Goal: Task Accomplishment & Management: Manage account settings

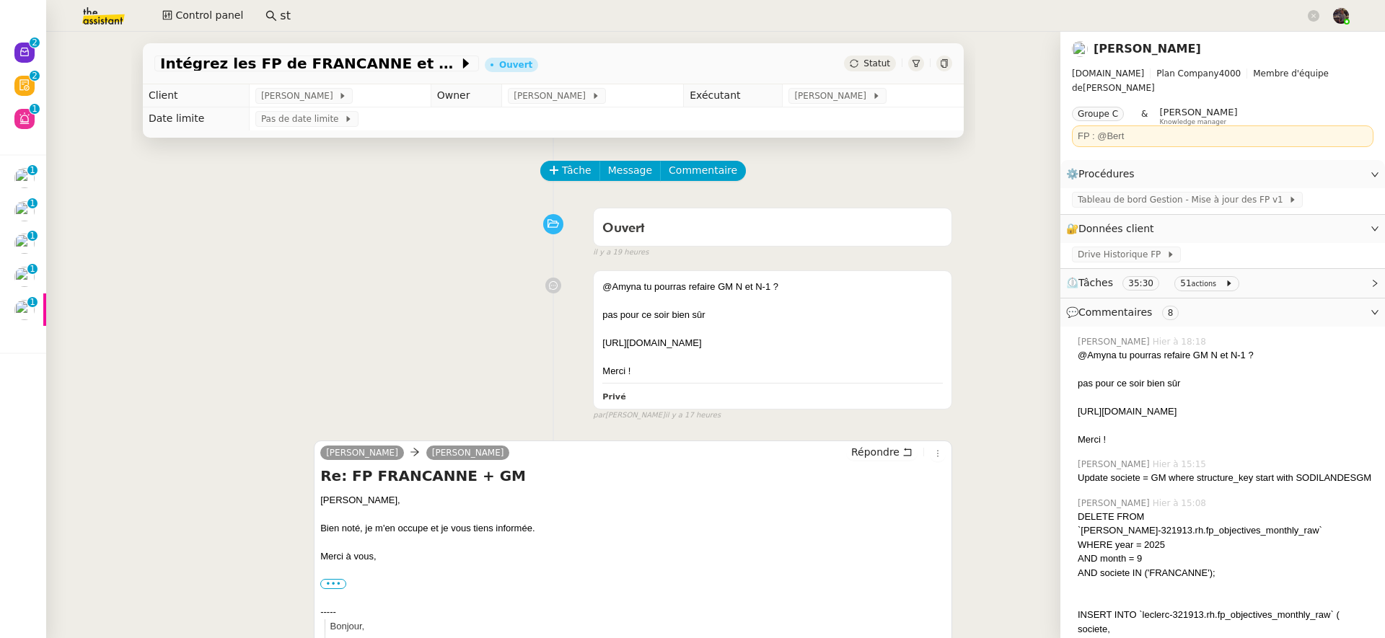
scroll to position [3, 0]
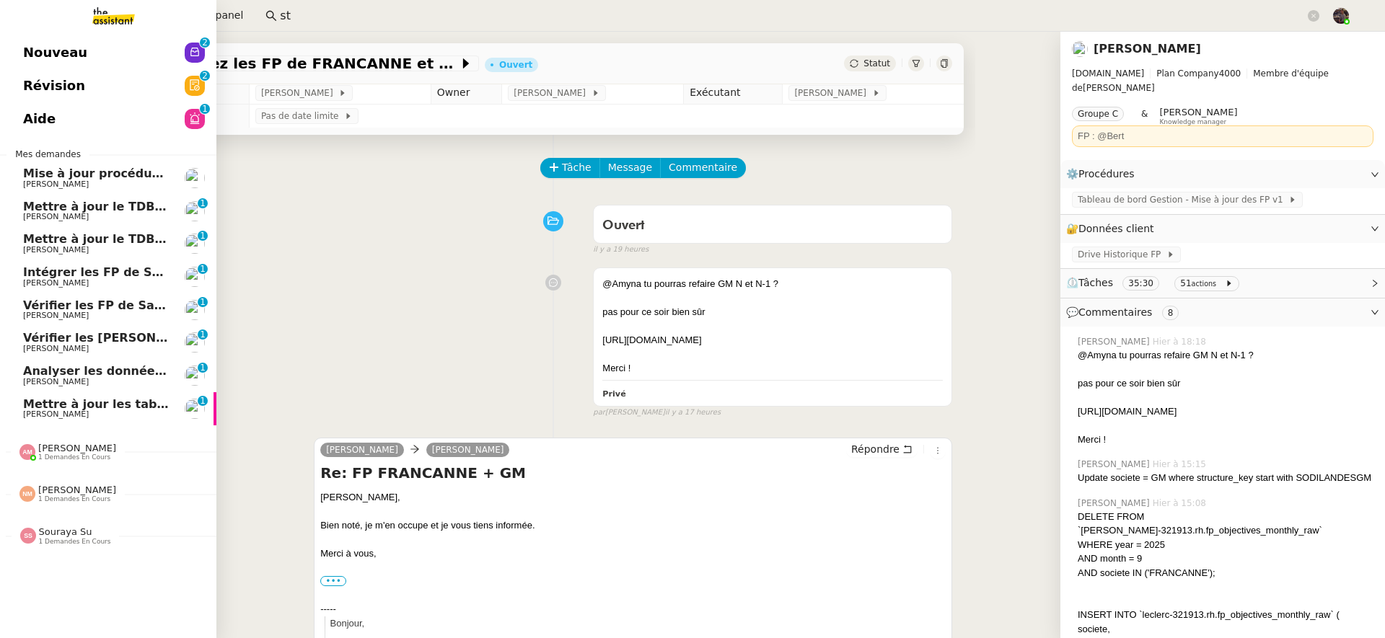
click at [8, 283] on link "Intégrer les FP de SODILANDES Camille Cazade 0 1 2 3 4 5 6 7 8 9" at bounding box center [108, 276] width 216 height 33
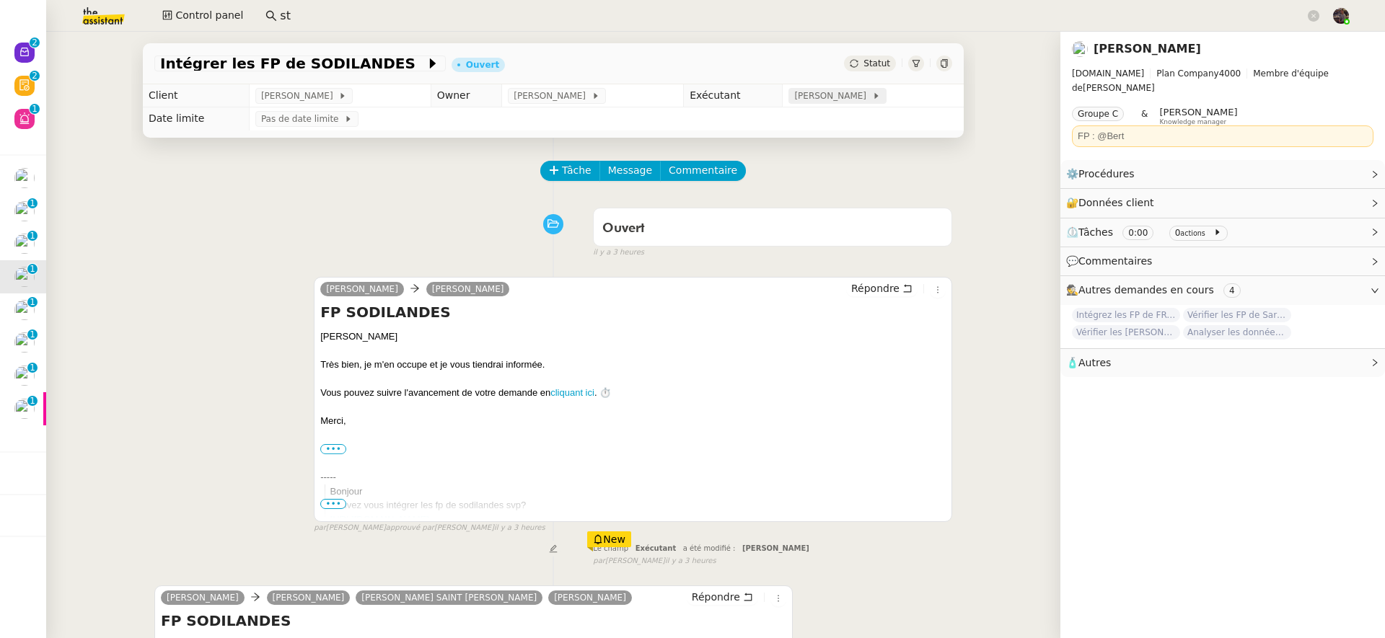
click at [815, 100] on span "[PERSON_NAME]" at bounding box center [832, 96] width 77 height 14
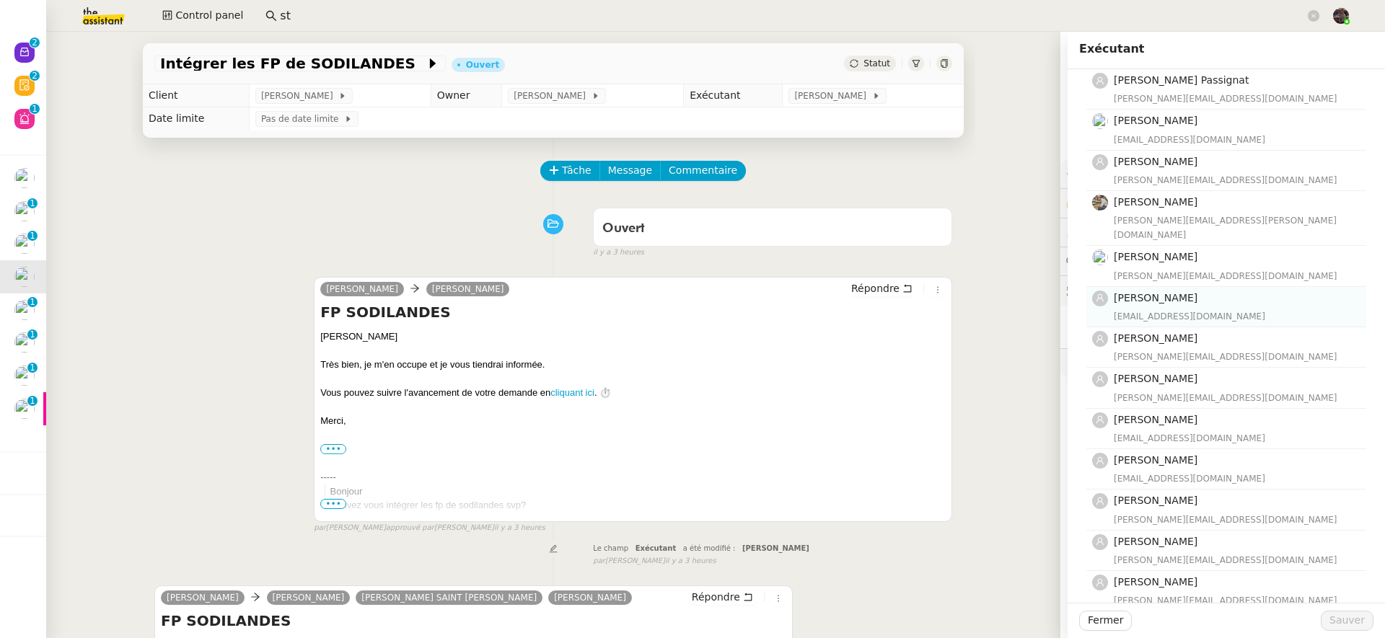
scroll to position [135, 0]
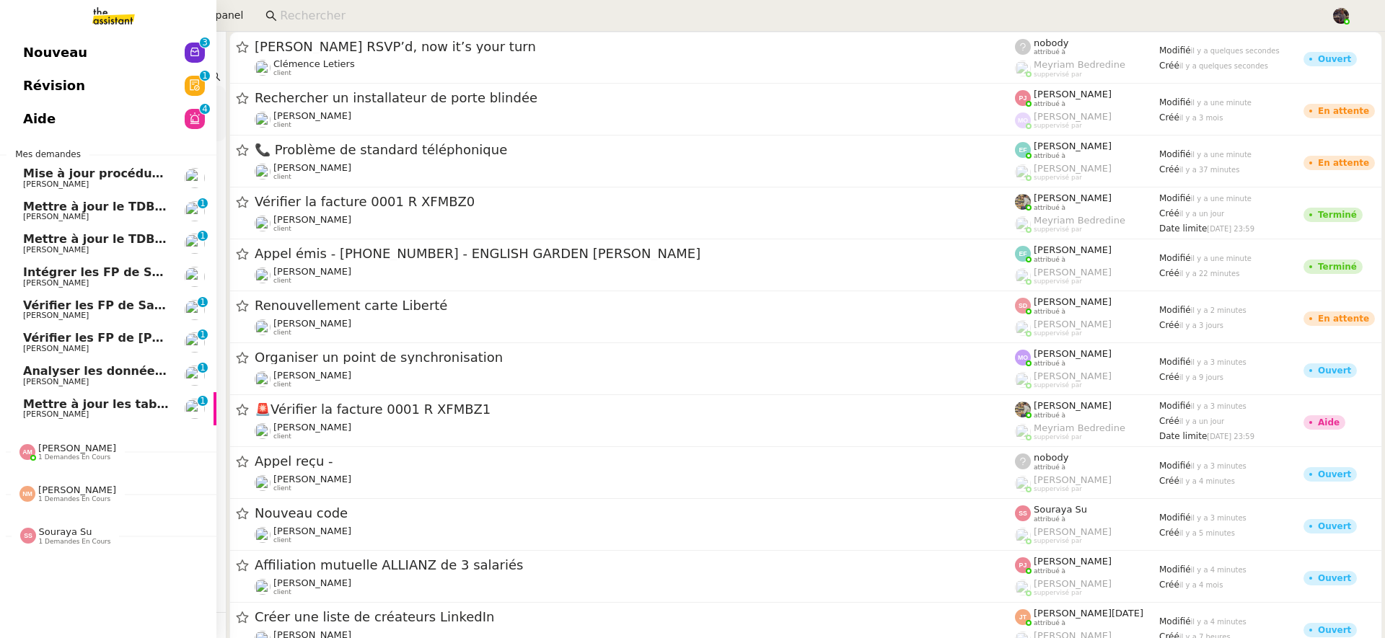
click at [39, 406] on span "Mettre à jour les tableaux M3N et MPAf" at bounding box center [151, 404] width 256 height 14
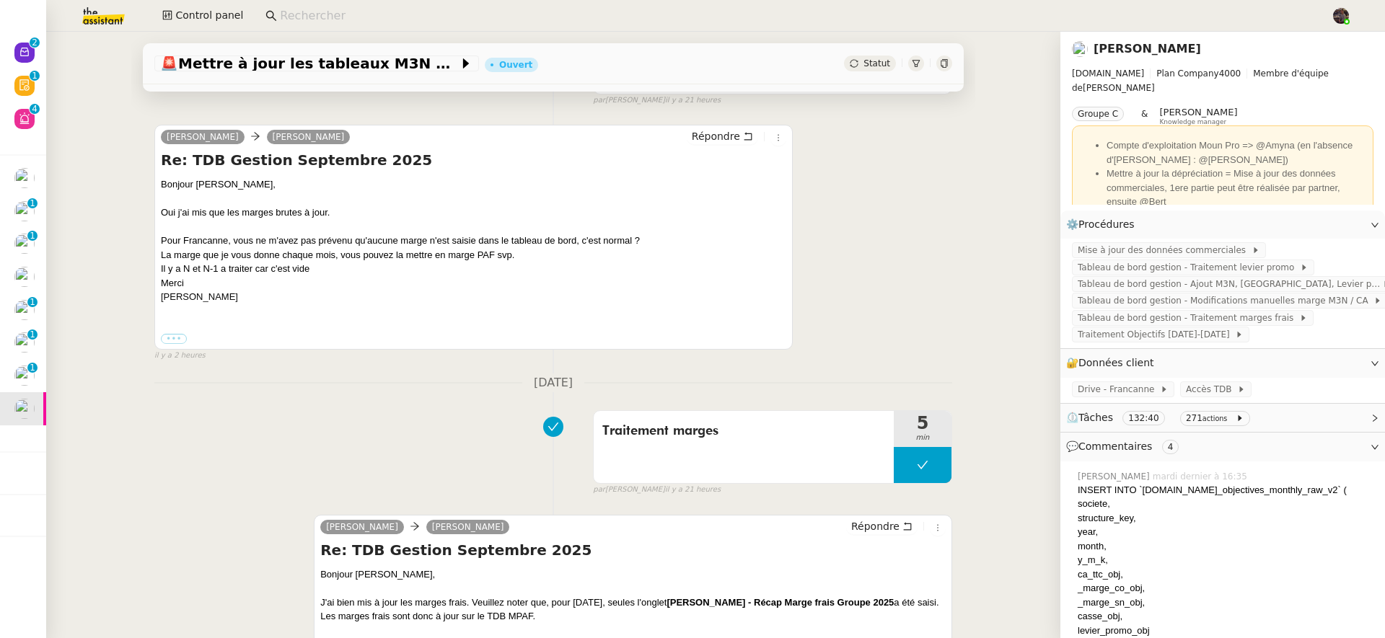
scroll to position [299, 0]
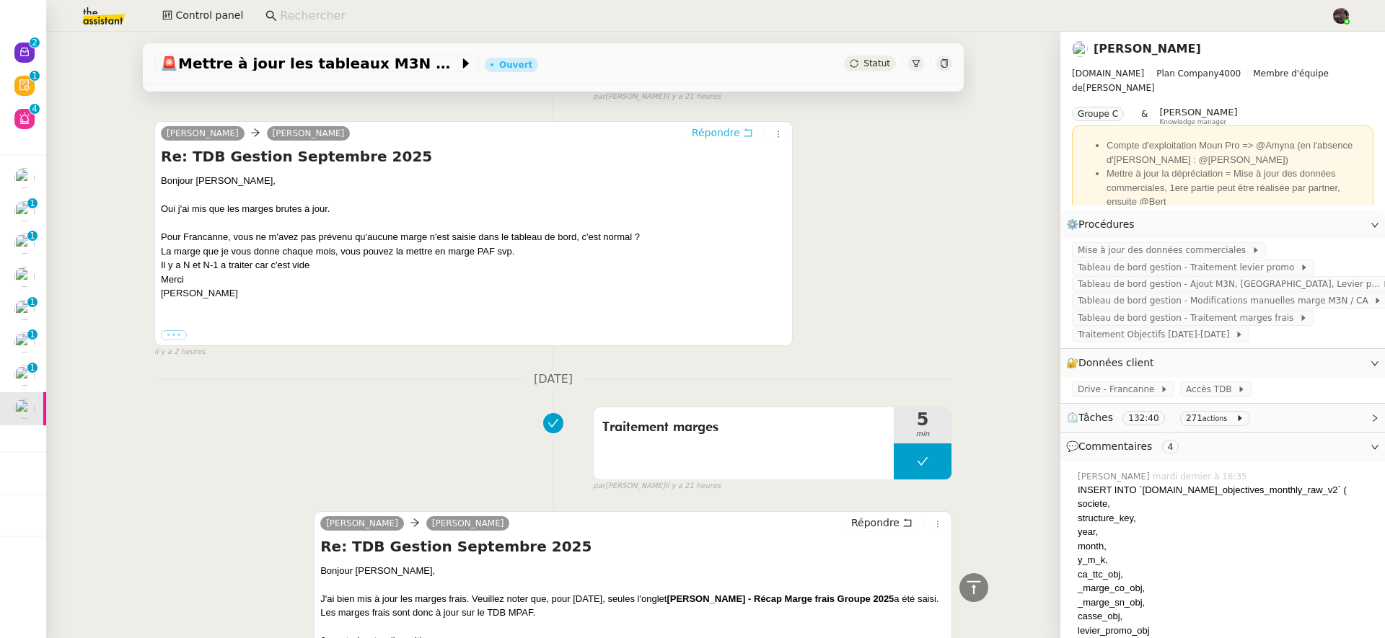
click at [707, 138] on span "Répondre" at bounding box center [716, 133] width 48 height 14
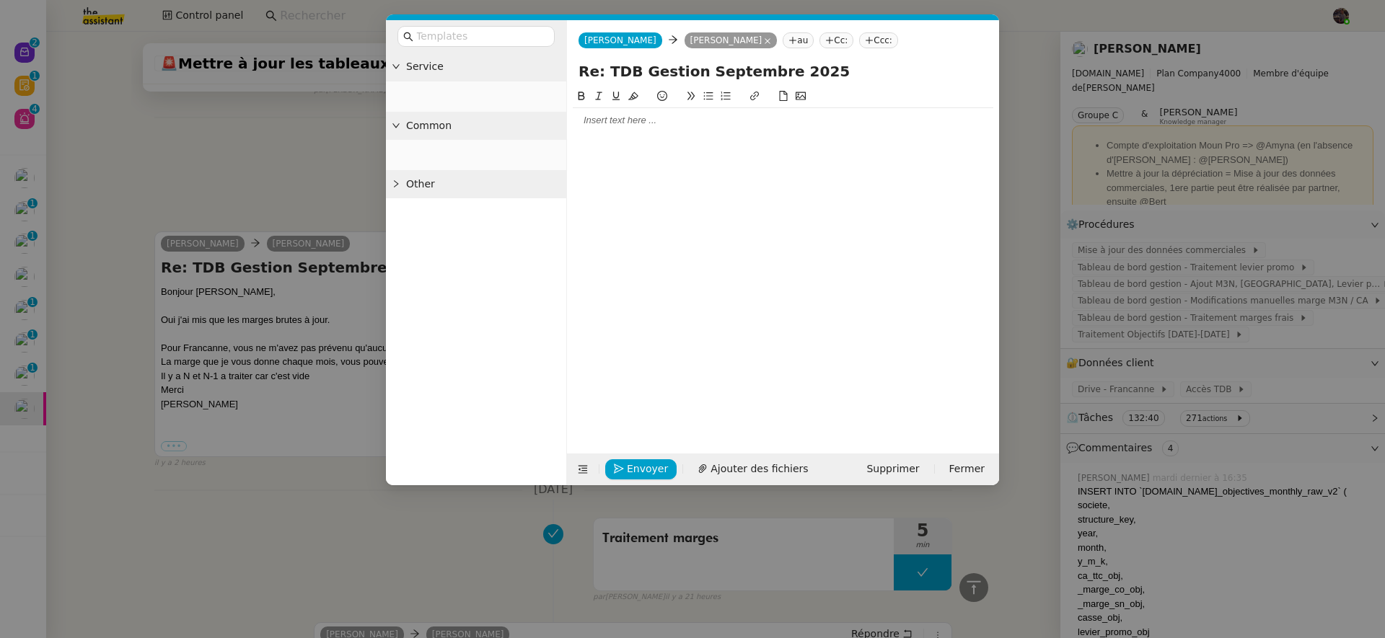
scroll to position [410, 0]
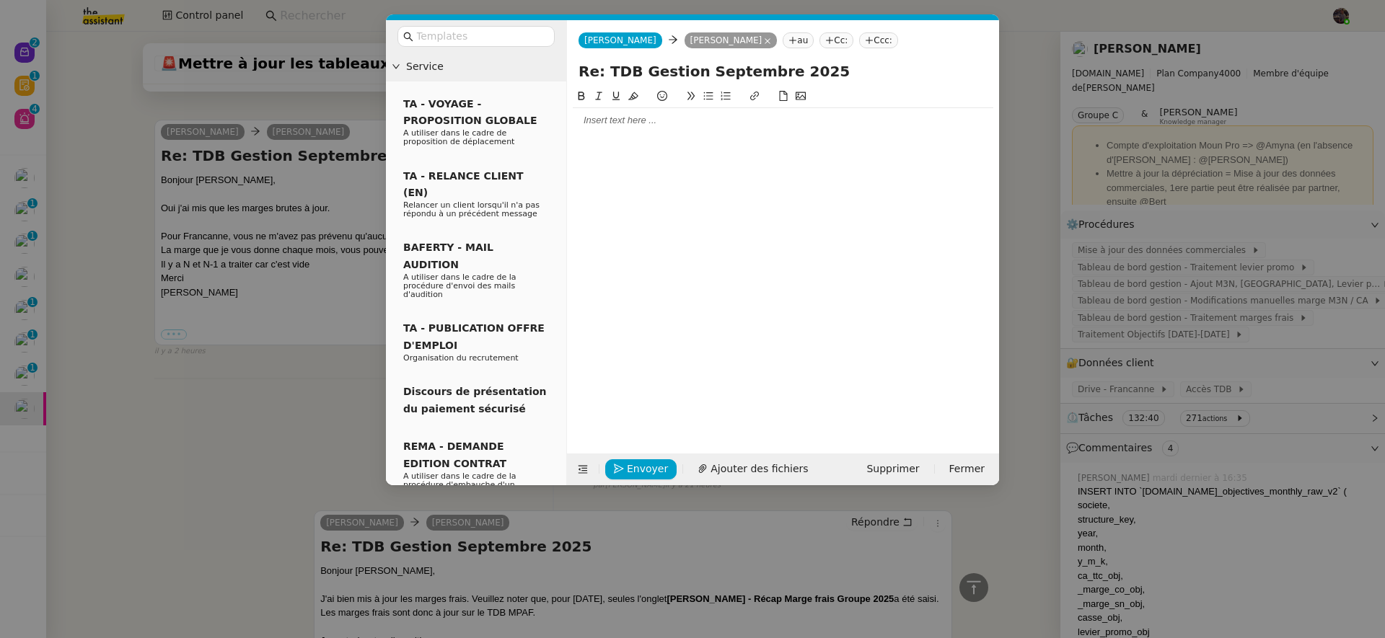
click at [610, 122] on div at bounding box center [783, 120] width 421 height 13
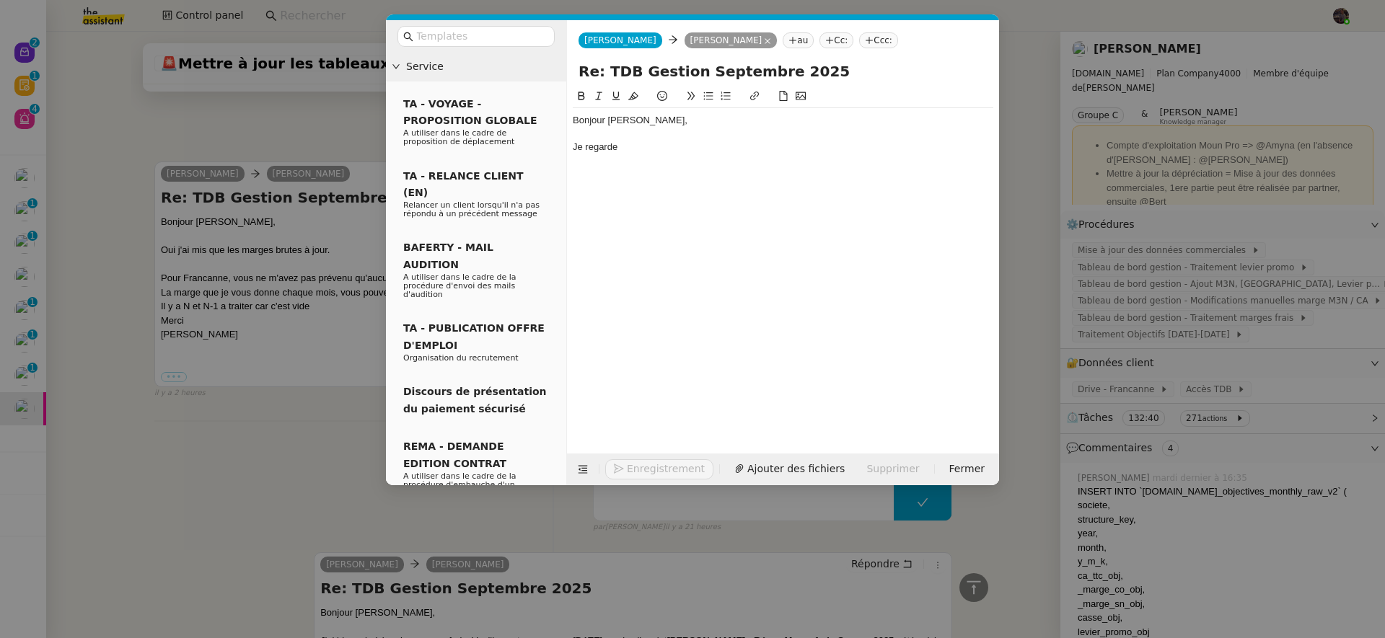
scroll to position [452, 0]
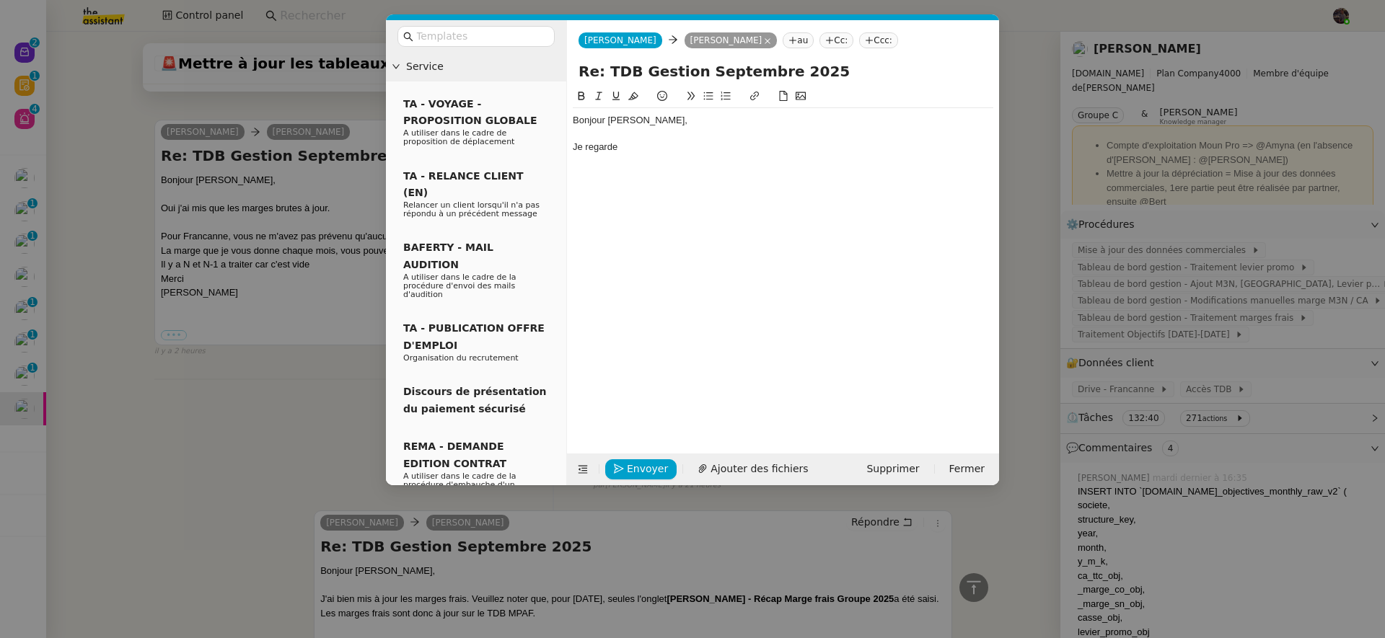
click at [573, 149] on div "Je regarde" at bounding box center [783, 147] width 421 height 13
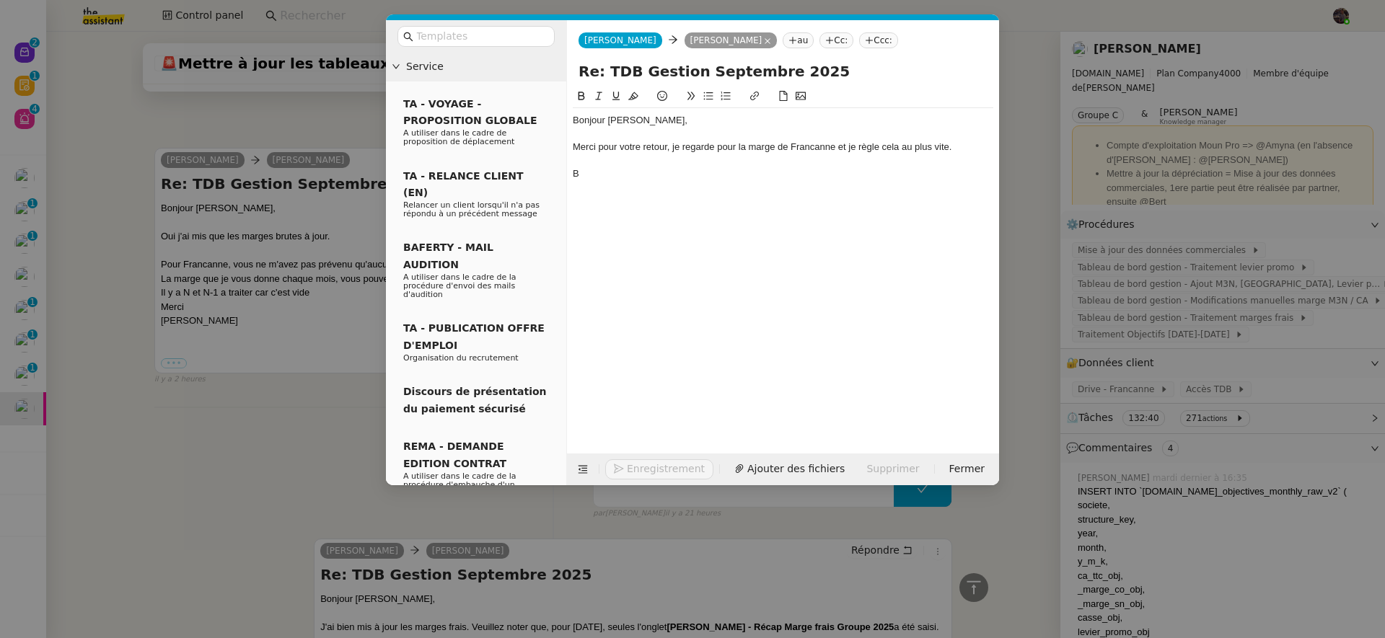
scroll to position [480, 0]
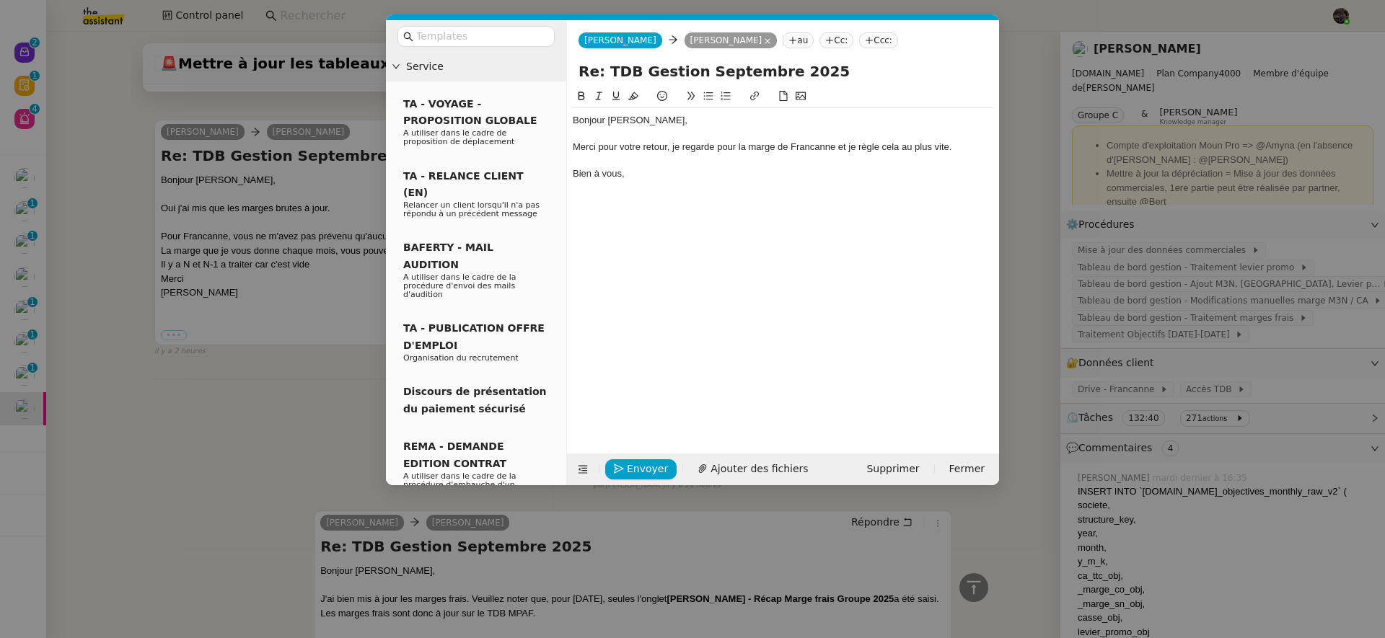
click at [636, 454] on div "Envoyer Ajouter des fichiers Supprimer Fermer" at bounding box center [783, 470] width 432 height 32
click at [635, 465] on span "Envoyer" at bounding box center [647, 469] width 41 height 17
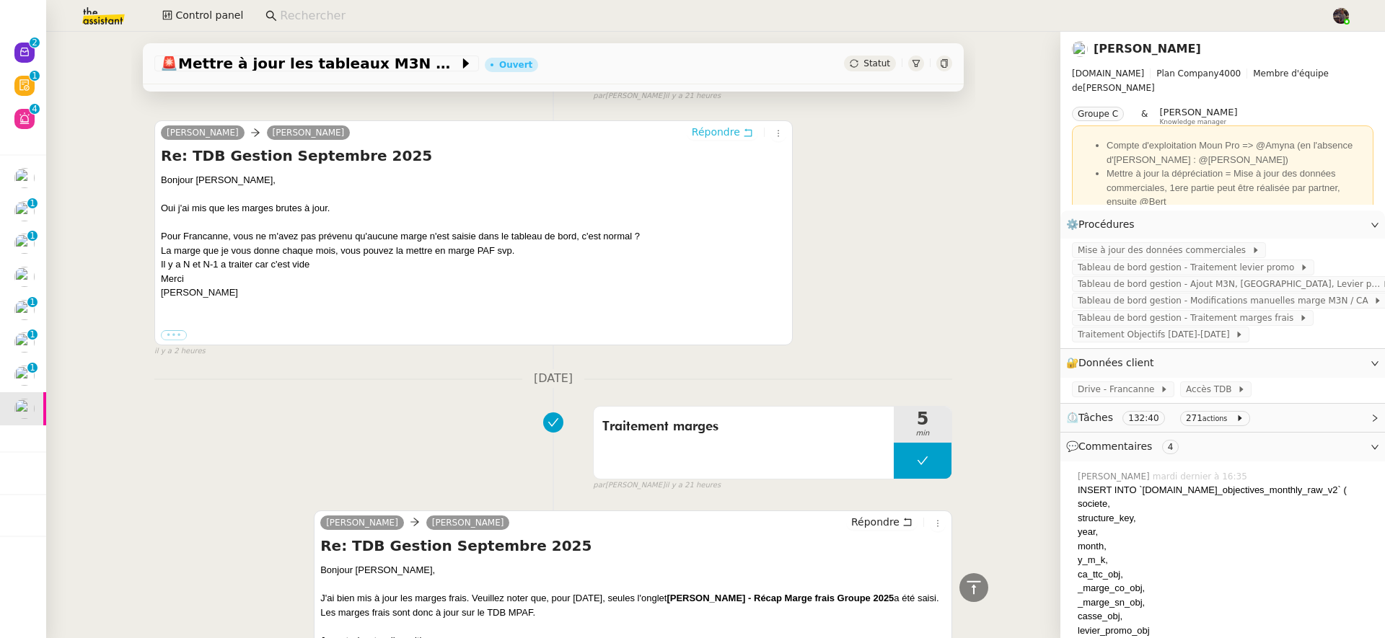
scroll to position [457, 0]
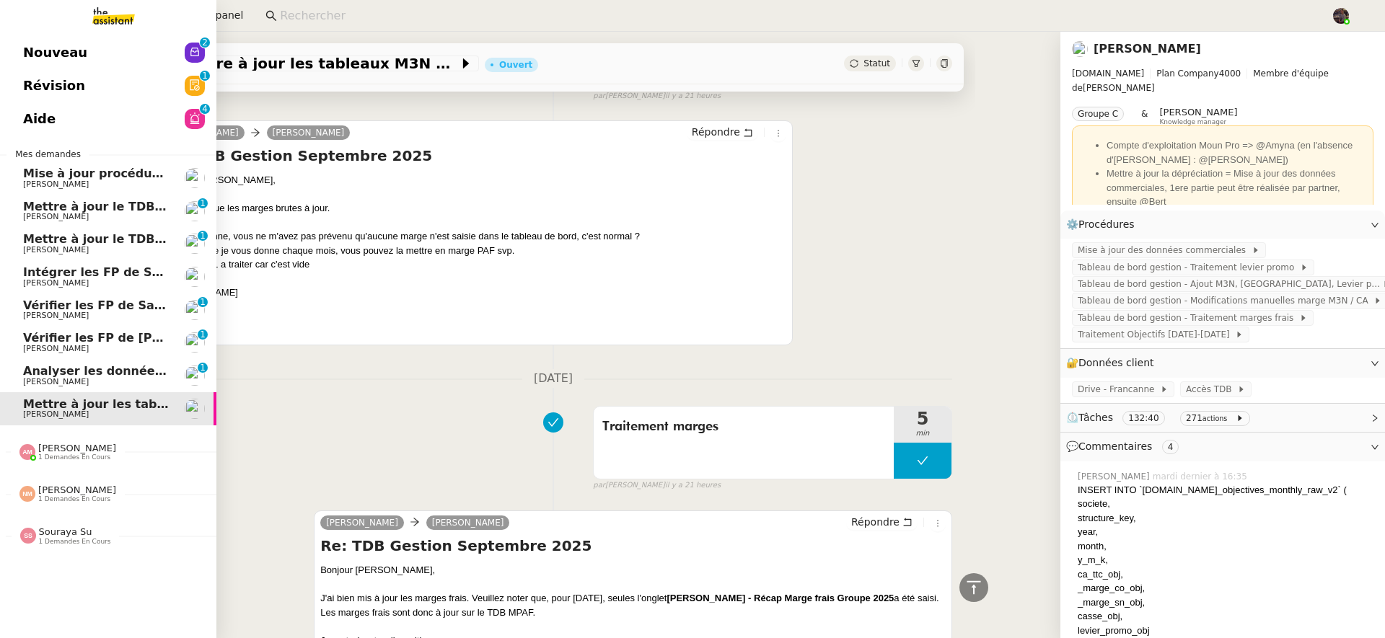
click at [21, 390] on link "Analyser les données FP PINKMAN [PERSON_NAME] 0 1 2 3 4 5 6 7 8 9" at bounding box center [108, 375] width 216 height 33
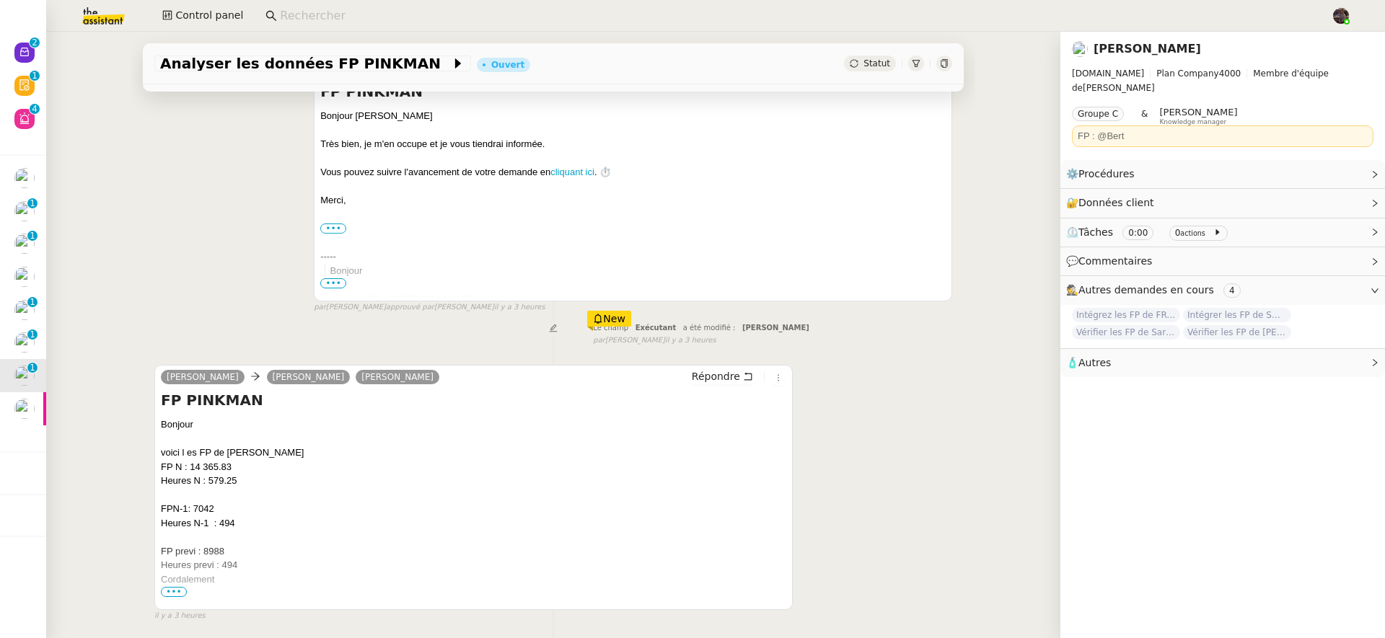
scroll to position [285, 0]
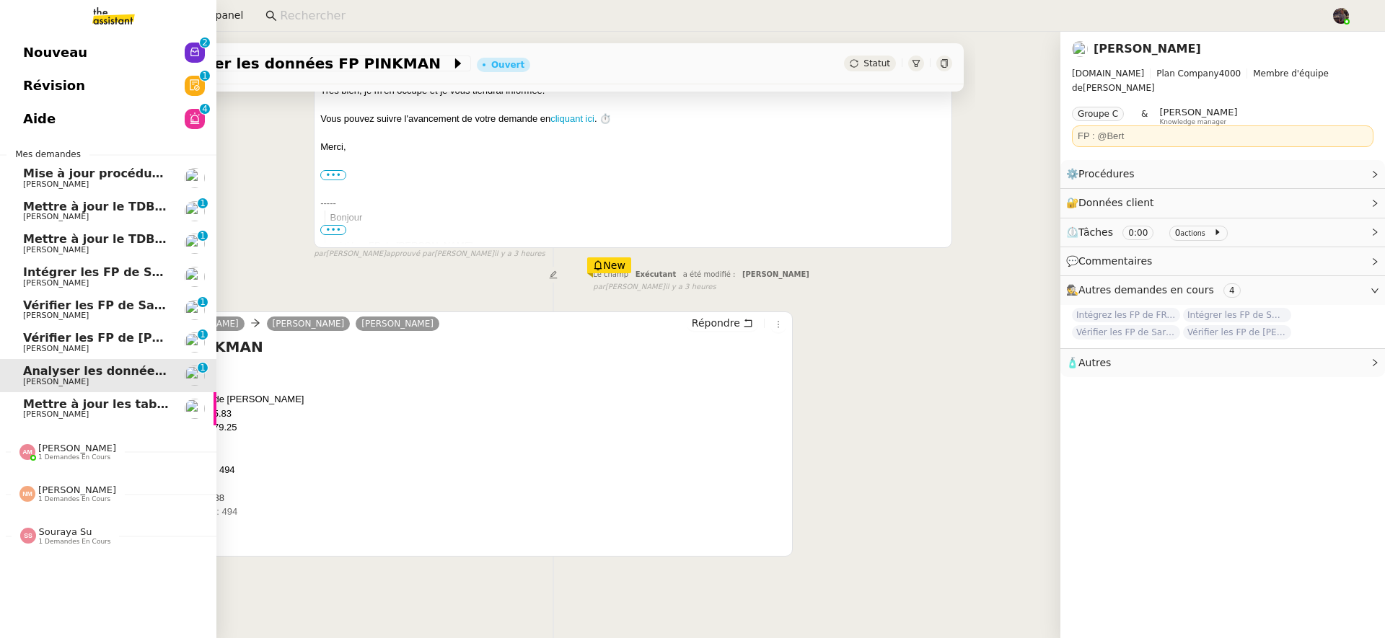
click at [44, 340] on span "Vérifier les FP de [PERSON_NAME]" at bounding box center [134, 338] width 222 height 14
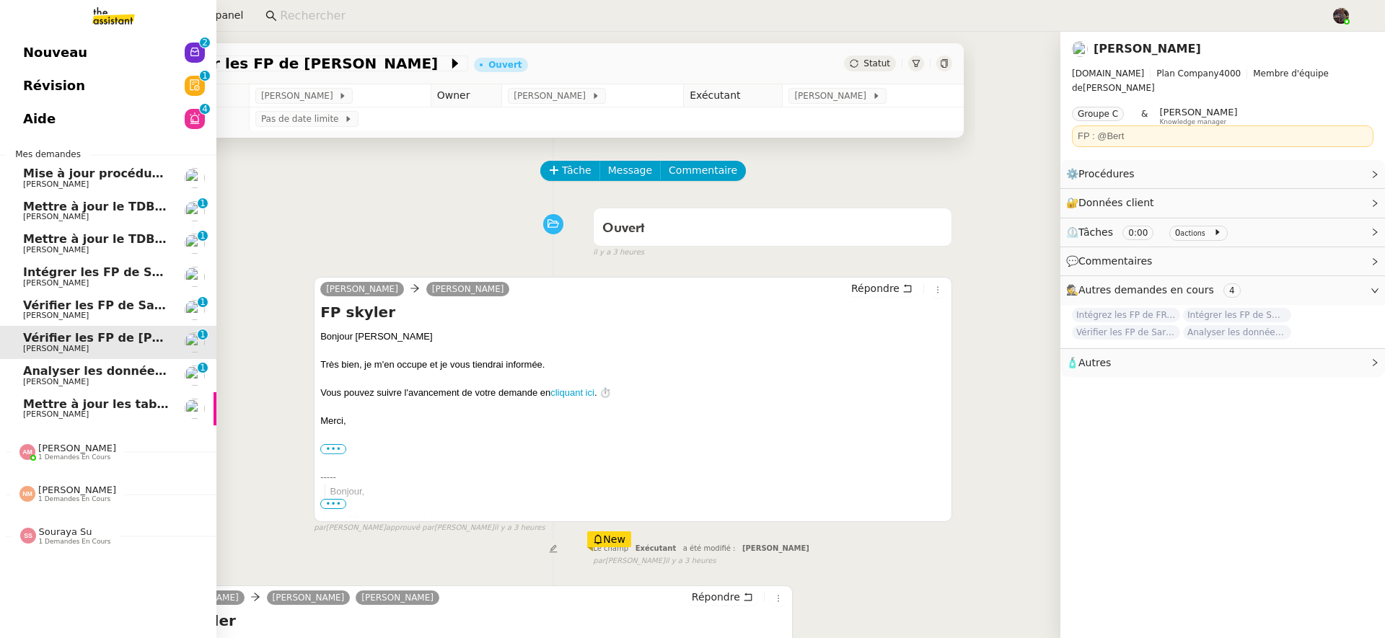
click at [65, 318] on span "[PERSON_NAME]" at bounding box center [56, 315] width 66 height 9
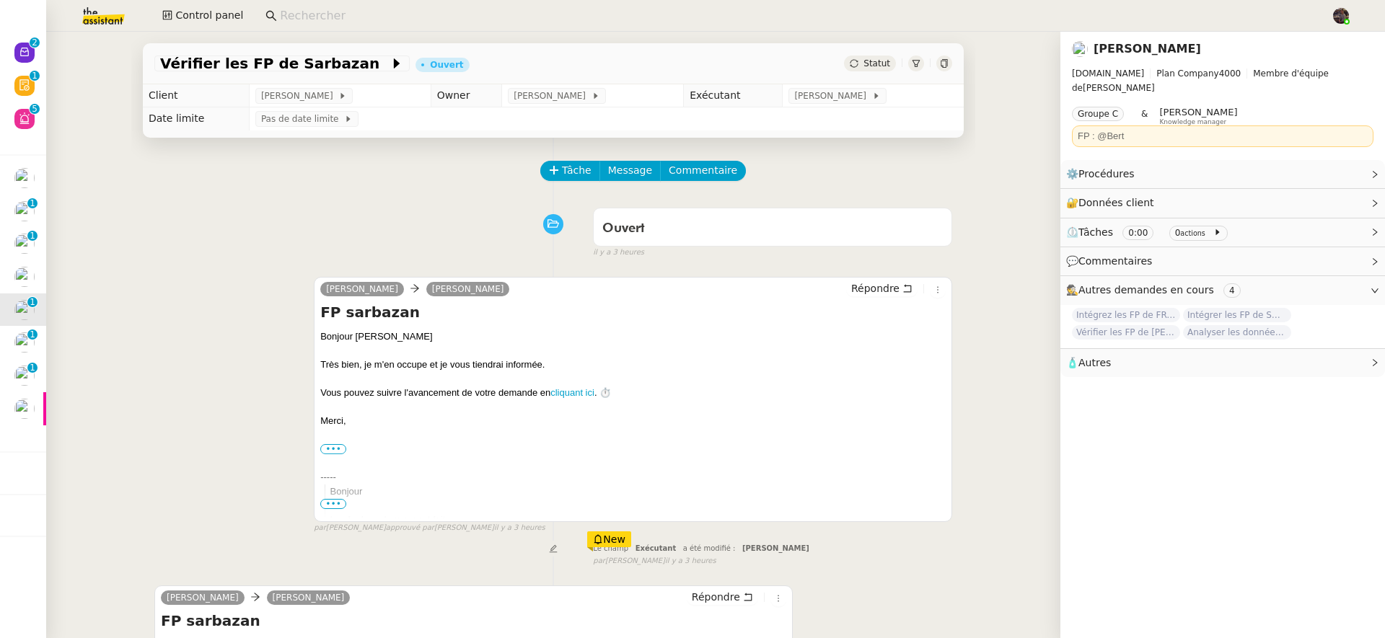
scroll to position [194, 0]
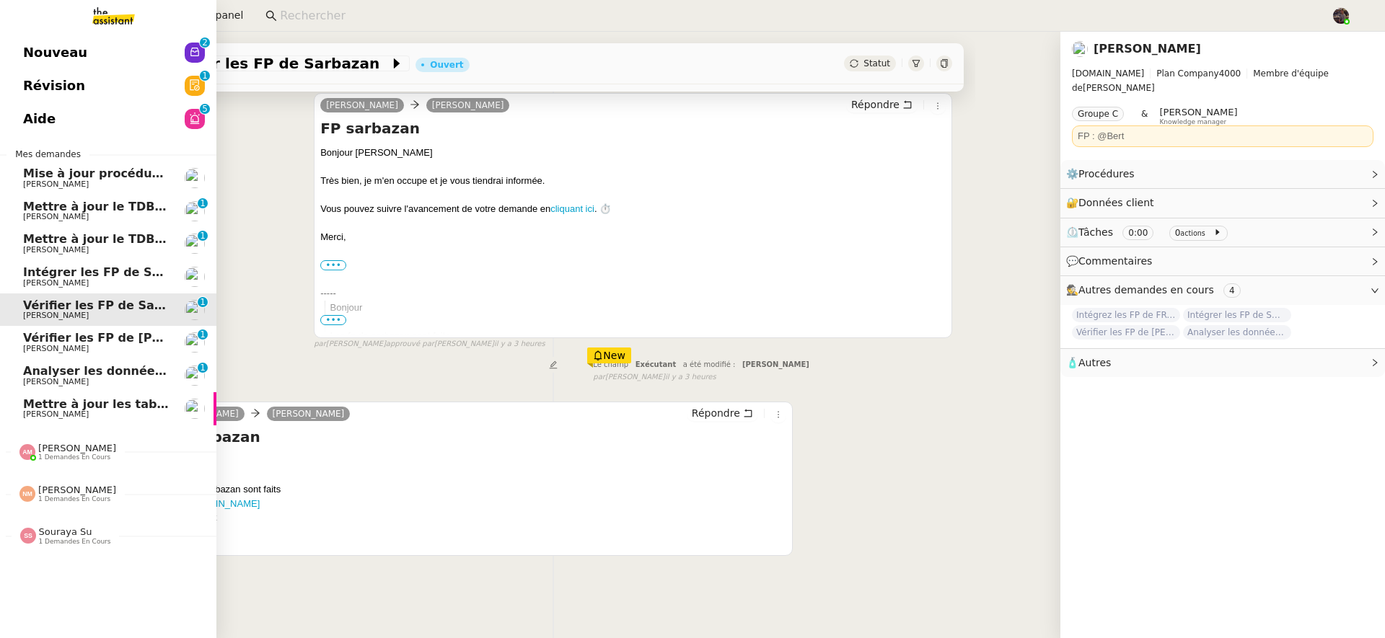
click at [35, 278] on span "Intégrer les FP de SODILANDES" at bounding box center [125, 272] width 204 height 14
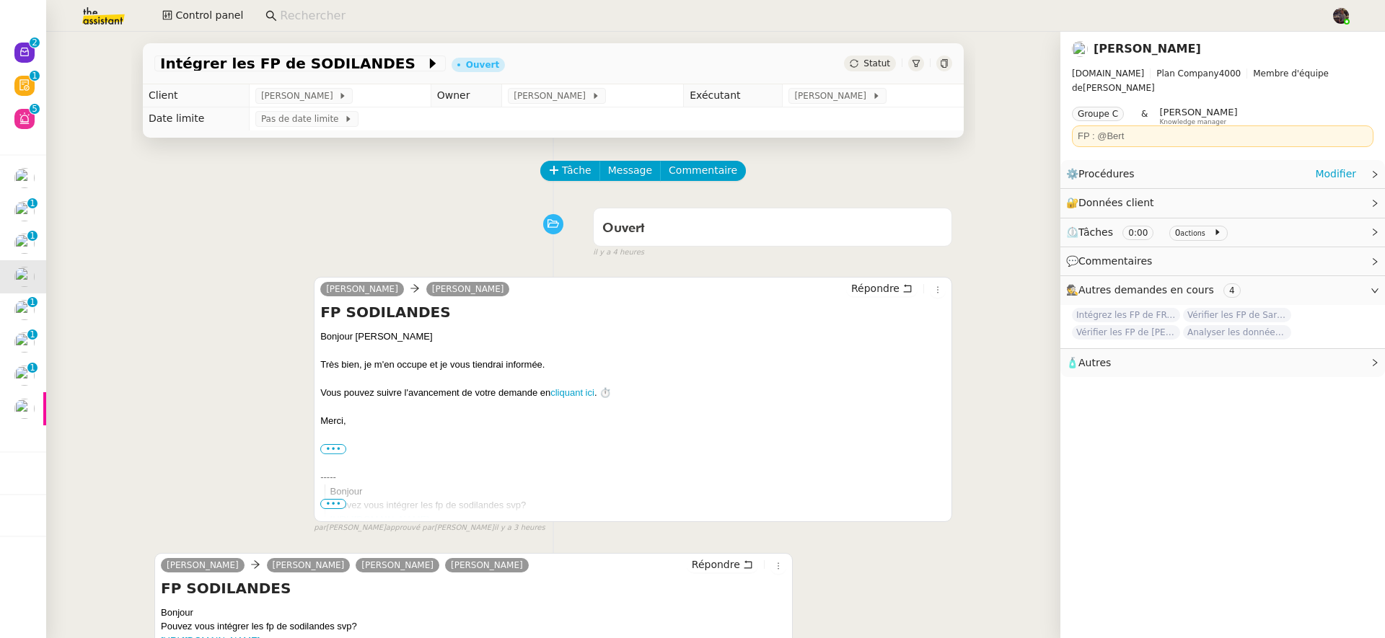
click at [1133, 171] on div "⚙️ Procédures Modifier" at bounding box center [1222, 174] width 325 height 28
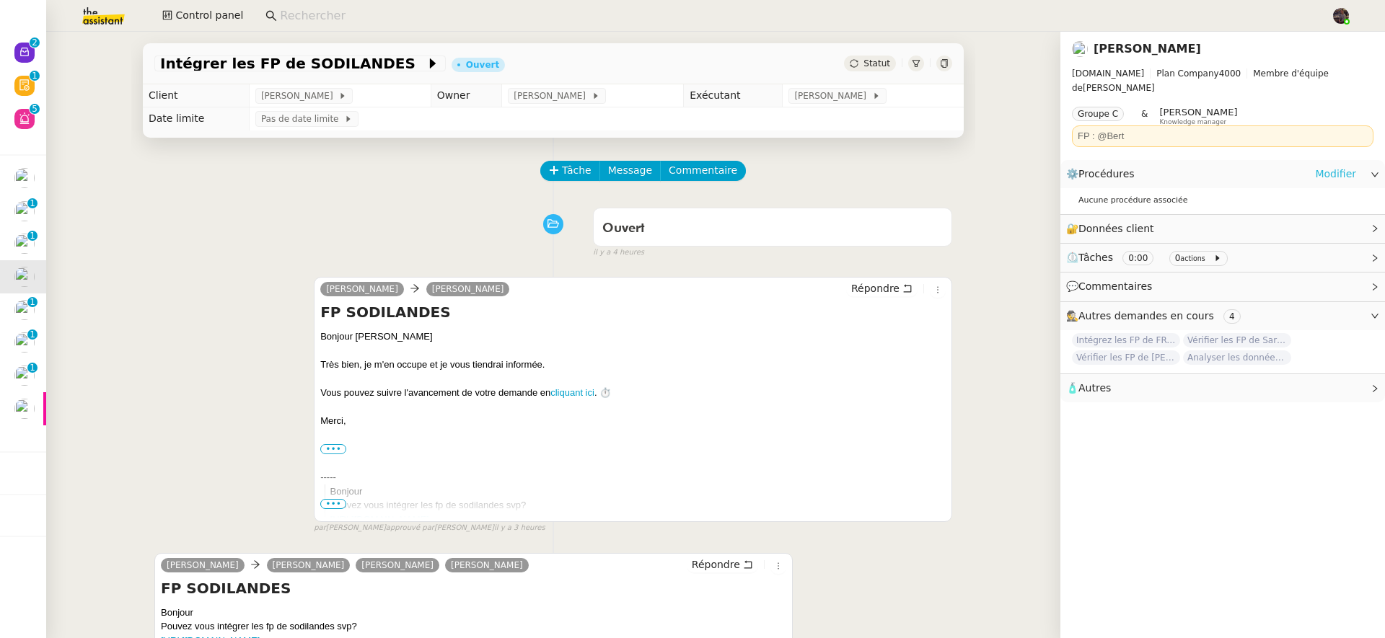
click at [1319, 166] on link "Modifier" at bounding box center [1335, 174] width 41 height 17
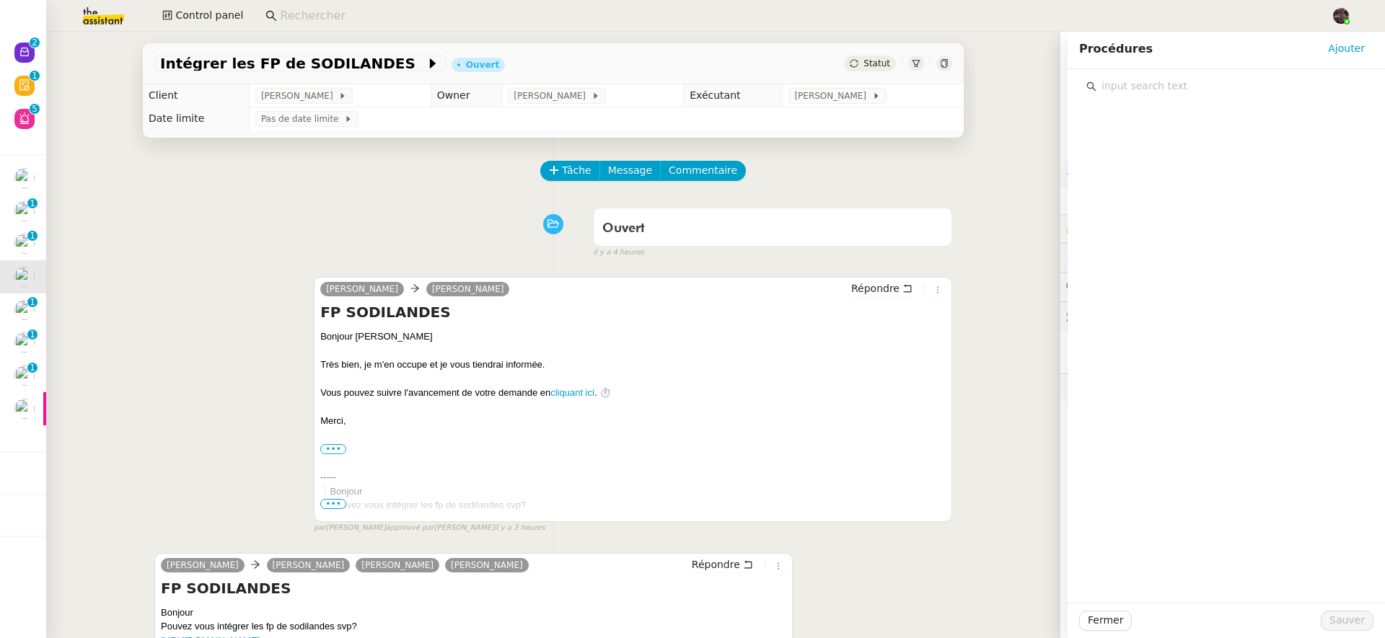
click at [1195, 79] on input "text" at bounding box center [1231, 85] width 270 height 19
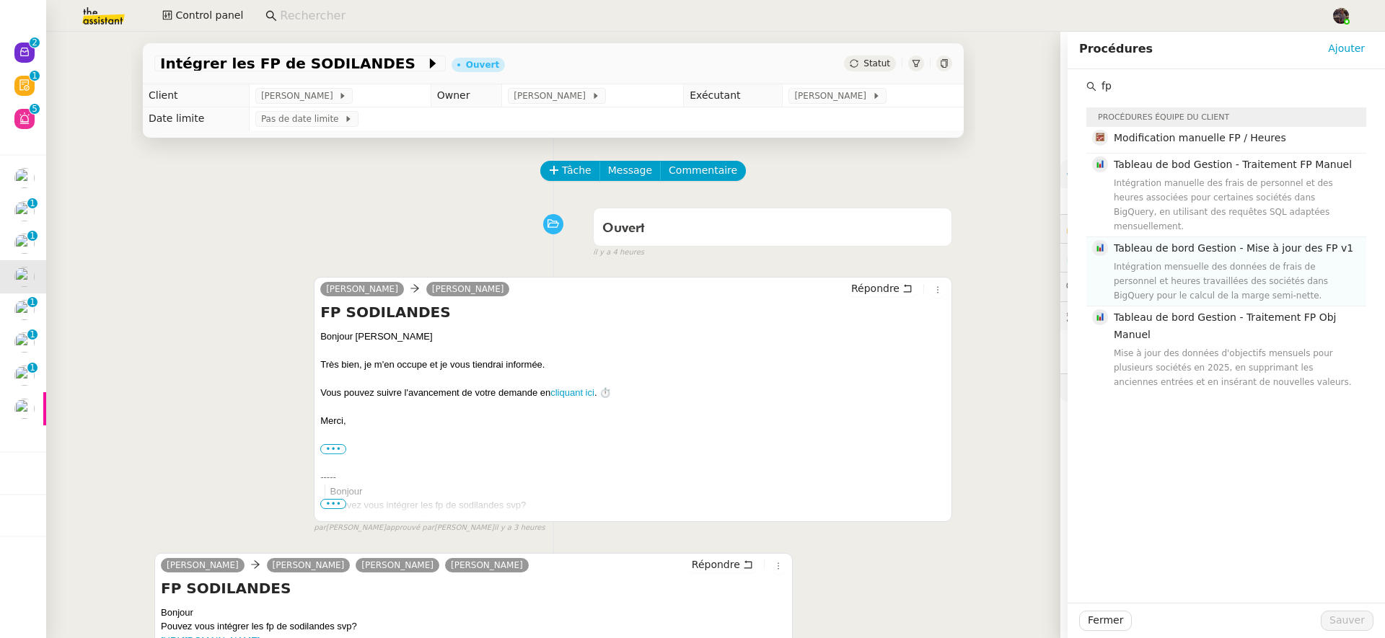
type input "fp"
click at [1190, 285] on div "Intégration mensuelle des données de frais de personnel et heures travaillées d…" at bounding box center [1236, 281] width 244 height 43
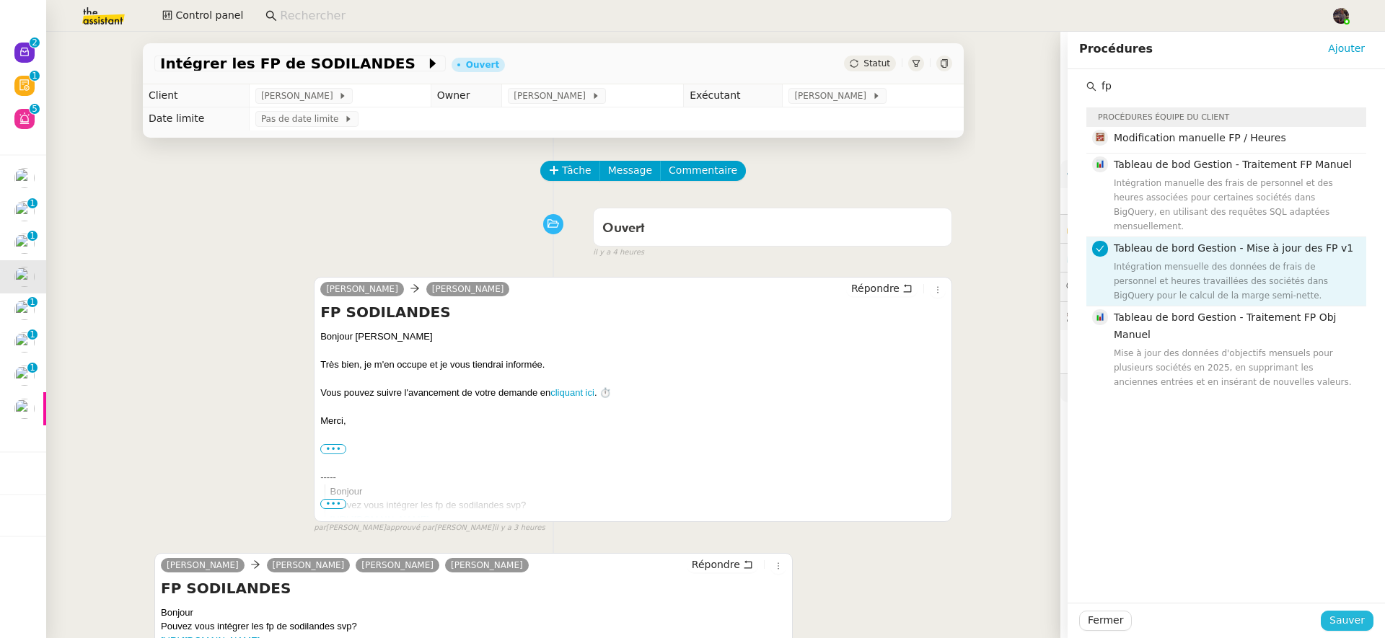
drag, startPoint x: 1346, startPoint y: 618, endPoint x: 1316, endPoint y: 586, distance: 43.4
click at [1346, 618] on span "Sauver" at bounding box center [1346, 620] width 35 height 17
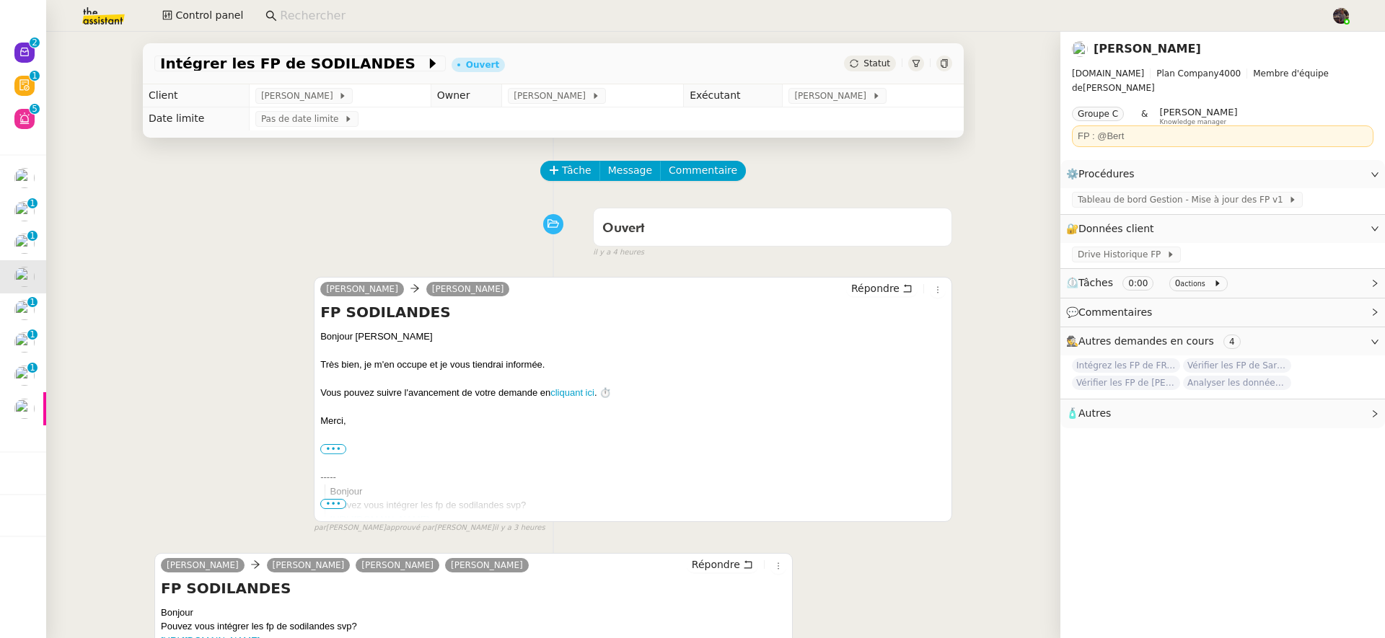
click at [807, 87] on td "[PERSON_NAME]" at bounding box center [873, 95] width 181 height 23
click at [806, 97] on span "[PERSON_NAME]" at bounding box center [832, 96] width 77 height 14
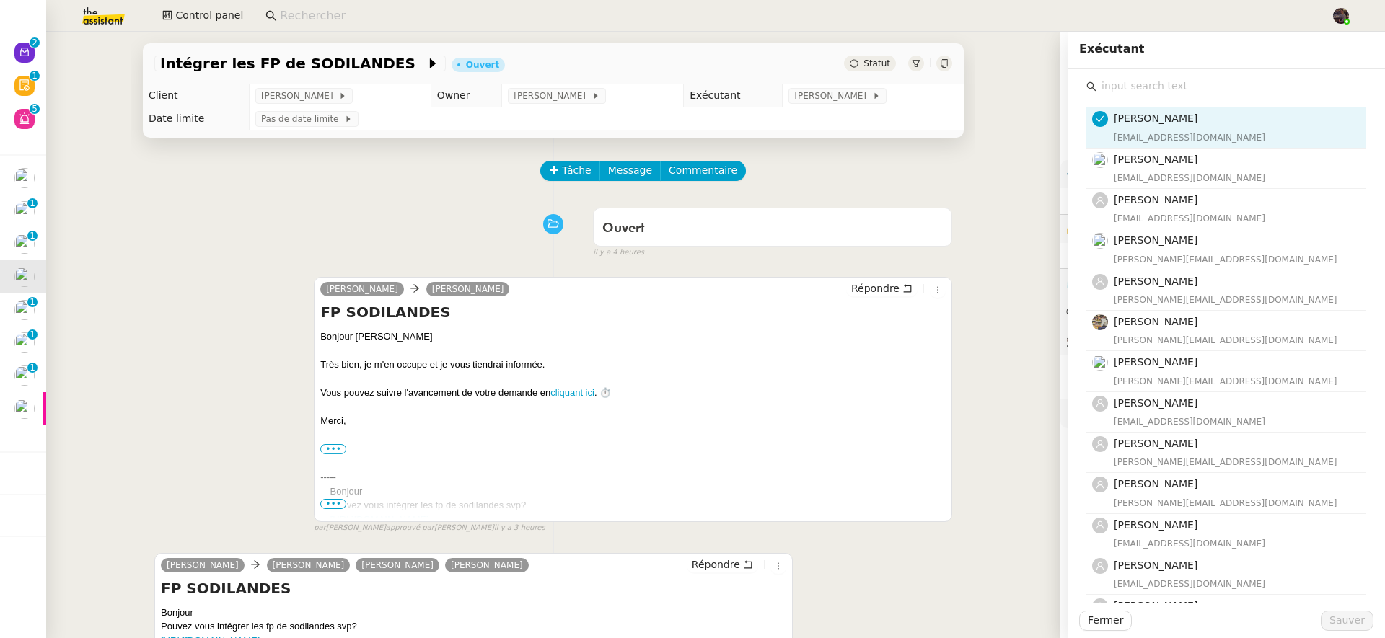
click at [1118, 94] on input "text" at bounding box center [1231, 85] width 270 height 19
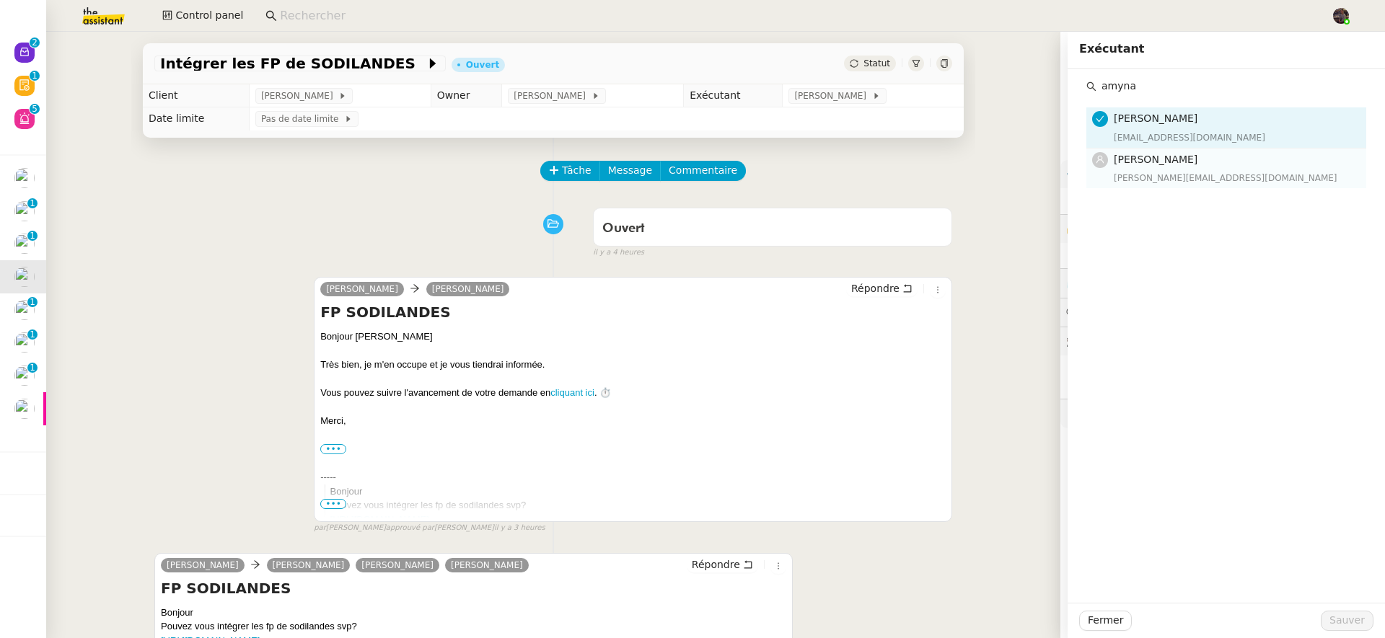
type input "amyna"
click at [1145, 166] on h4 "[PERSON_NAME]" at bounding box center [1236, 159] width 244 height 17
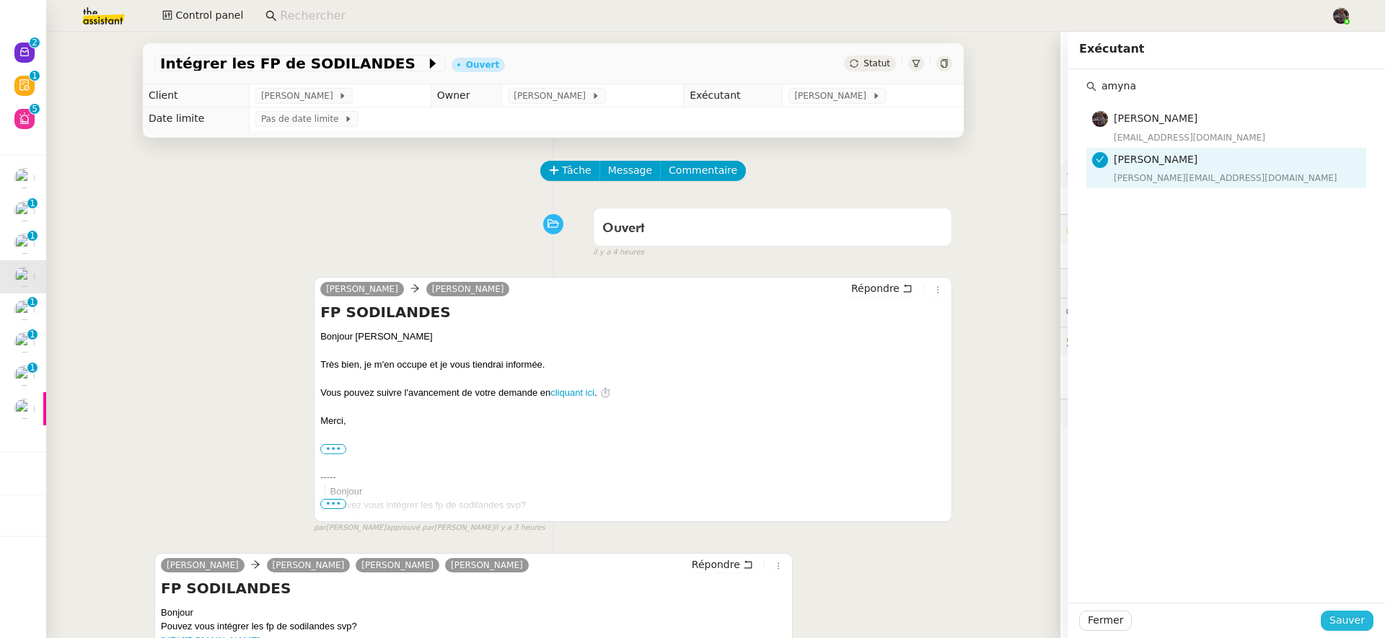
click at [1344, 620] on span "Sauver" at bounding box center [1346, 620] width 35 height 17
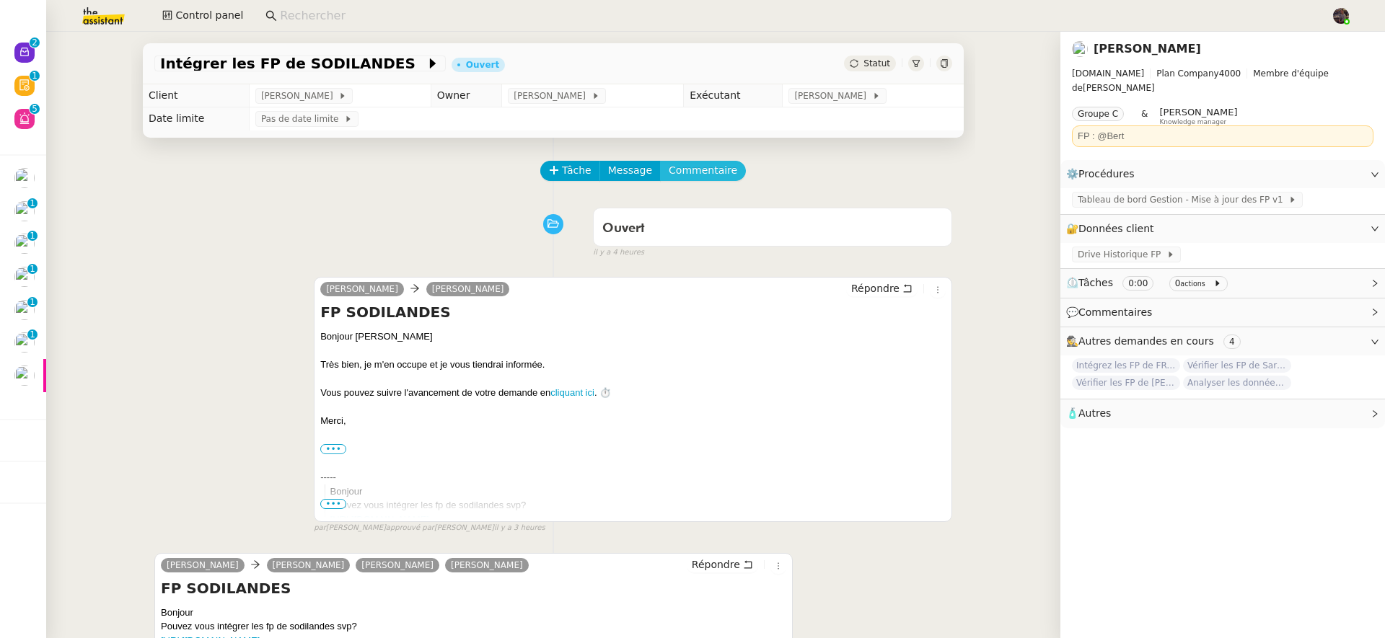
click at [696, 179] on span "Commentaire" at bounding box center [703, 170] width 69 height 17
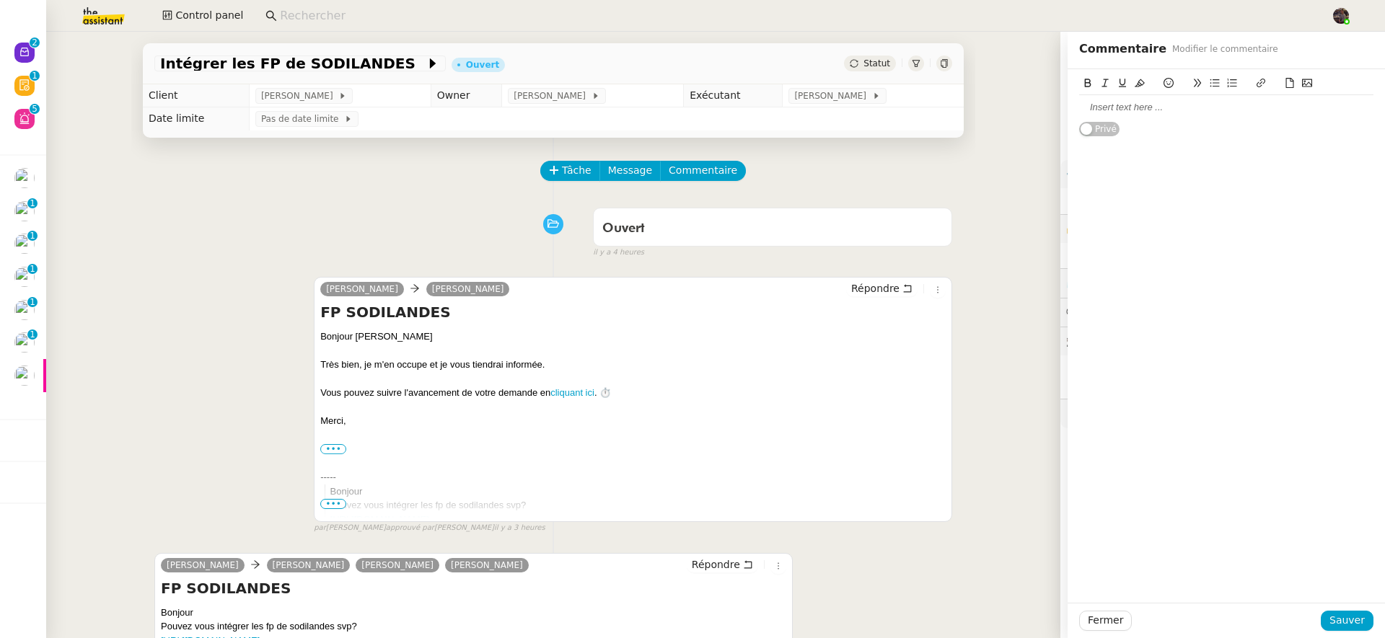
click at [434, 208] on div "Ouvert false il y a 4 heures" at bounding box center [553, 230] width 798 height 58
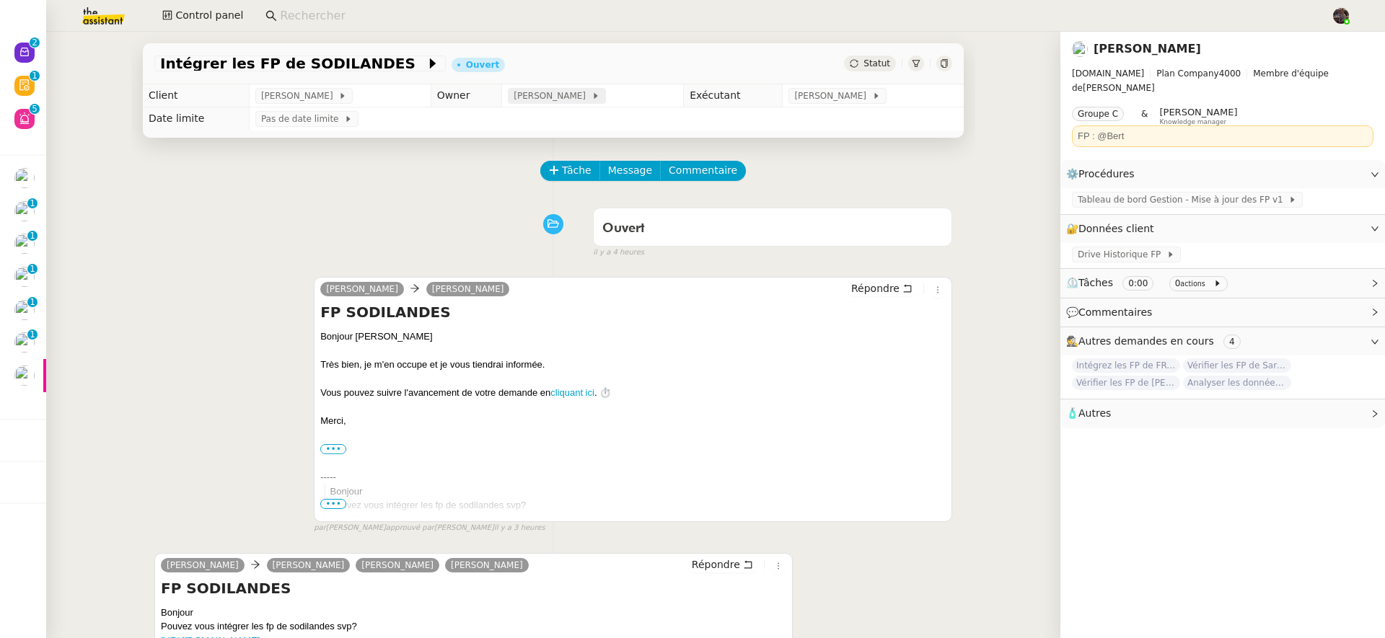
click at [587, 97] on div "[PERSON_NAME]" at bounding box center [556, 96] width 97 height 16
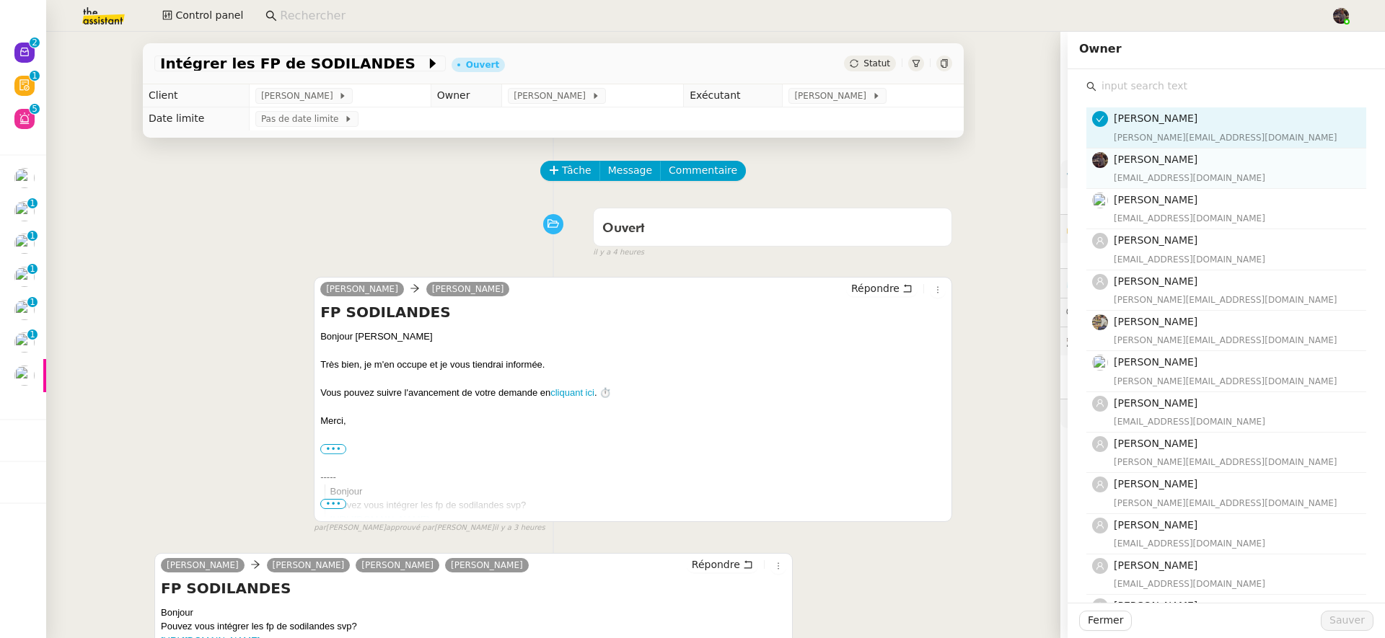
click at [1158, 161] on span "[PERSON_NAME]" at bounding box center [1156, 160] width 84 height 12
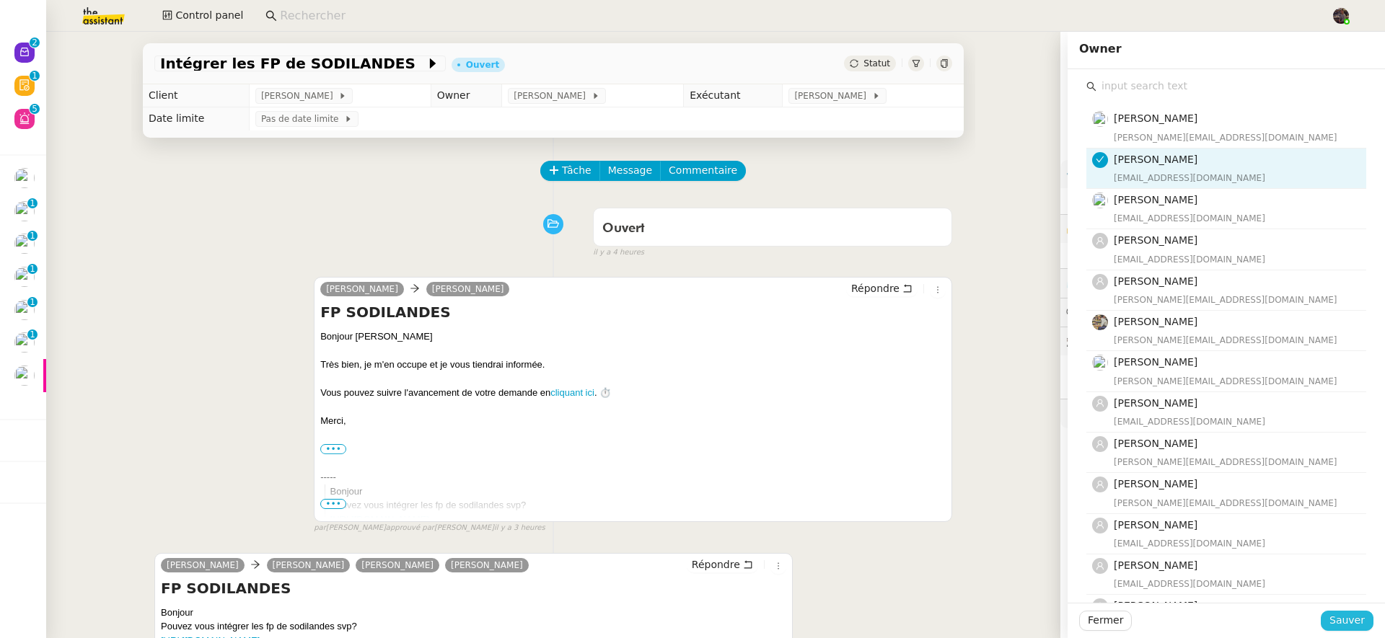
click at [1334, 614] on span "Sauver" at bounding box center [1346, 620] width 35 height 17
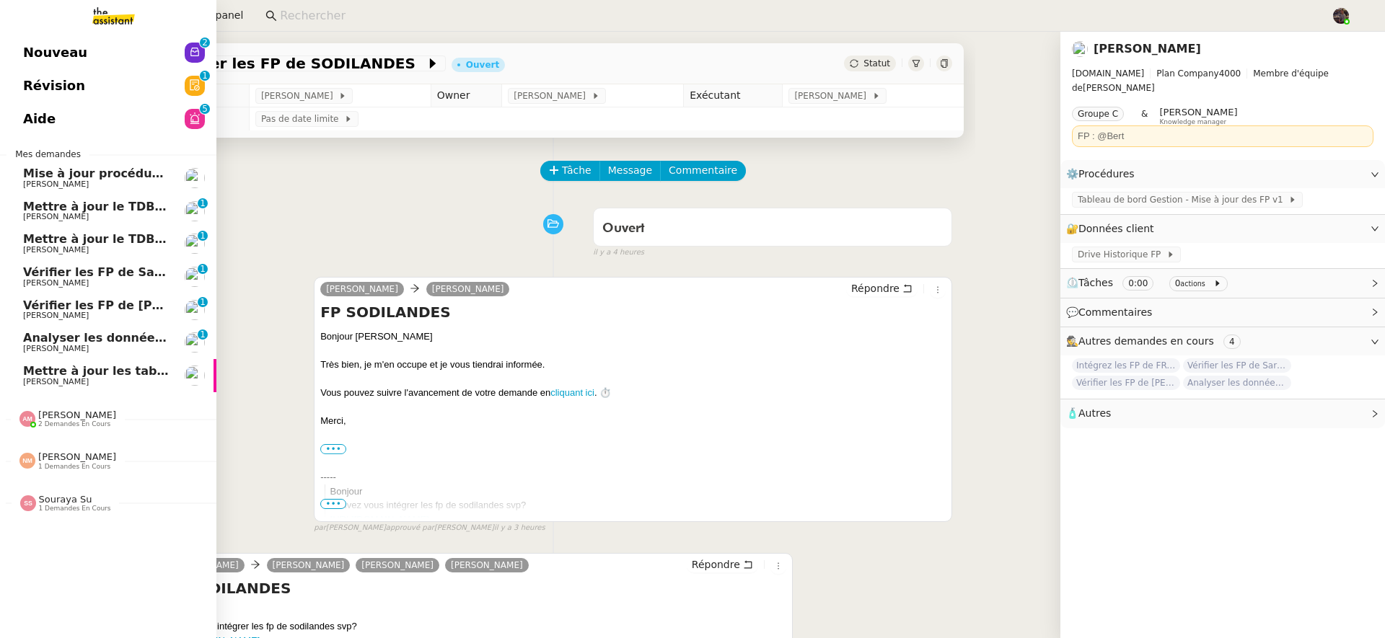
click at [46, 344] on span "[PERSON_NAME]" at bounding box center [56, 348] width 66 height 9
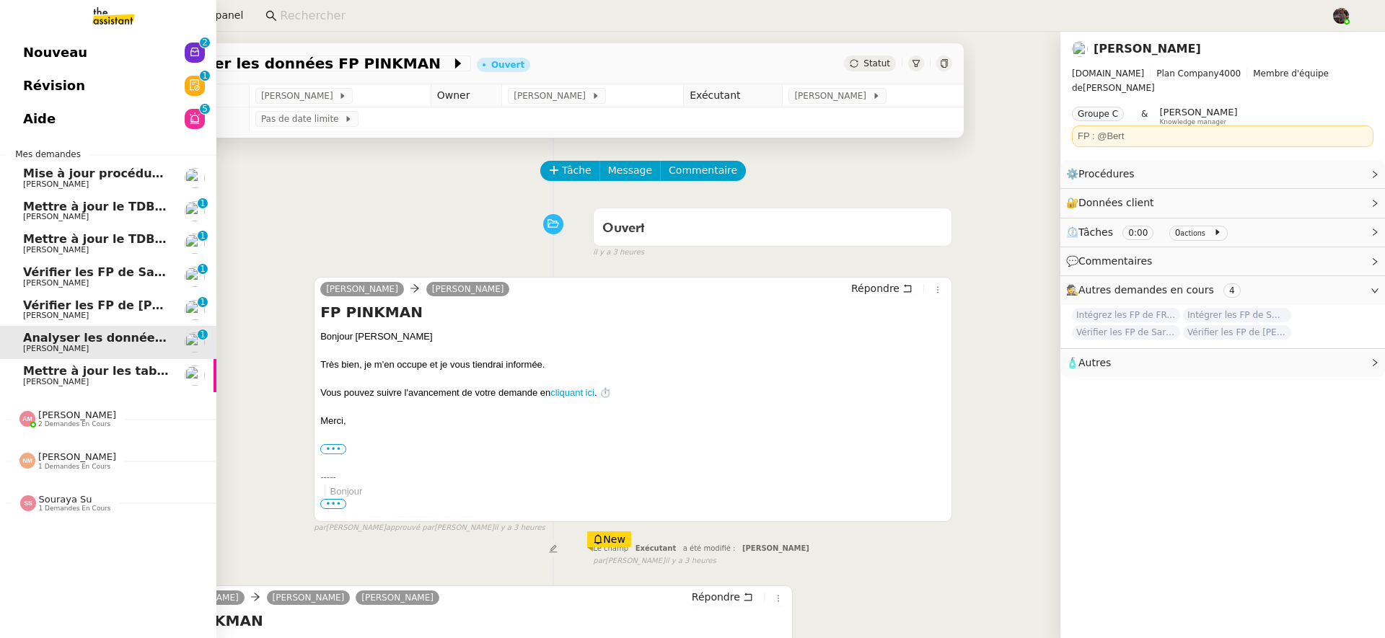
click at [92, 231] on link "Mettre à jour le TDB Bricodis [PERSON_NAME] 0 1 2 3 4 5 6 7 8 9" at bounding box center [108, 243] width 216 height 33
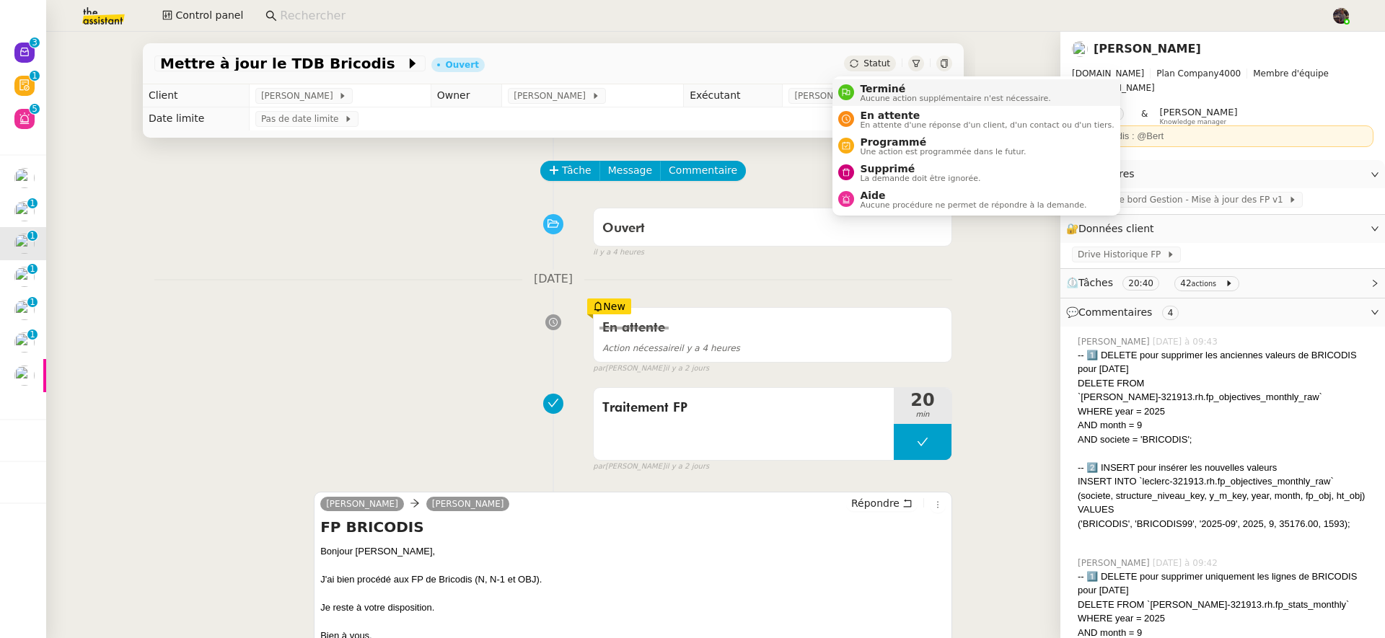
click at [886, 87] on span "Terminé" at bounding box center [955, 89] width 190 height 12
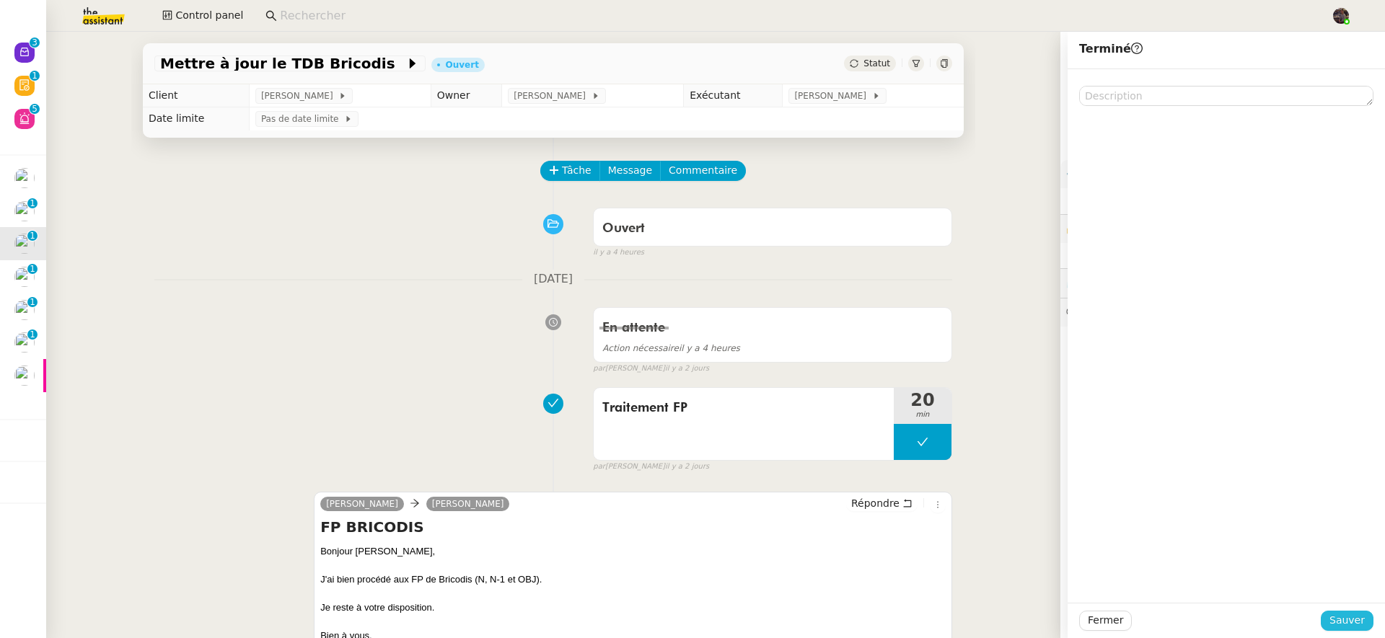
click at [1329, 614] on span "Sauver" at bounding box center [1346, 620] width 35 height 17
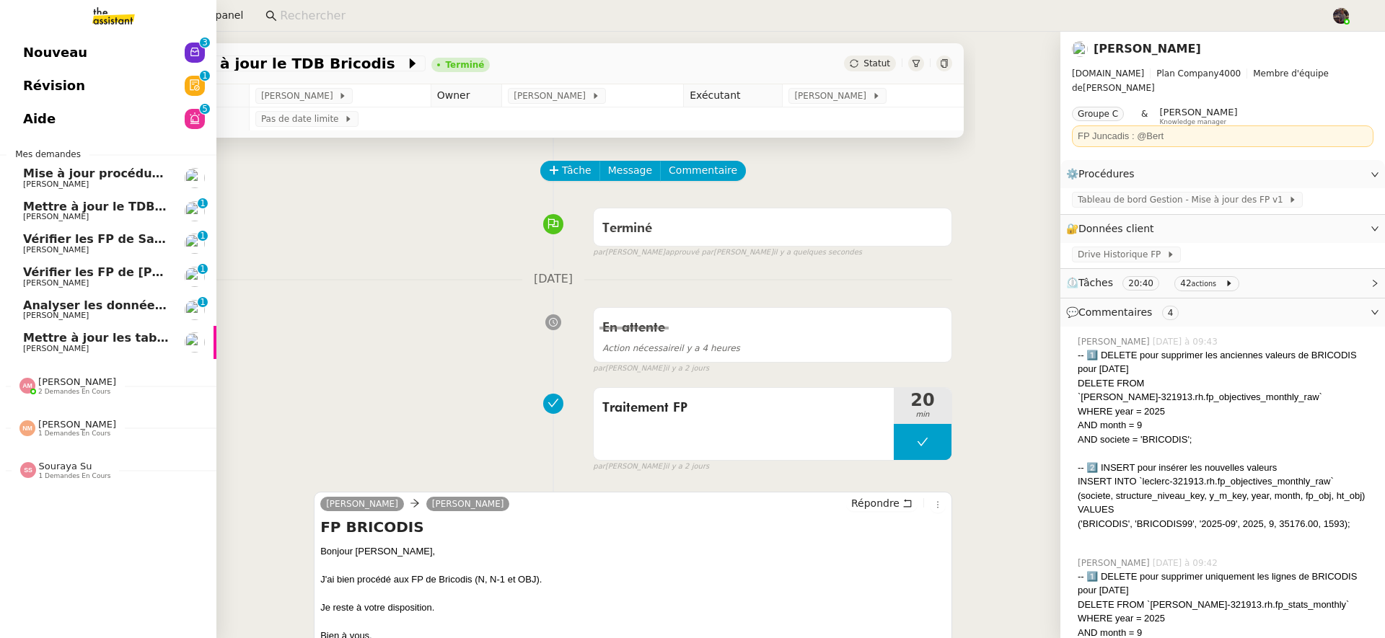
click at [35, 198] on link "Mettre à jour le TDB BRICOLANDES et BRICODIS [PERSON_NAME] 0 1 2 3 4 5 6 7 8 9" at bounding box center [108, 211] width 216 height 33
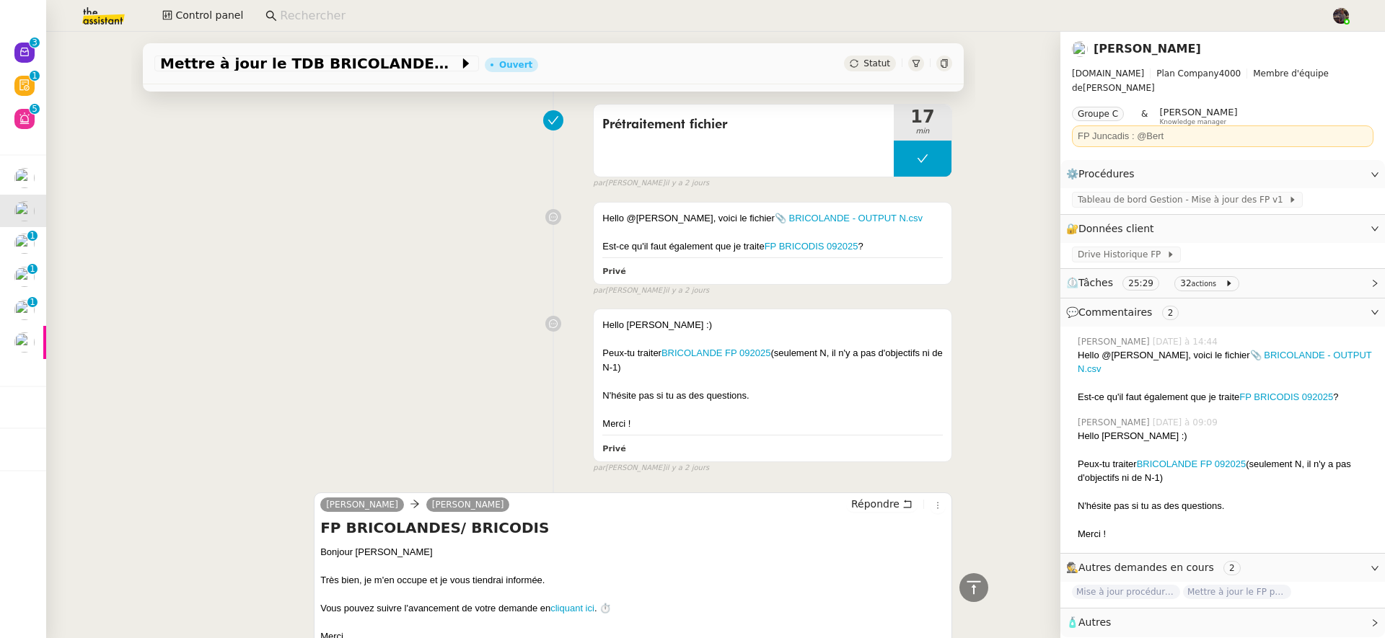
scroll to position [1409, 0]
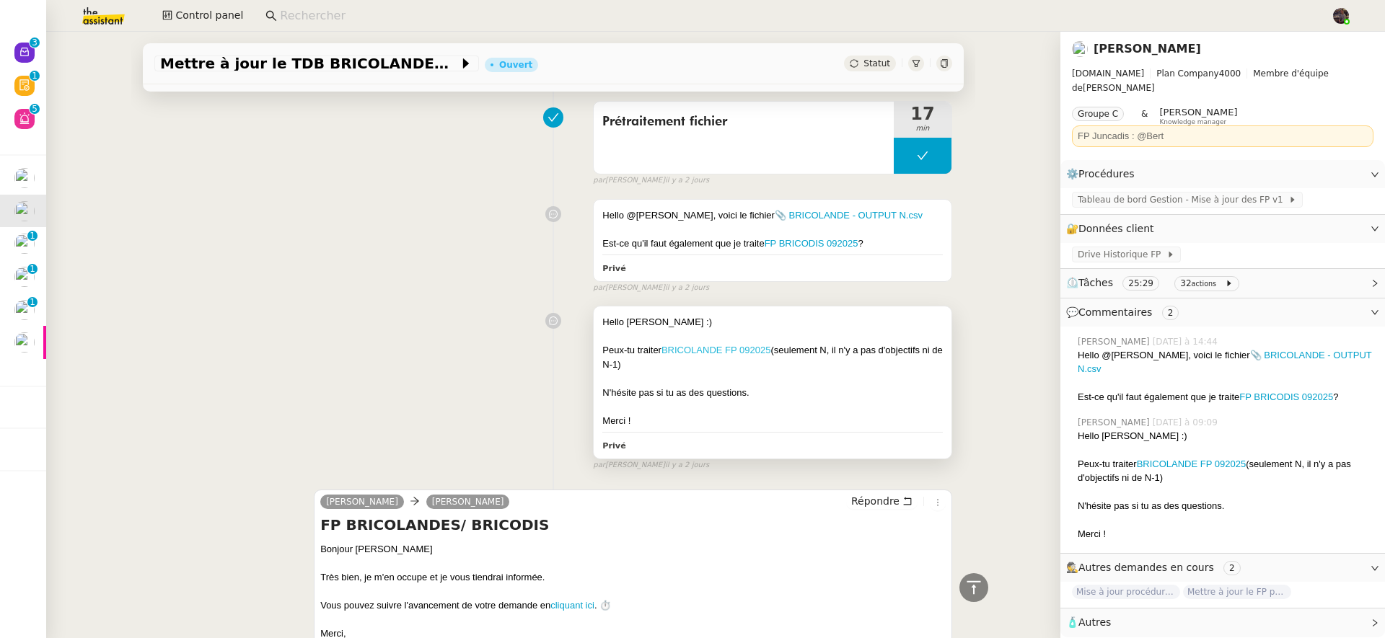
click at [756, 355] on link "BRICOLANDE FP 092025" at bounding box center [716, 350] width 110 height 11
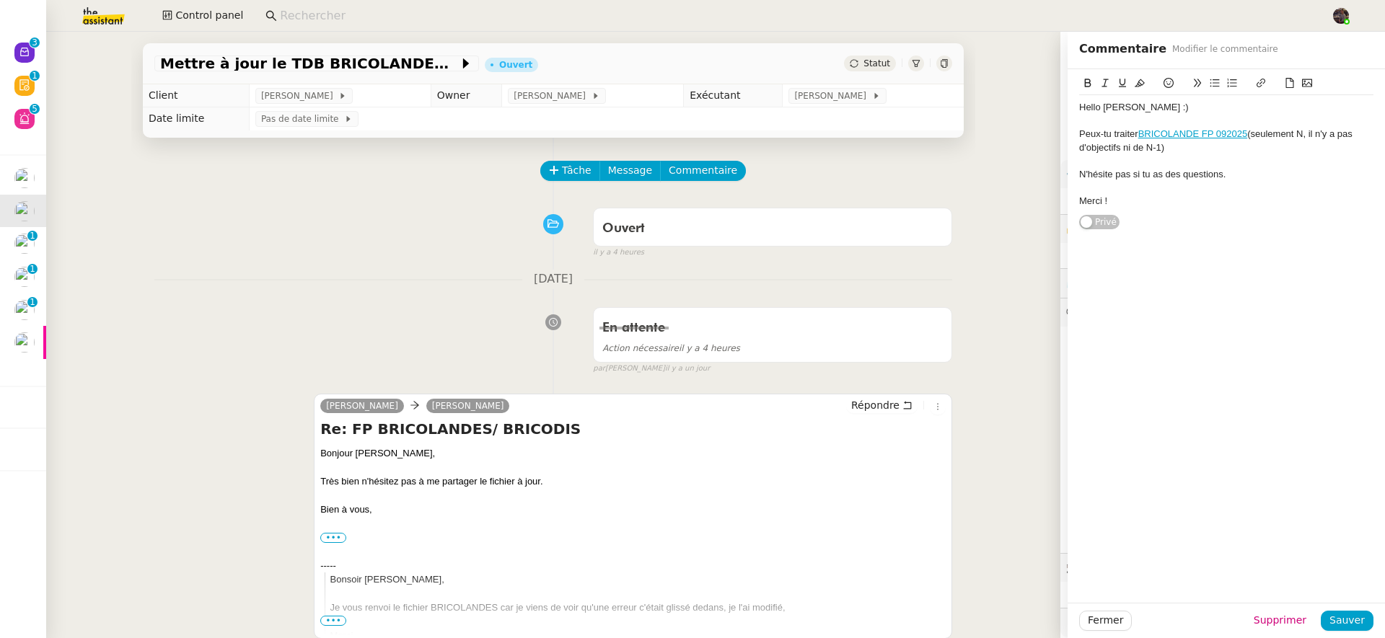
click at [852, 415] on div "Répondre" at bounding box center [896, 405] width 100 height 17
click at [854, 410] on span "Répondre" at bounding box center [875, 405] width 48 height 14
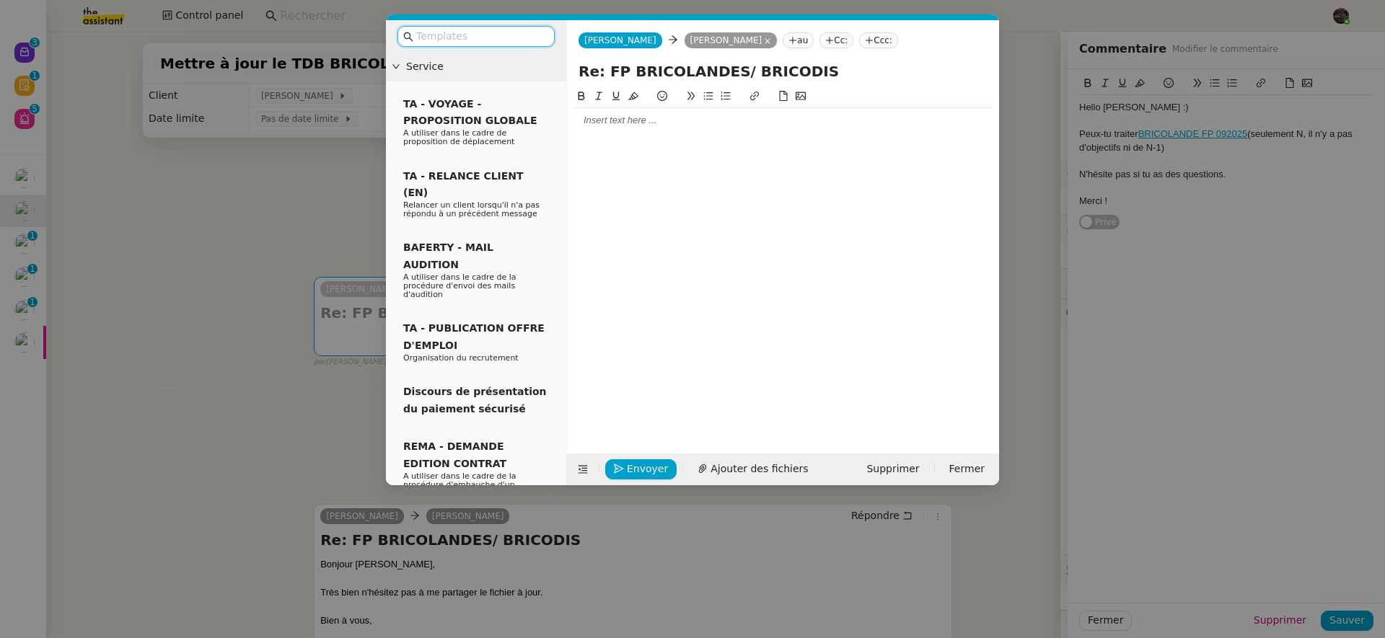
click at [643, 122] on div at bounding box center [783, 120] width 421 height 13
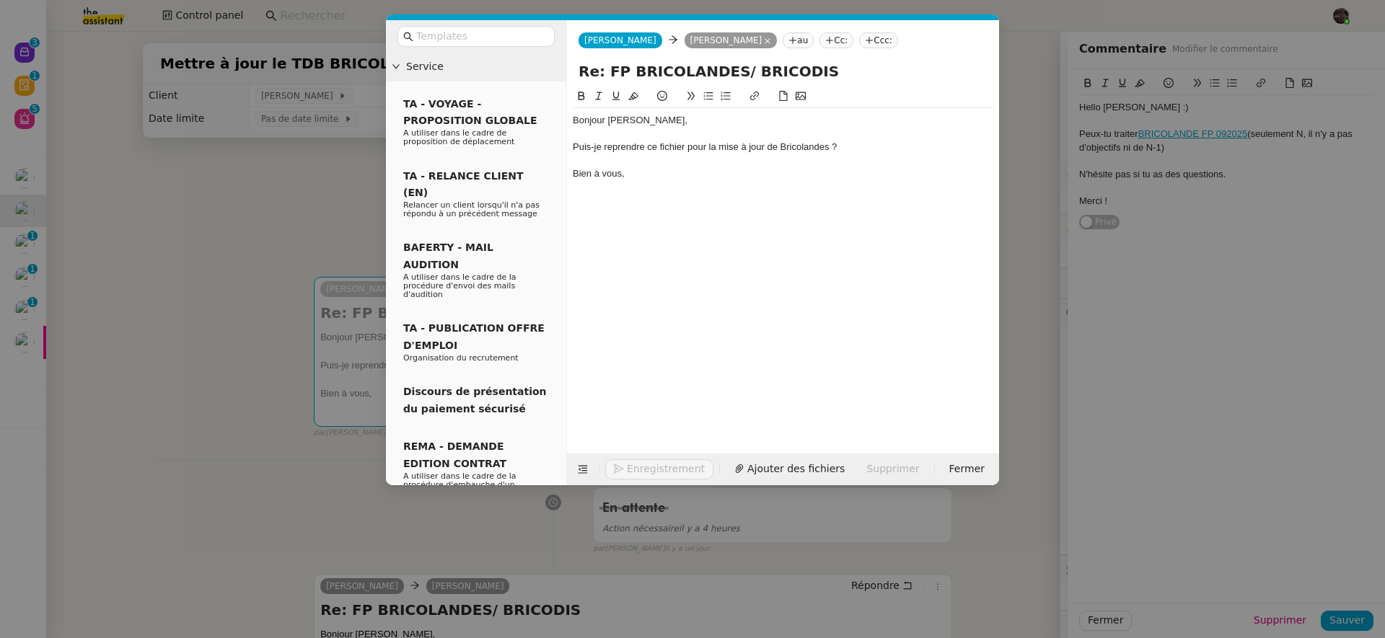
click at [263, 244] on nz-modal-container "Service TA - VOYAGE - PROPOSITION GLOBALE A utiliser dans le cadre de propositi…" at bounding box center [692, 319] width 1385 height 638
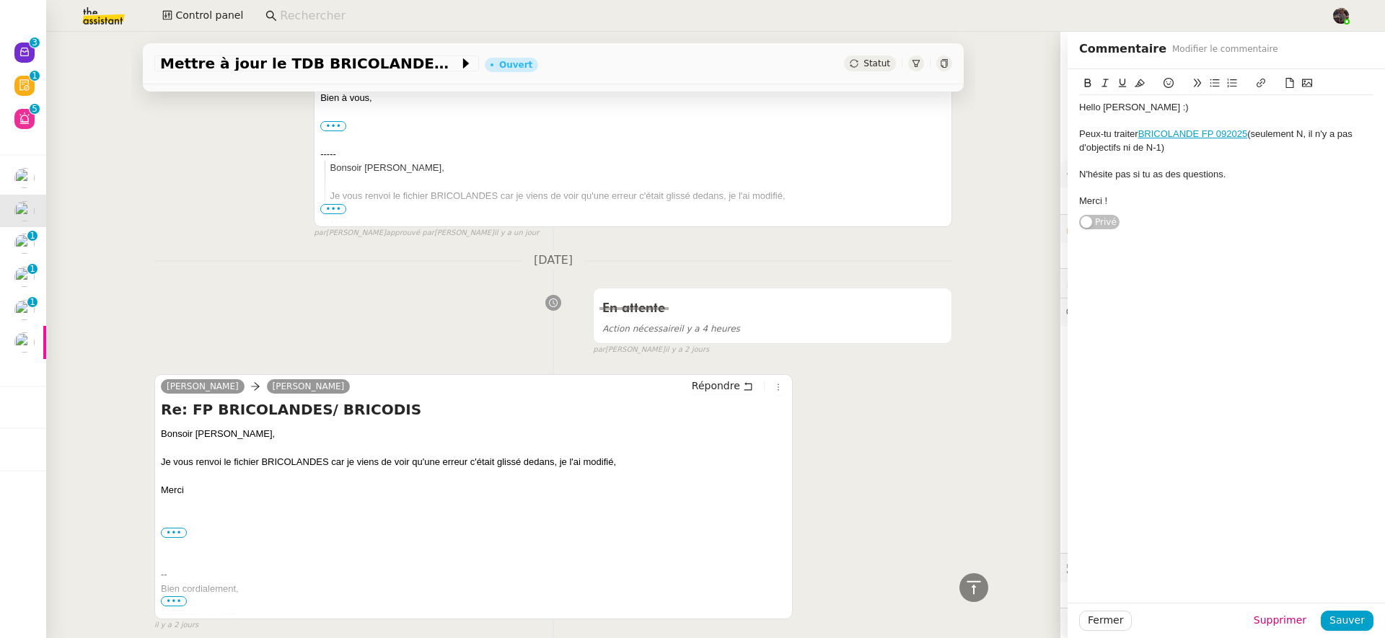
scroll to position [594, 0]
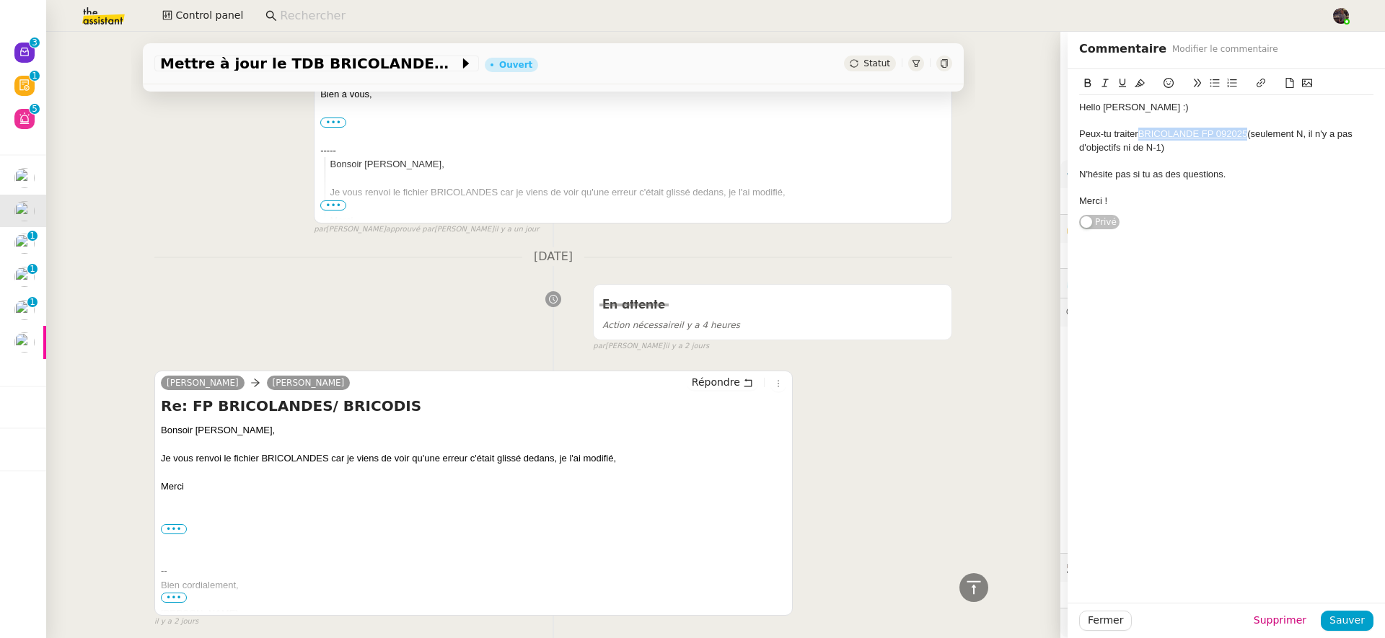
drag, startPoint x: 1240, startPoint y: 138, endPoint x: 1130, endPoint y: 136, distance: 110.4
click at [1130, 136] on div "Peux-tu traiter BRICOLANDE FP 092025 (seulement N, il n'y a pas d'objectifs ni …" at bounding box center [1226, 141] width 294 height 27
copy link "BRICOLANDE FP 092025"
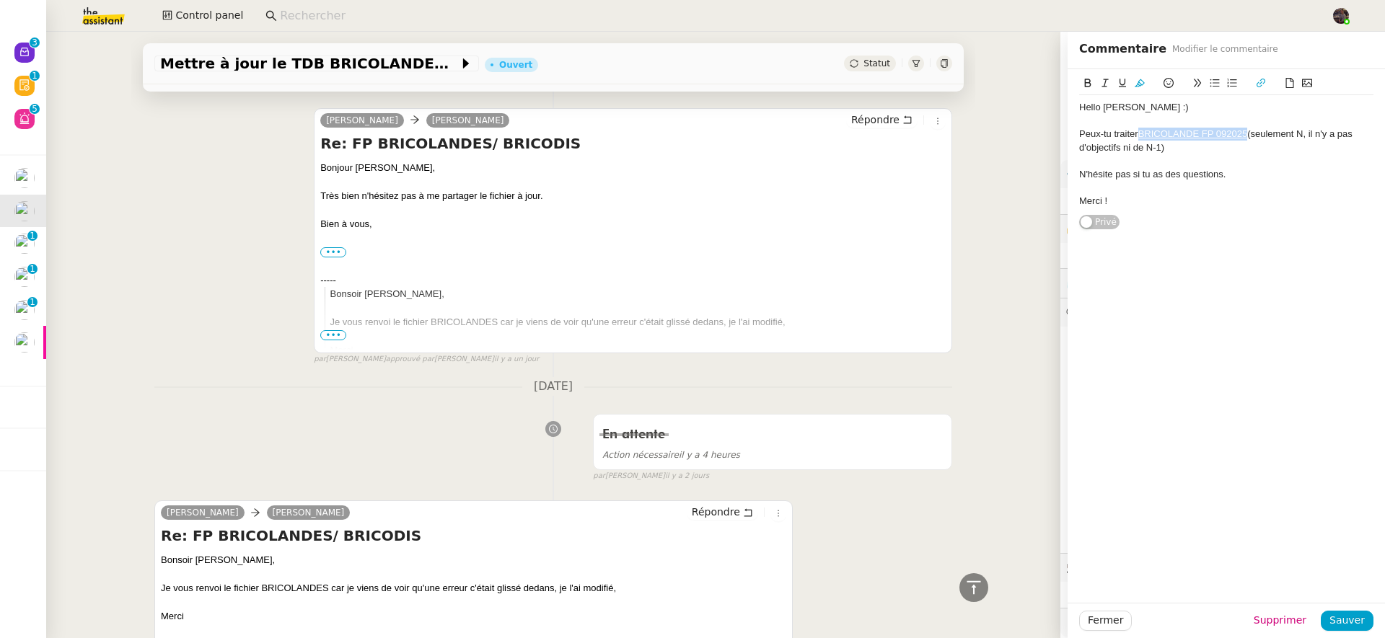
scroll to position [0, 0]
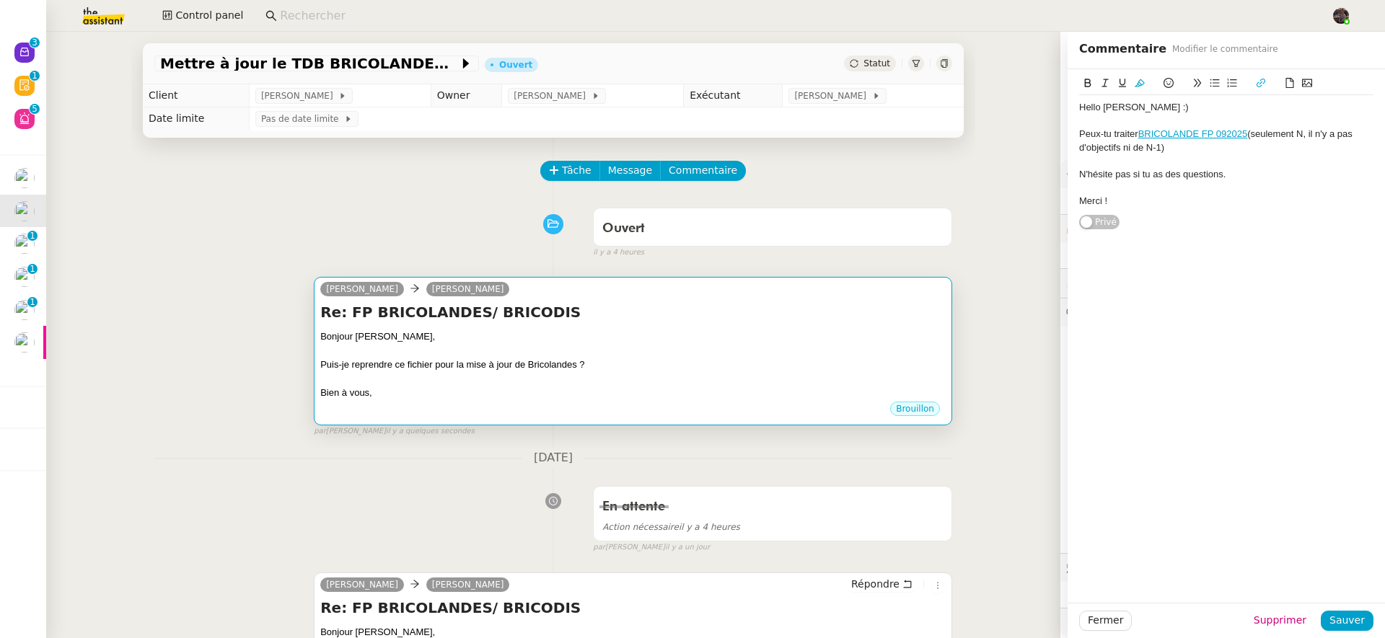
click at [593, 317] on h4 "Re: FP BRICOLANDES/ BRICODIS" at bounding box center [632, 312] width 625 height 20
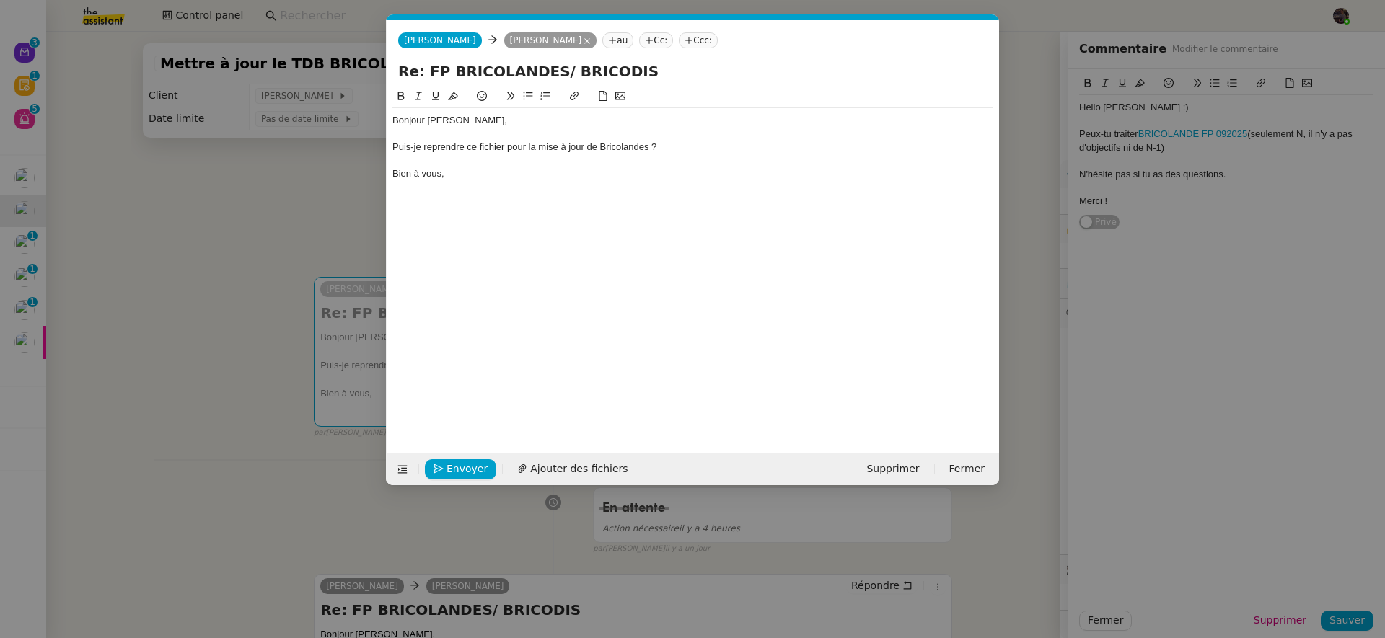
scroll to position [0, 30]
click at [602, 166] on div at bounding box center [692, 160] width 601 height 13
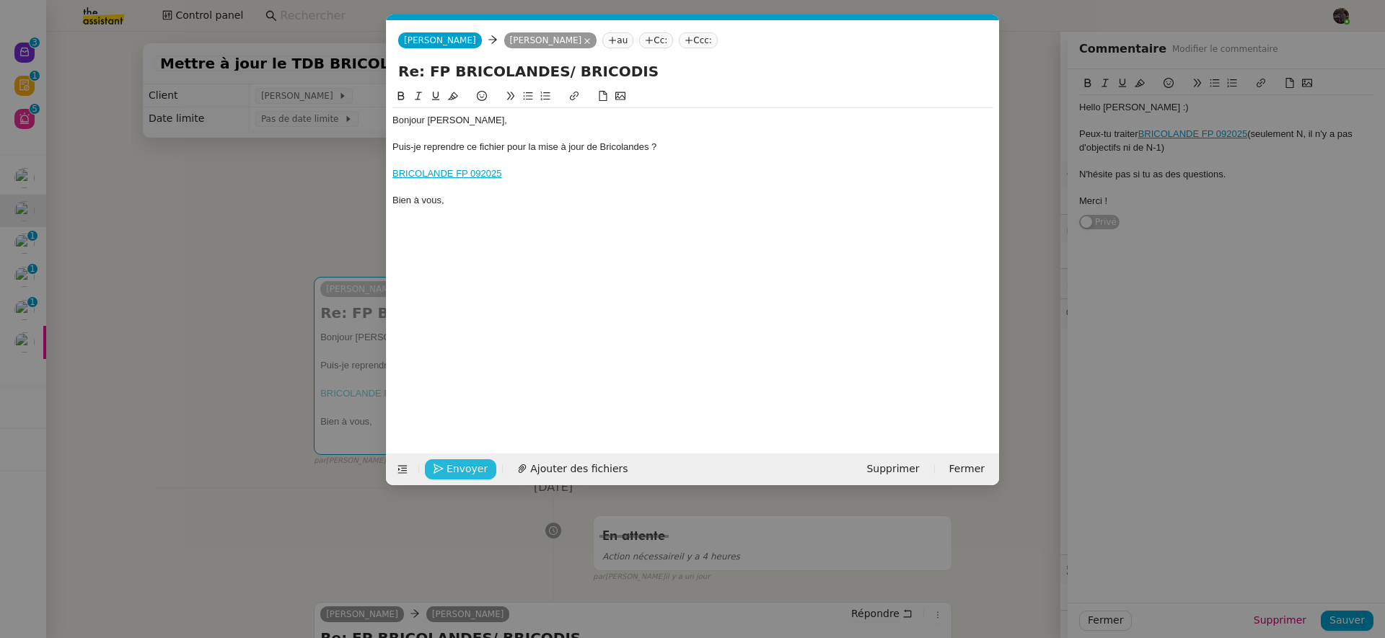
click at [436, 460] on button "Envoyer" at bounding box center [460, 470] width 71 height 20
click at [436, 460] on button "Confirmer l'envoi" at bounding box center [483, 470] width 117 height 20
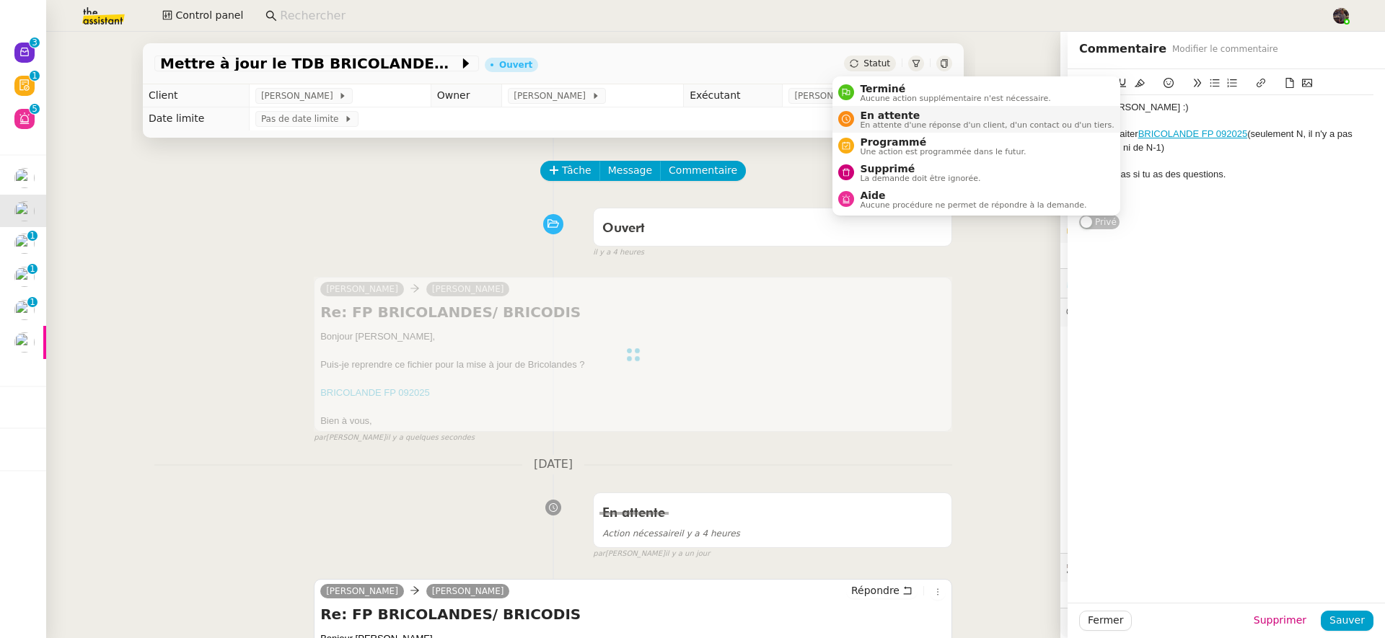
click at [873, 113] on span "En attente" at bounding box center [987, 116] width 254 height 12
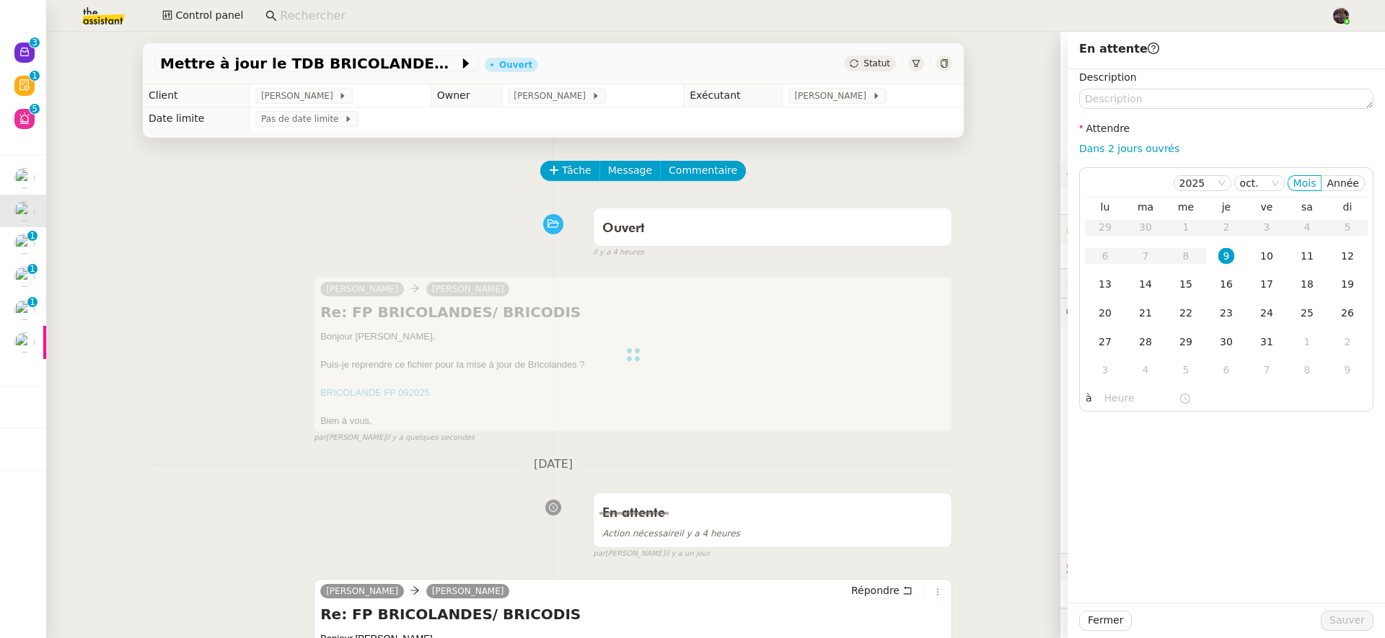
click at [1168, 145] on div "Dans 2 jours ouvrés" at bounding box center [1226, 149] width 294 height 17
click at [1153, 148] on link "Dans 2 jours ouvrés" at bounding box center [1129, 149] width 100 height 12
type input "07:00"
click at [1342, 623] on span "Sauver" at bounding box center [1346, 620] width 35 height 17
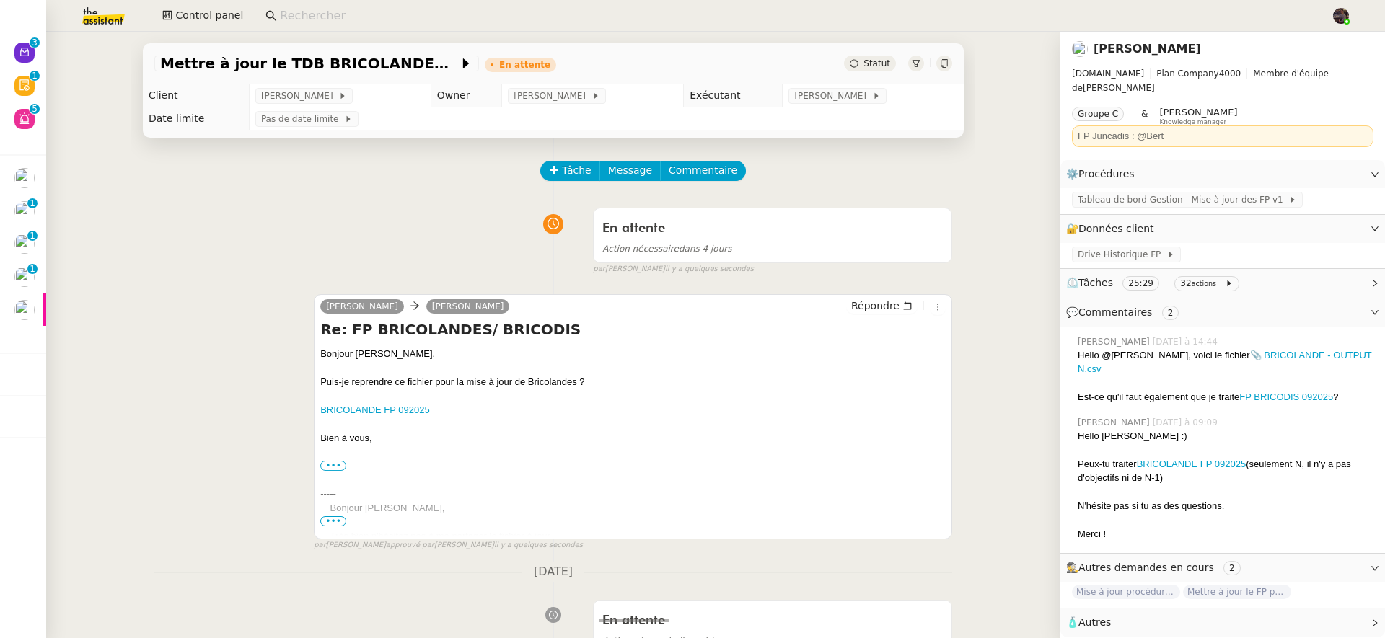
drag, startPoint x: 138, startPoint y: 20, endPoint x: 105, endPoint y: 21, distance: 33.9
click at [138, 20] on img at bounding box center [92, 16] width 112 height 32
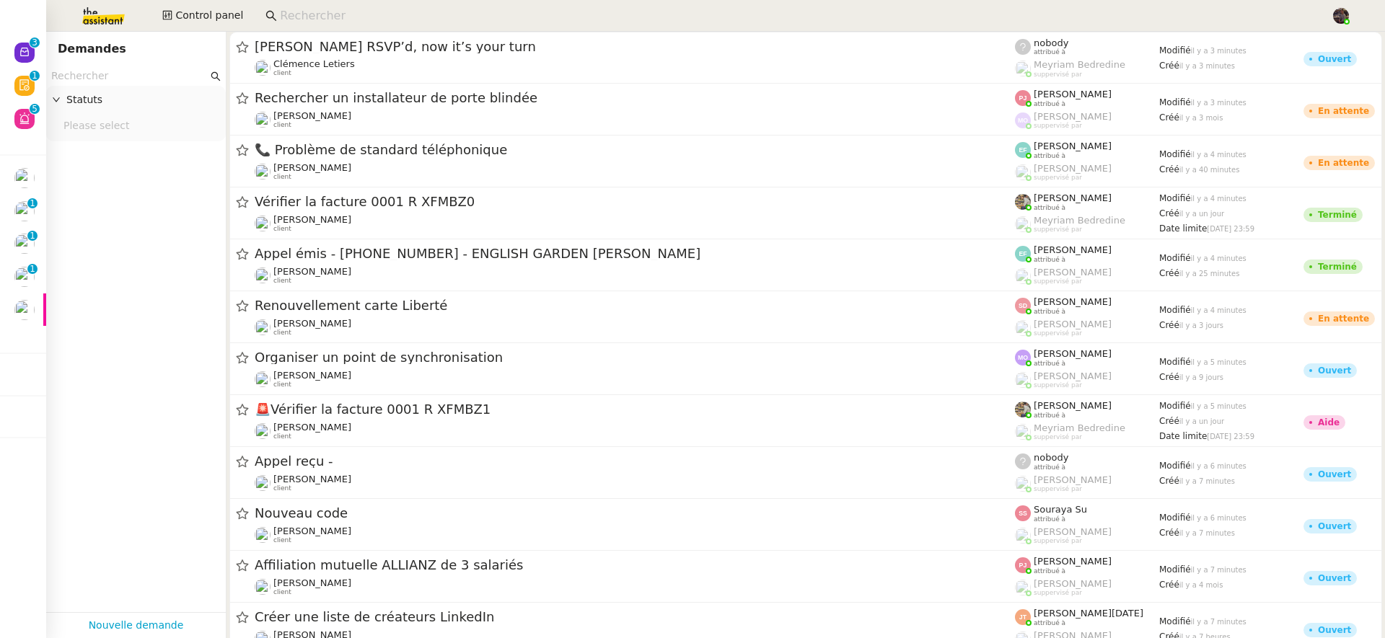
click at [105, 21] on img at bounding box center [92, 16] width 112 height 32
click at [151, 75] on input "text" at bounding box center [129, 76] width 157 height 17
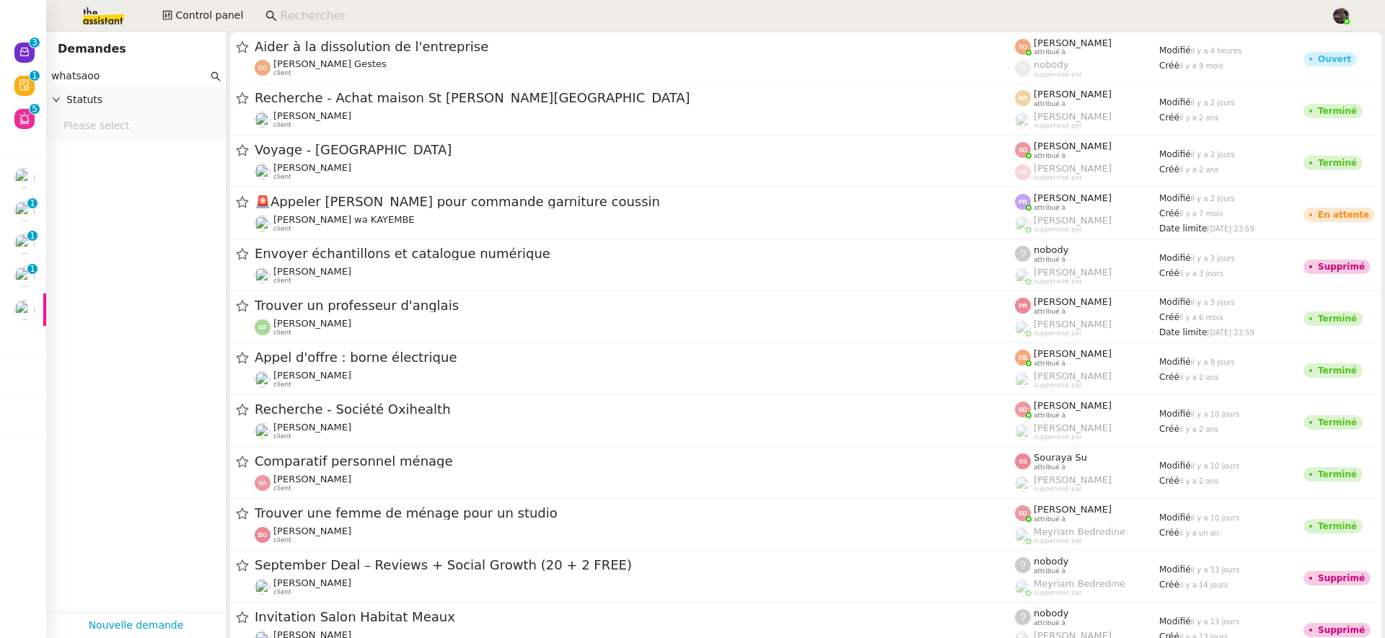
type input "whatsaoo"
click at [342, 12] on input at bounding box center [798, 15] width 1037 height 19
paste input "[PERSON_NAME]"
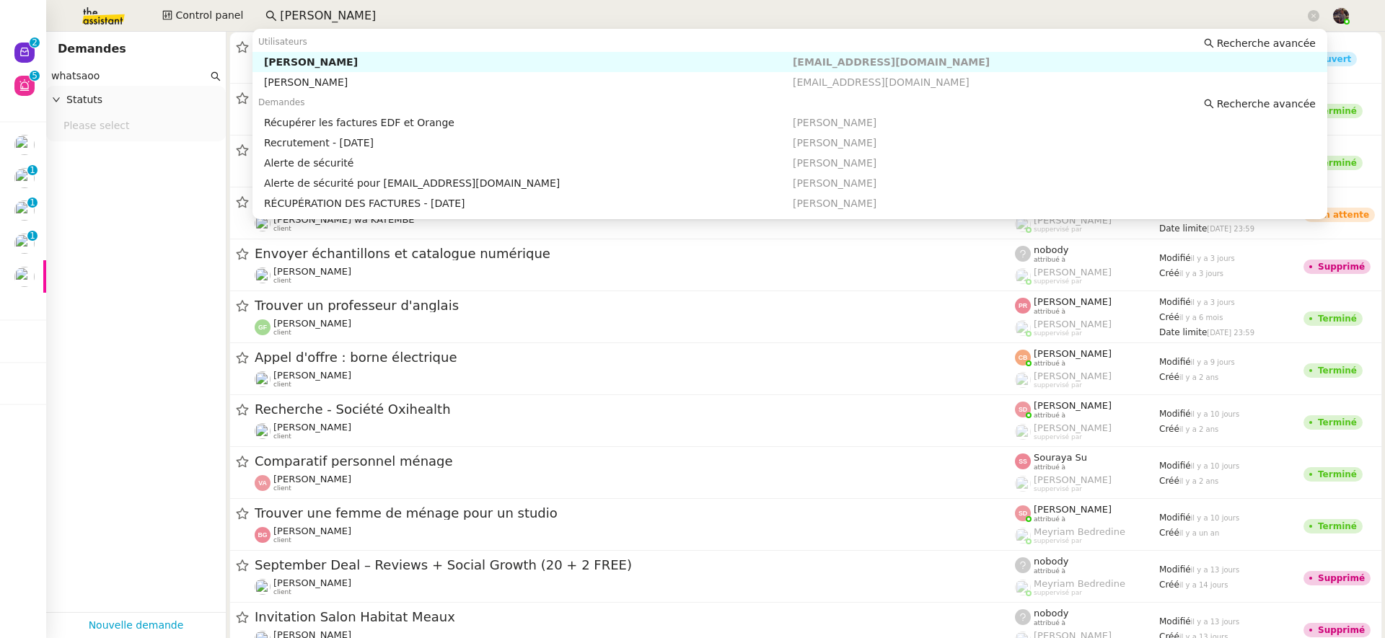
click at [340, 54] on nz-auto-option "[PERSON_NAME] [EMAIL_ADDRESS][DOMAIN_NAME]" at bounding box center [789, 62] width 1075 height 20
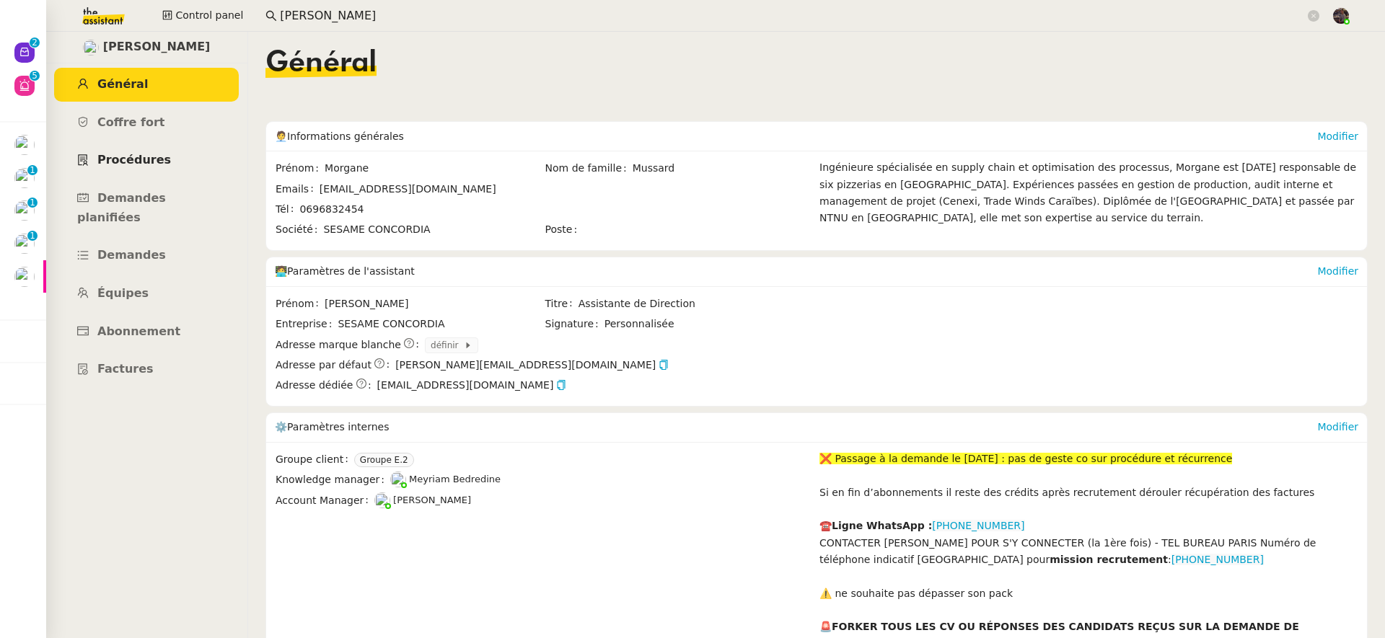
click at [141, 165] on span "Procédures" at bounding box center [134, 160] width 74 height 14
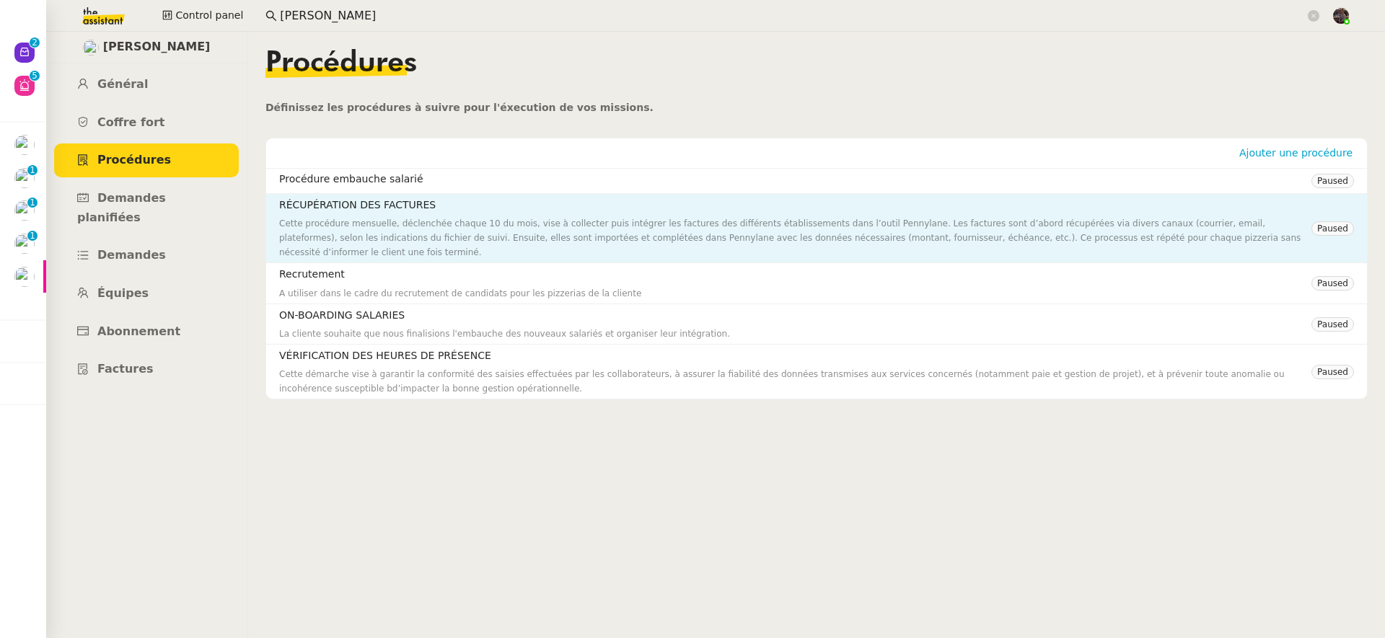
click at [444, 221] on div "Cette procédure mensuelle, déclenchée chaque 10 du mois, vise à collecter puis …" at bounding box center [795, 237] width 1032 height 43
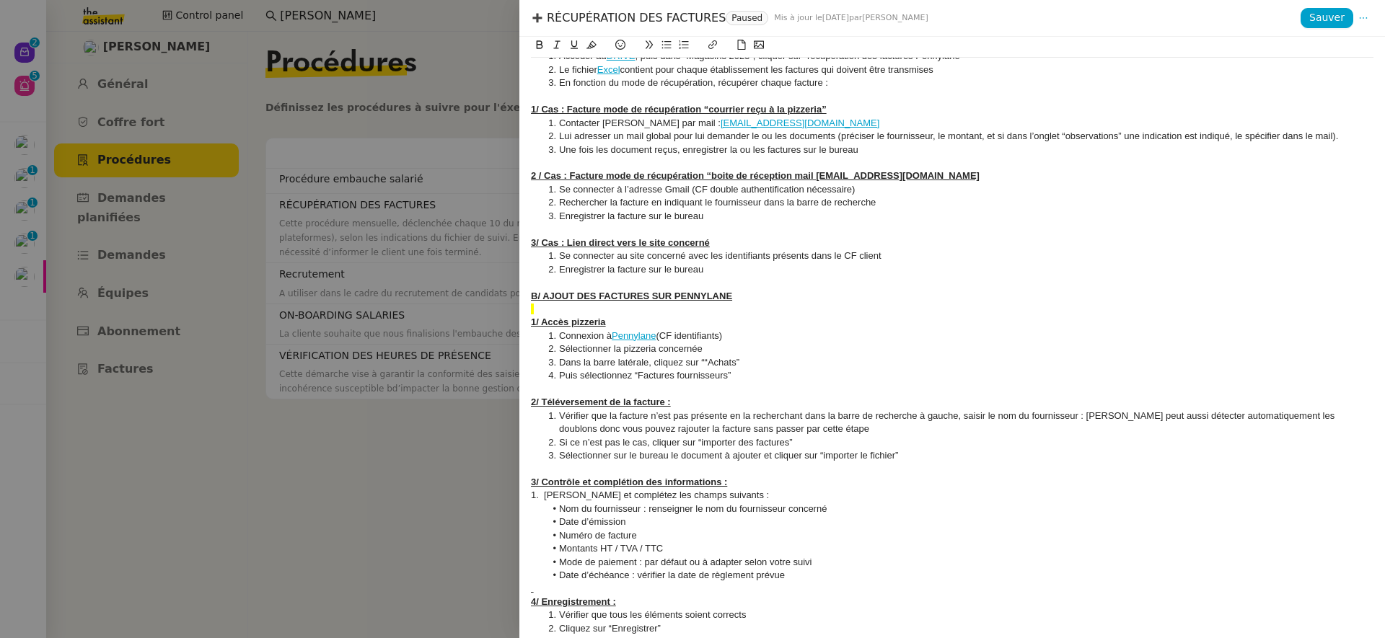
scroll to position [281, 0]
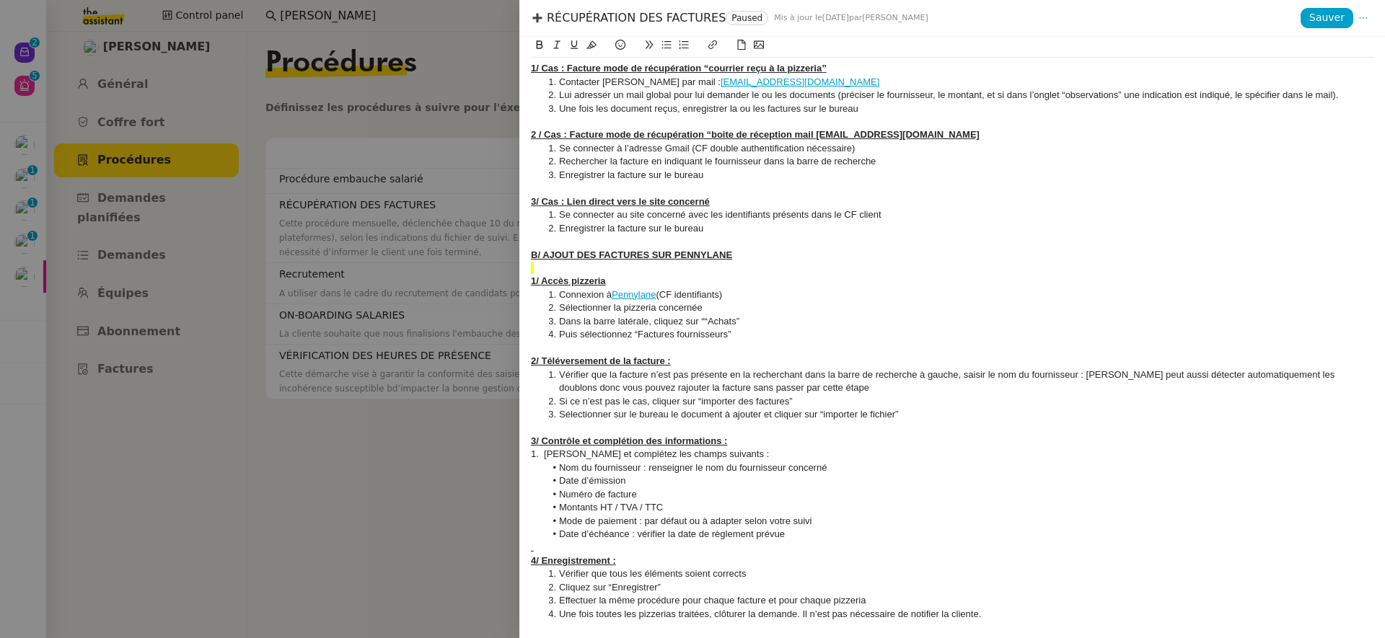
click at [439, 348] on div at bounding box center [692, 319] width 1385 height 638
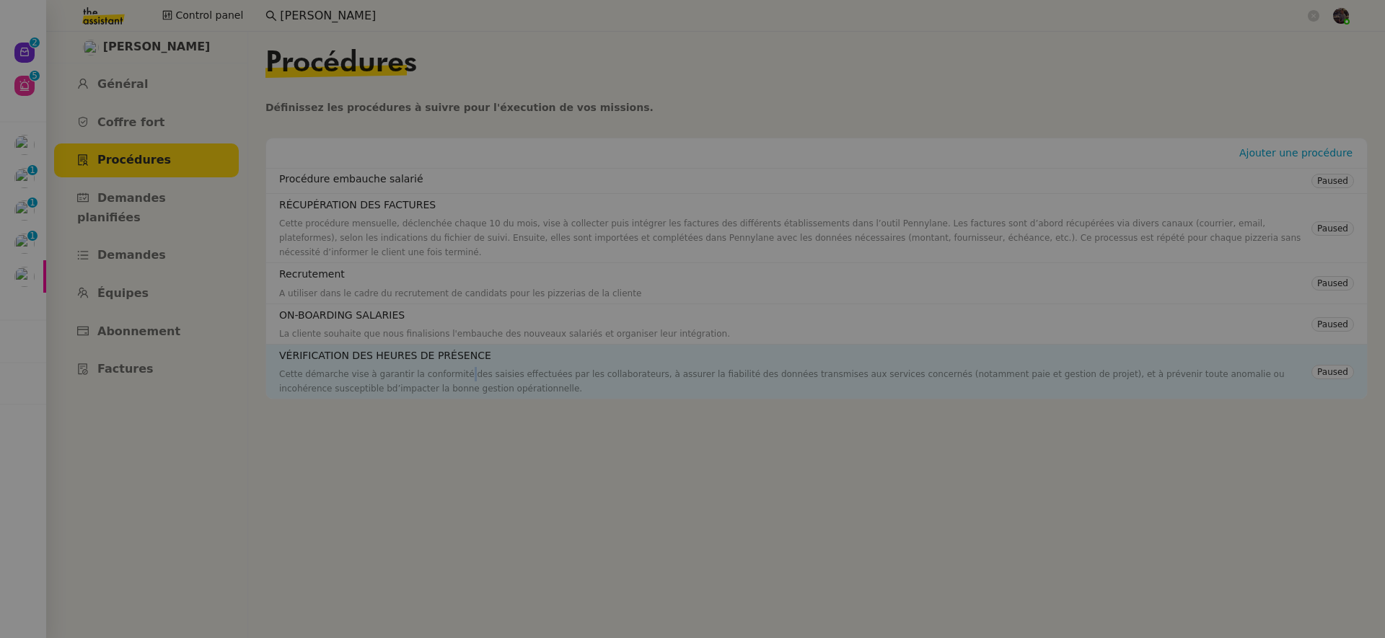
click at [458, 372] on div "Cette démarche vise à garantir la conformité des saisies effectuées par les col…" at bounding box center [795, 381] width 1032 height 29
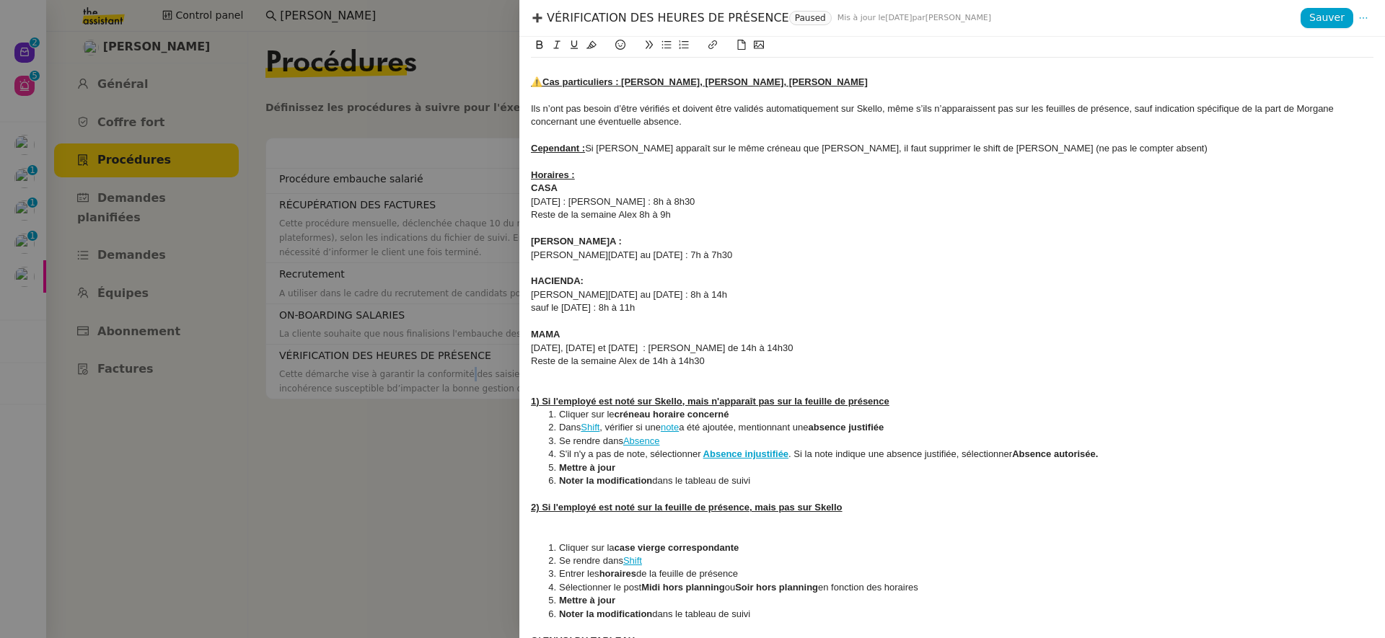
scroll to position [894, 0]
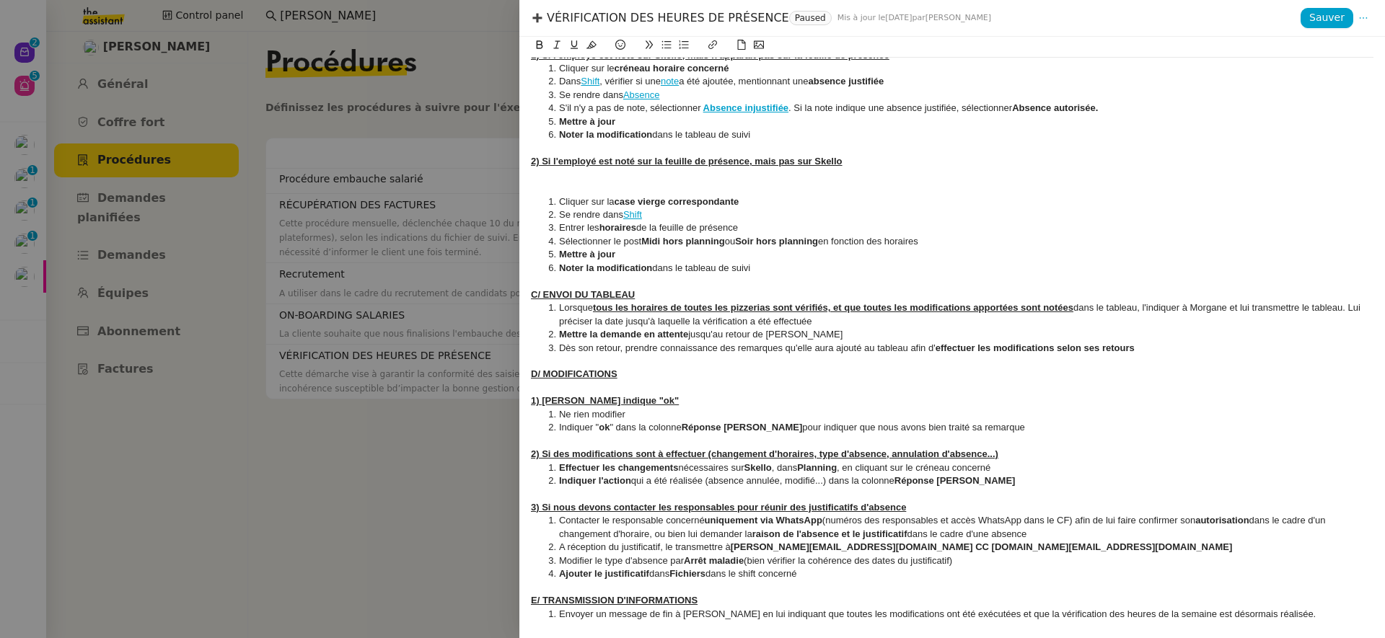
click at [408, 400] on div at bounding box center [692, 319] width 1385 height 638
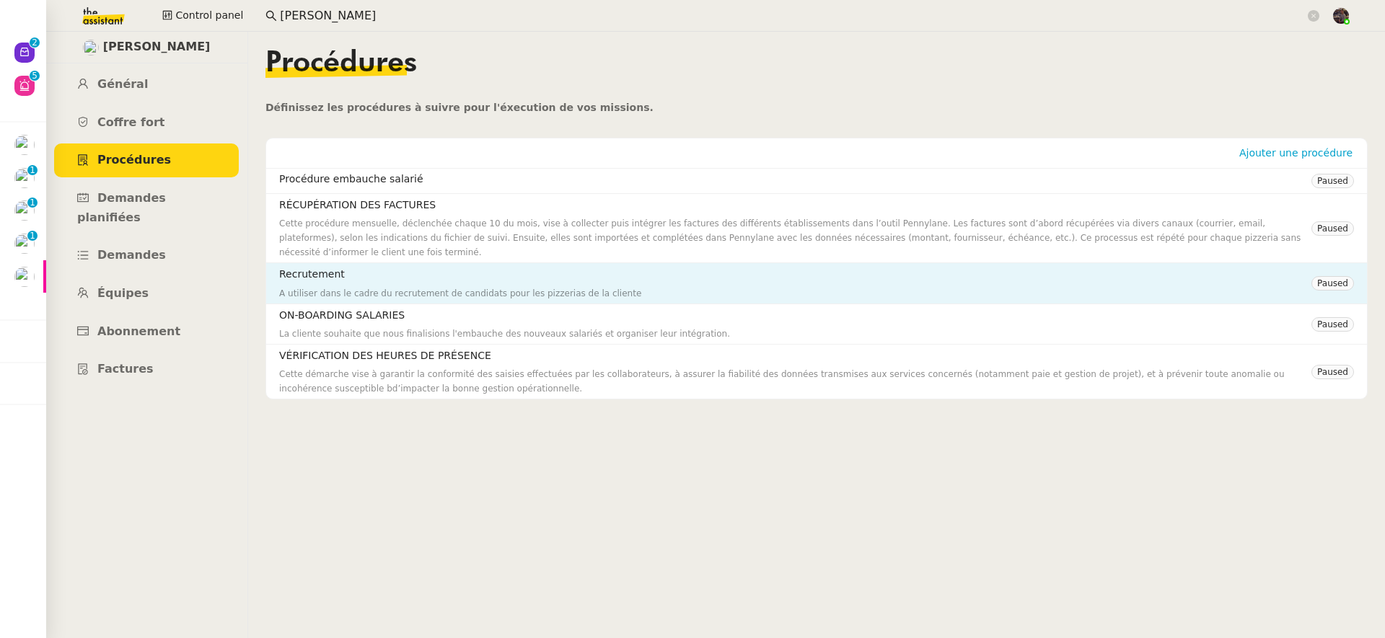
click at [391, 295] on div "A utiliser dans le cadre du recrutement de candidats pour les pizzerias de la c…" at bounding box center [795, 293] width 1032 height 14
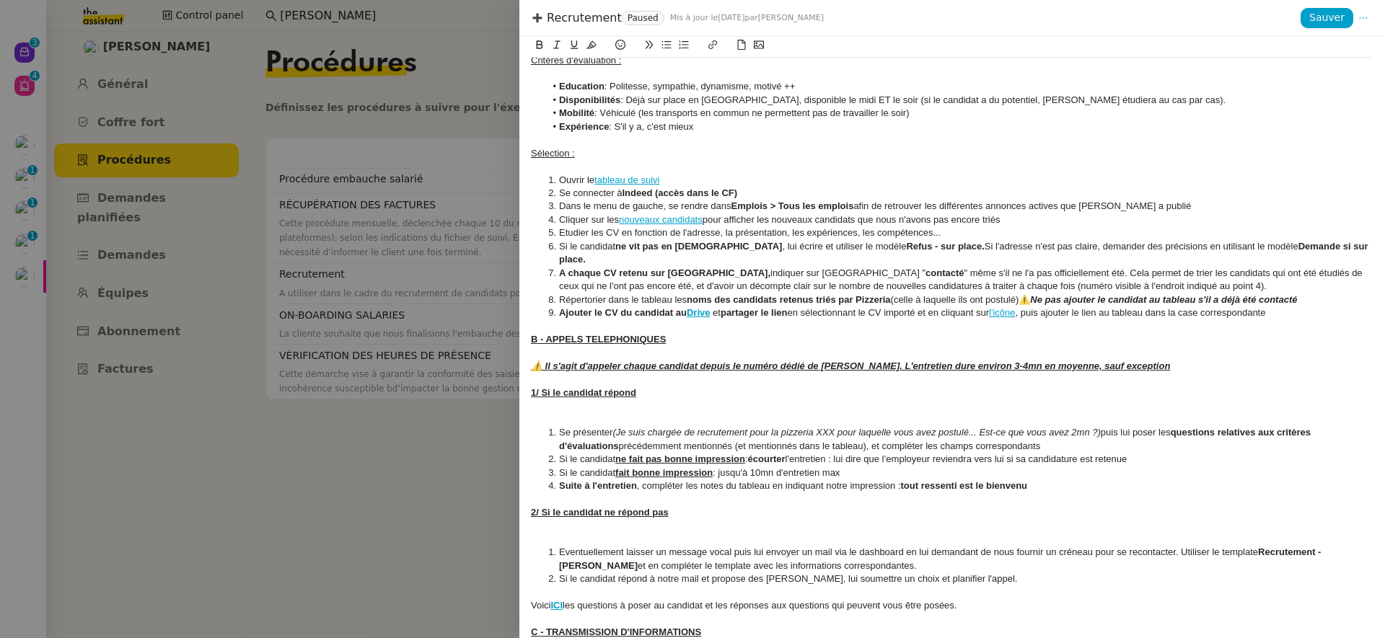
scroll to position [680, 0]
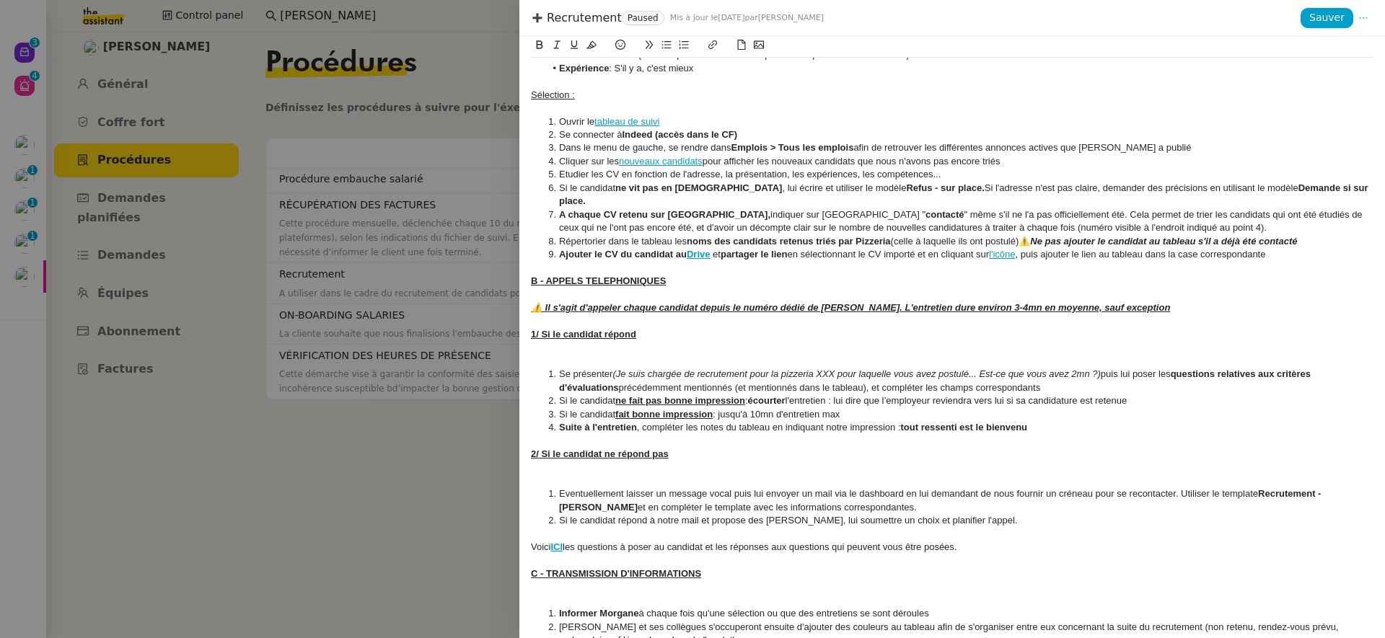
click at [355, 516] on div at bounding box center [692, 319] width 1385 height 638
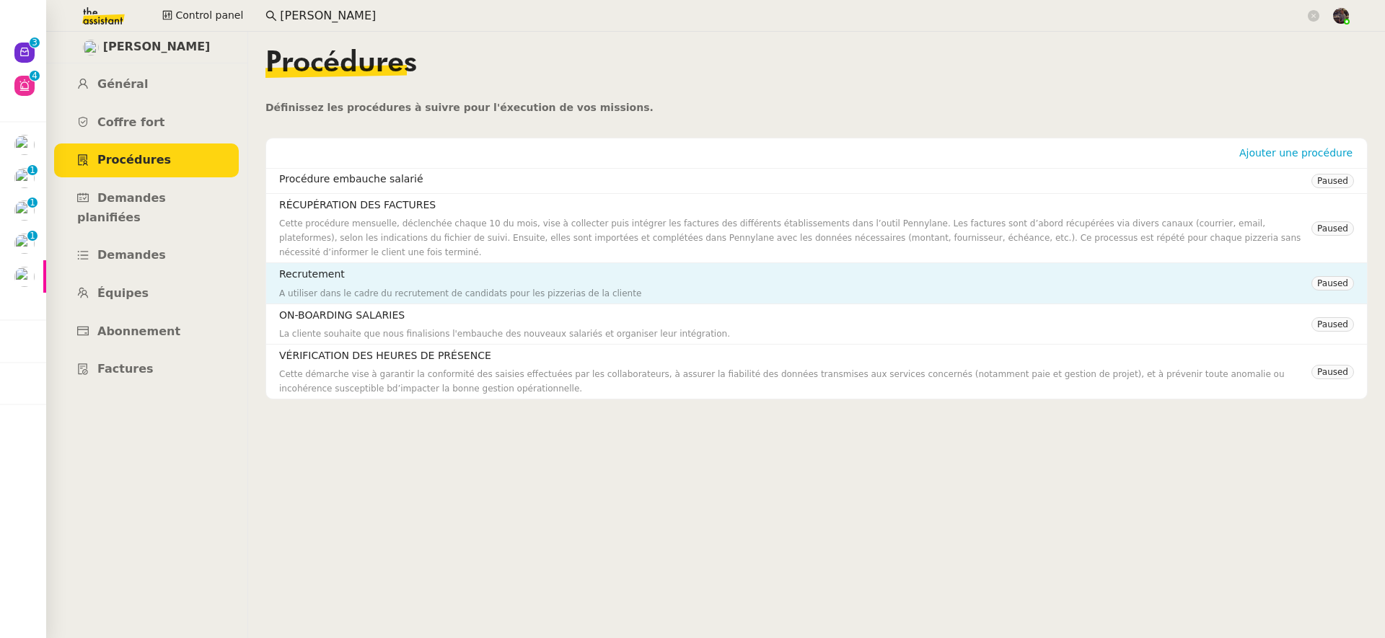
click at [381, 273] on h4 "Recrutement" at bounding box center [795, 274] width 1032 height 17
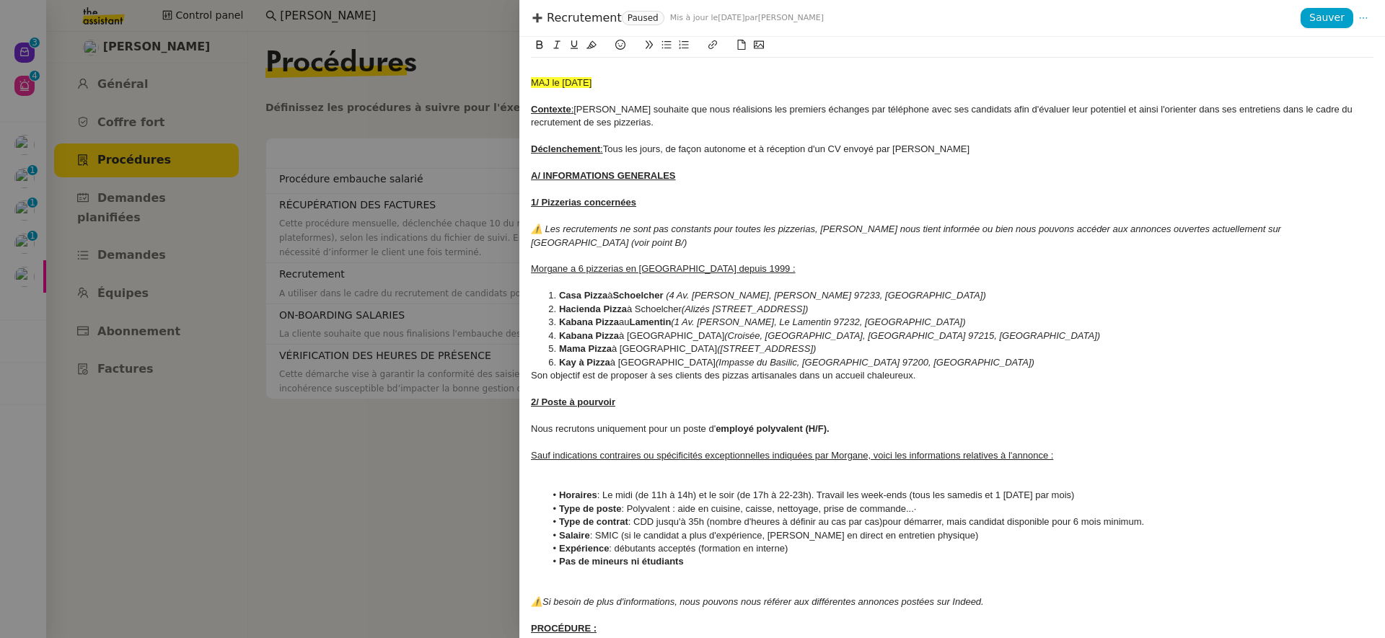
click at [423, 354] on div at bounding box center [692, 319] width 1385 height 638
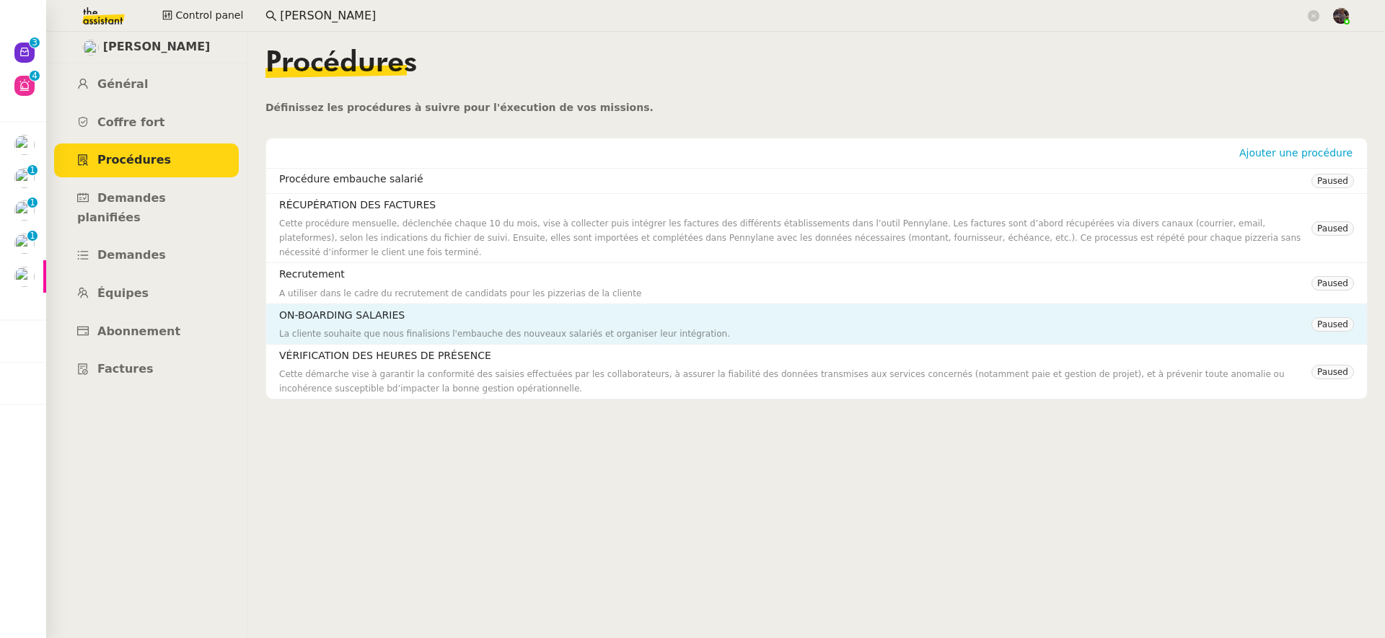
click at [431, 322] on h4 "ON-BOARDING SALARIES" at bounding box center [795, 315] width 1032 height 17
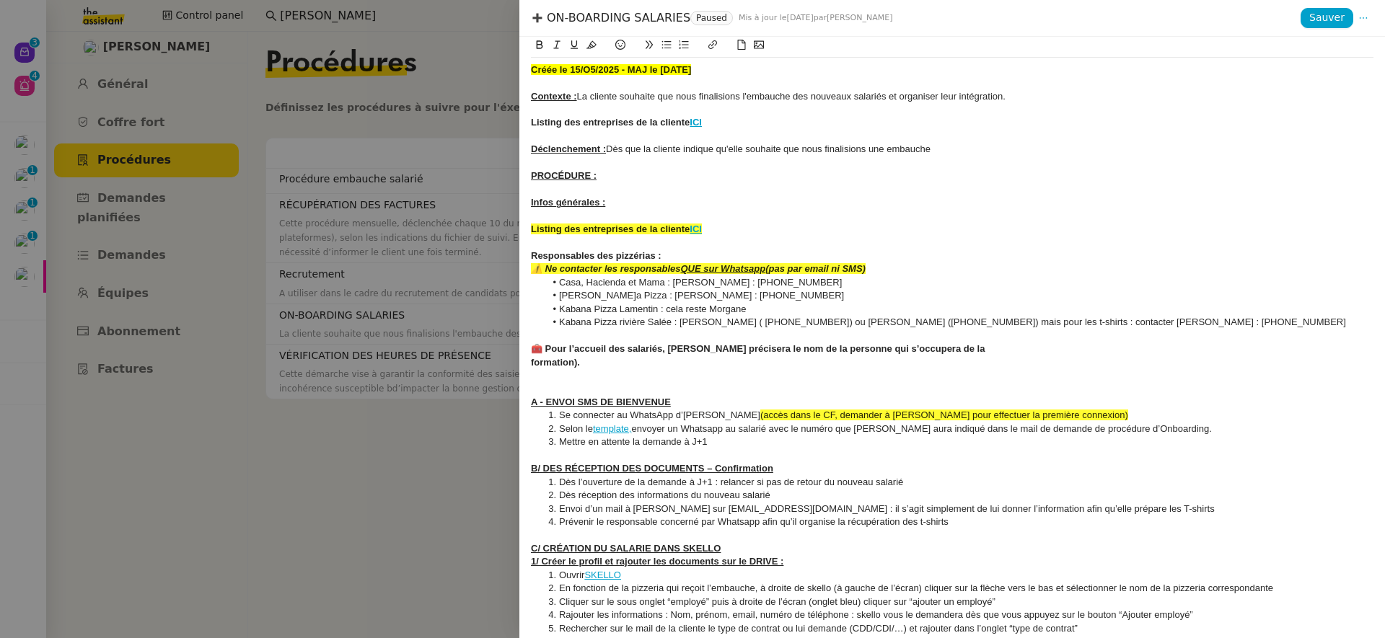
click at [392, 309] on div at bounding box center [692, 319] width 1385 height 638
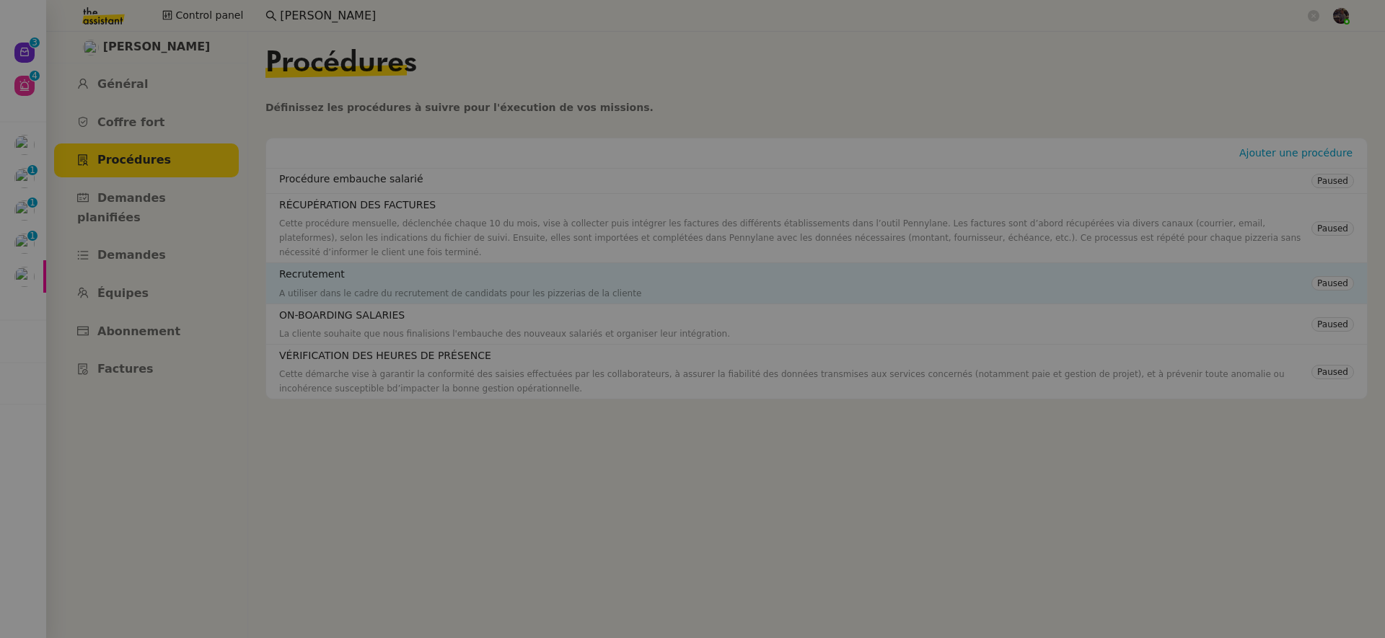
click at [395, 294] on div "A utiliser dans le cadre du recrutement de candidats pour les pizzerias de la c…" at bounding box center [795, 293] width 1032 height 14
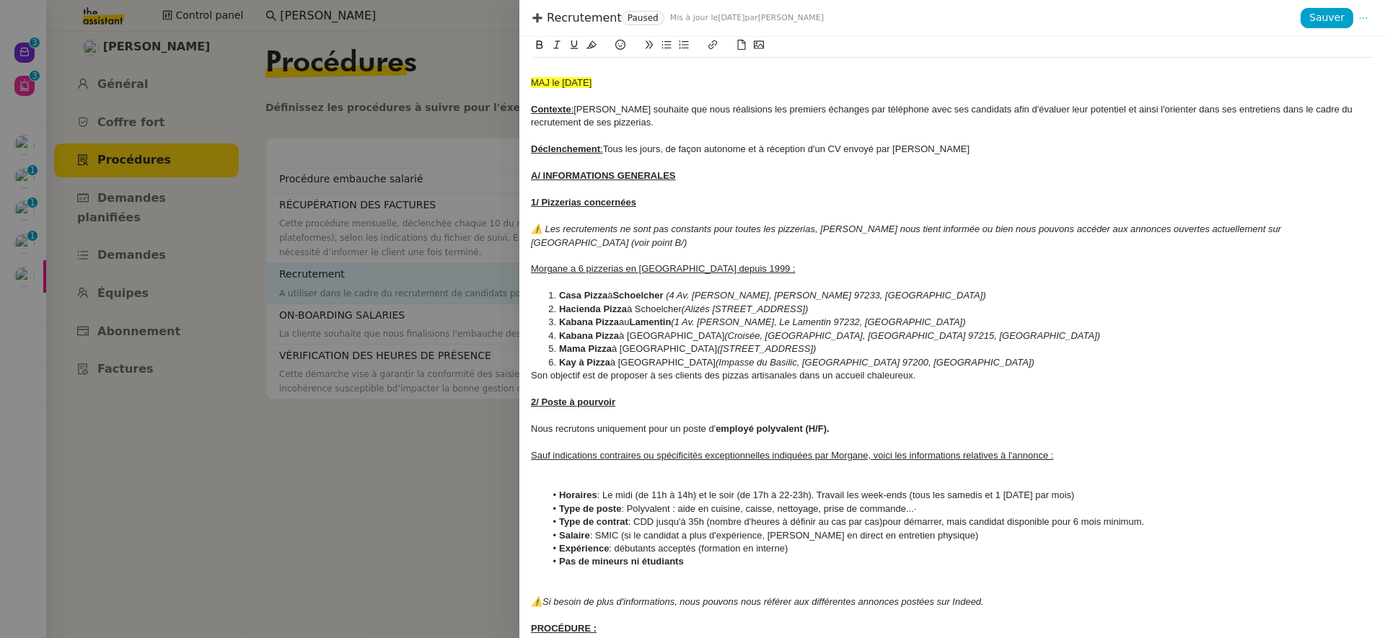
click at [395, 294] on div at bounding box center [692, 319] width 1385 height 638
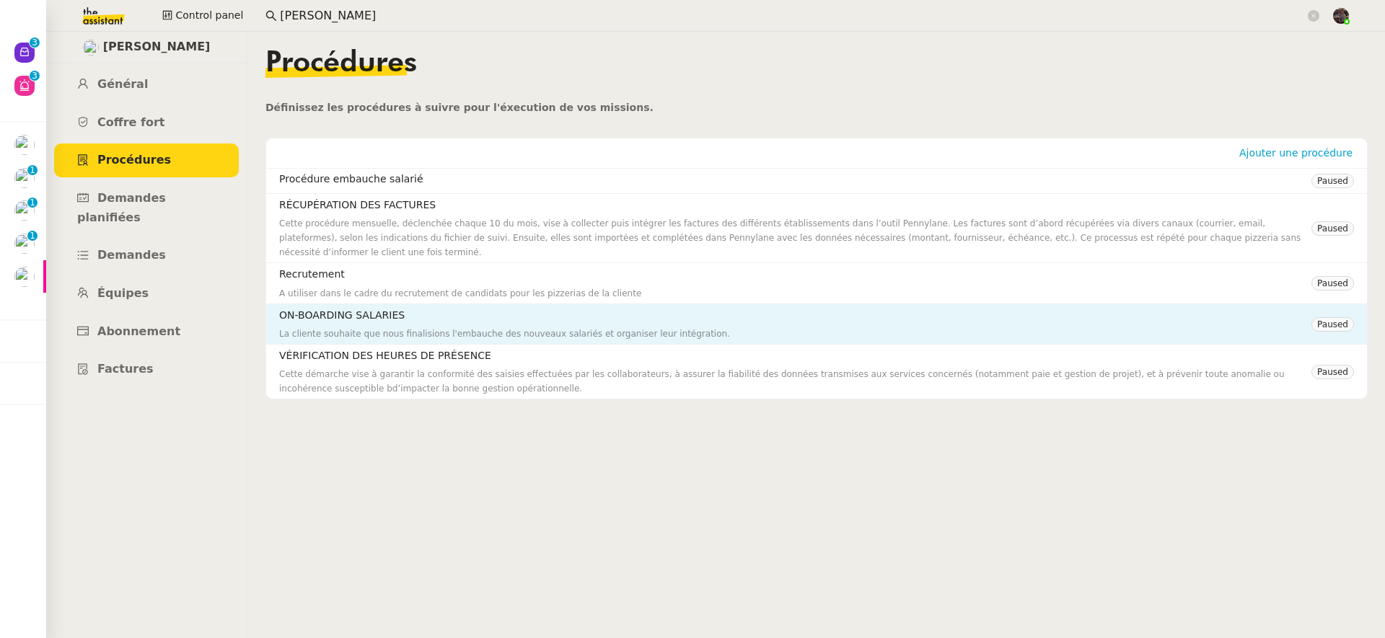
click at [392, 323] on h4 "ON-BOARDING SALARIES" at bounding box center [795, 315] width 1032 height 17
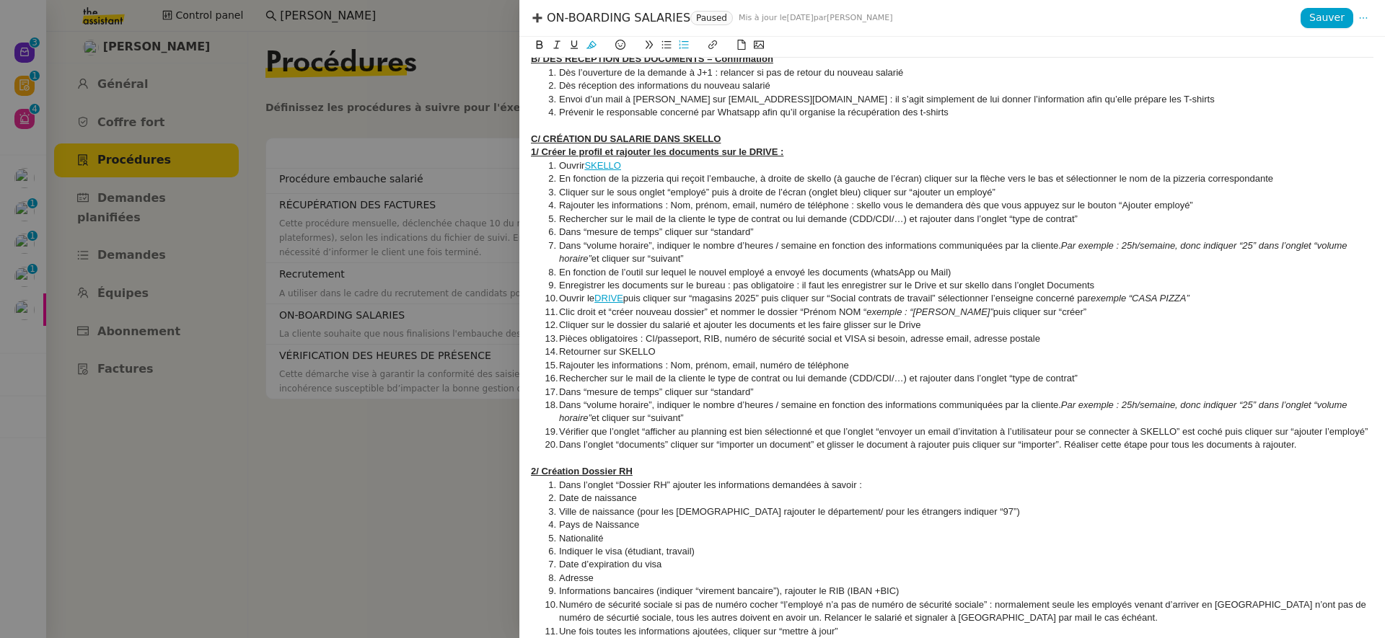
scroll to position [0, 0]
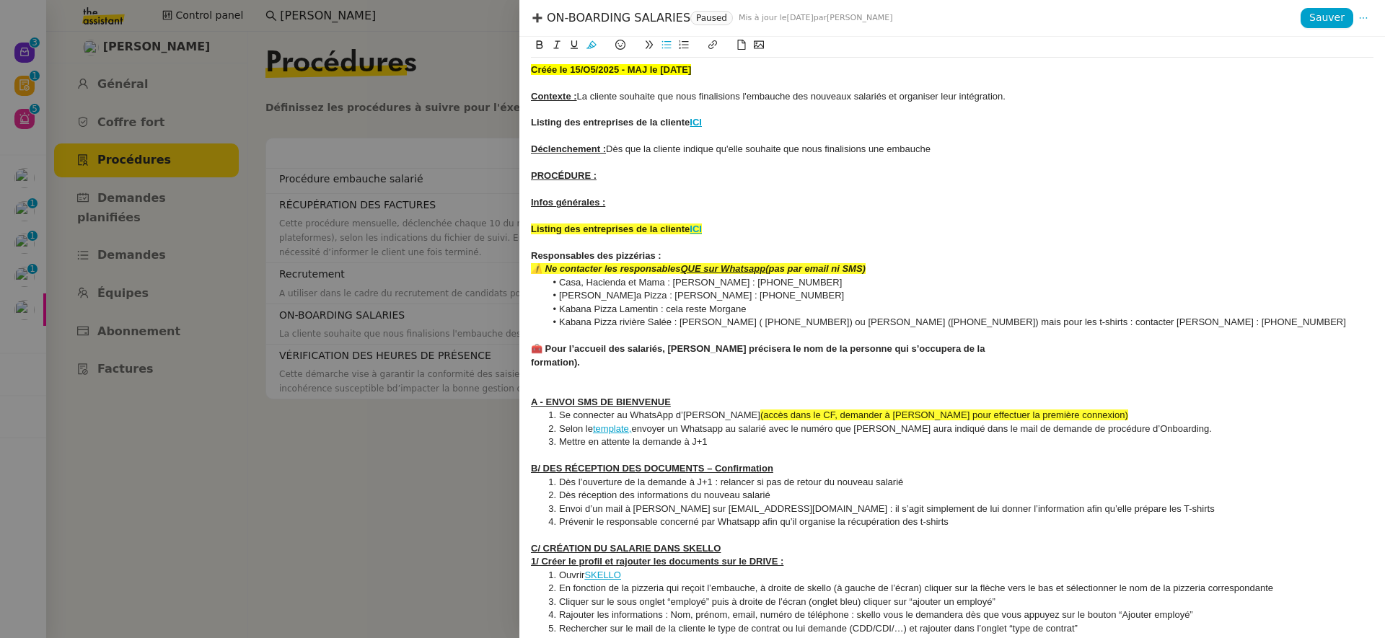
click at [1015, 111] on div at bounding box center [952, 109] width 843 height 13
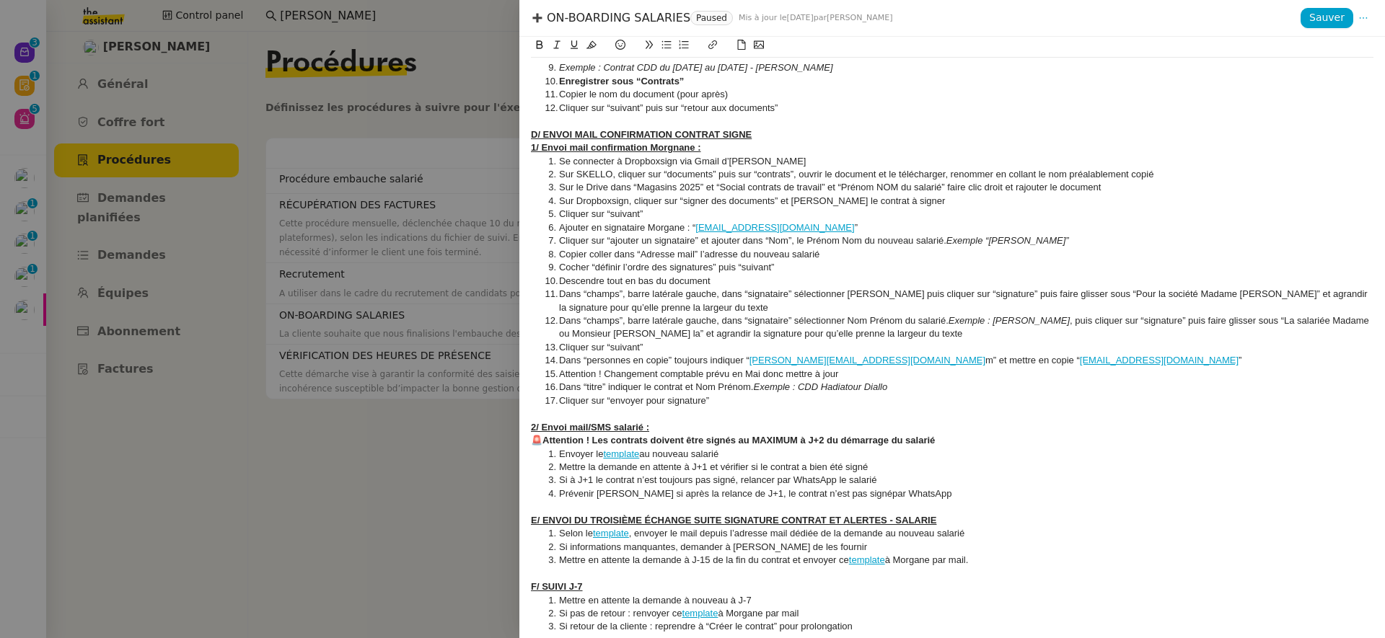
scroll to position [1732, 0]
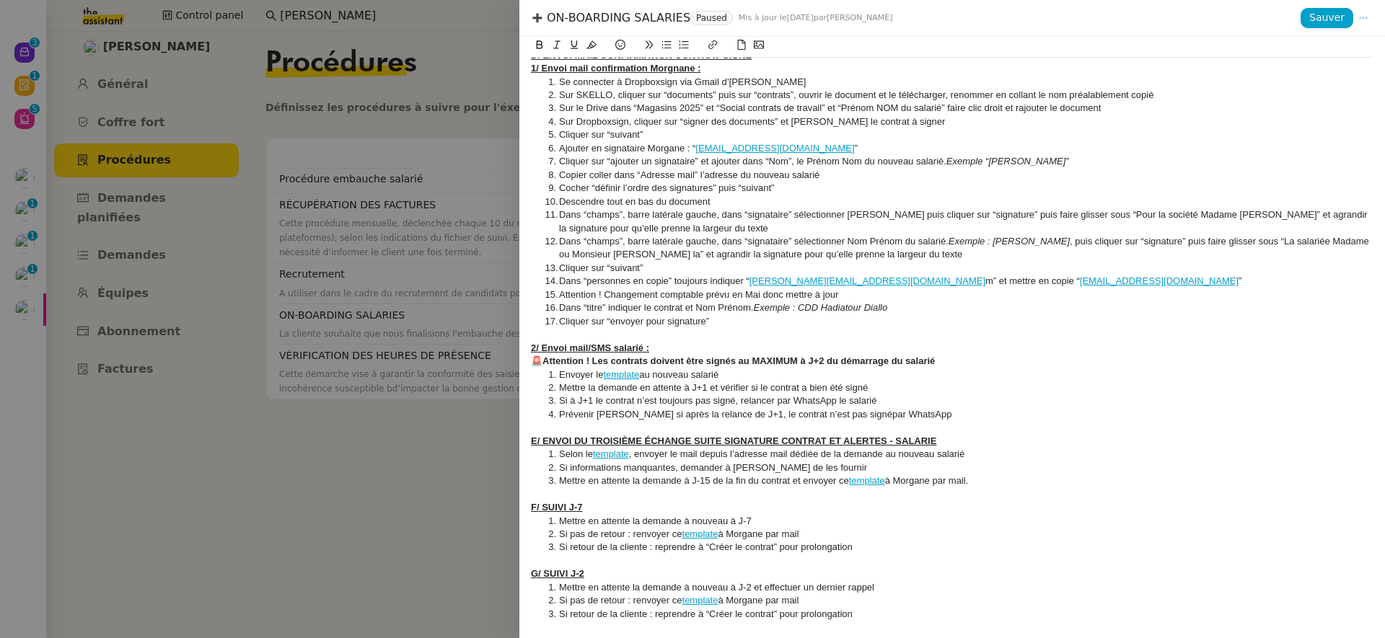
click at [879, 213] on span "Dans “champs”, barre latérale gauche, dans “signataire” sélectionner [PERSON_NA…" at bounding box center [964, 221] width 811 height 24
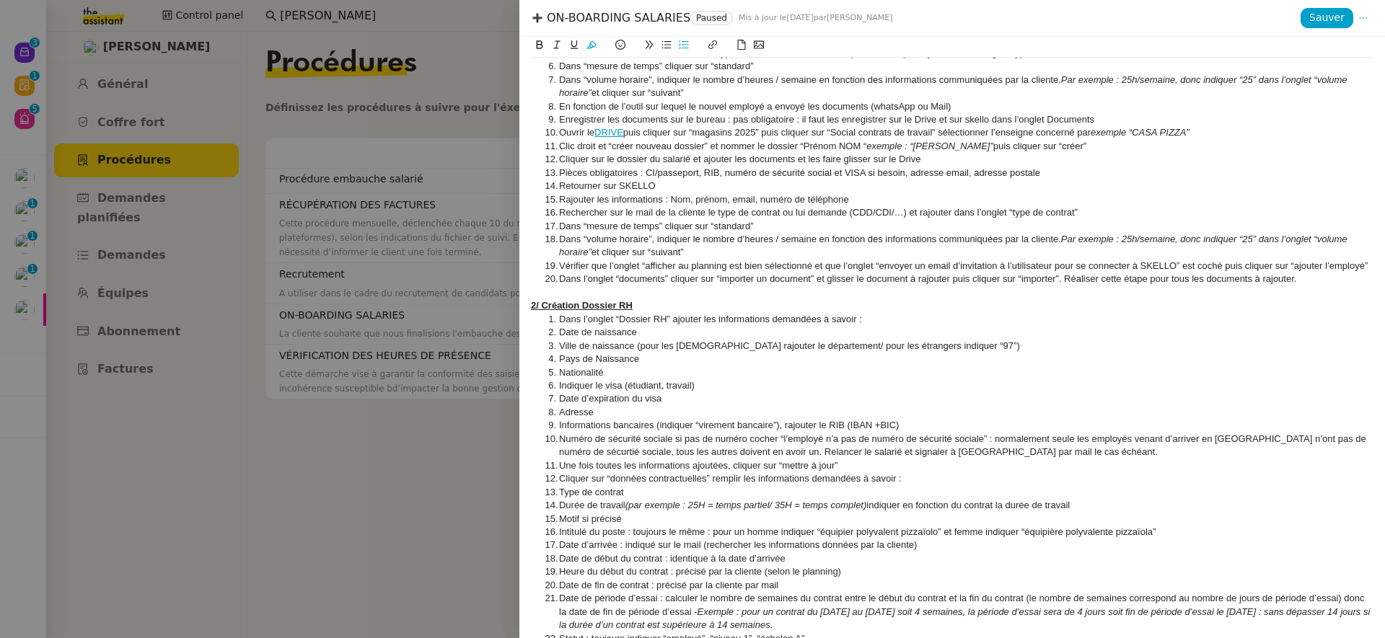
scroll to position [0, 0]
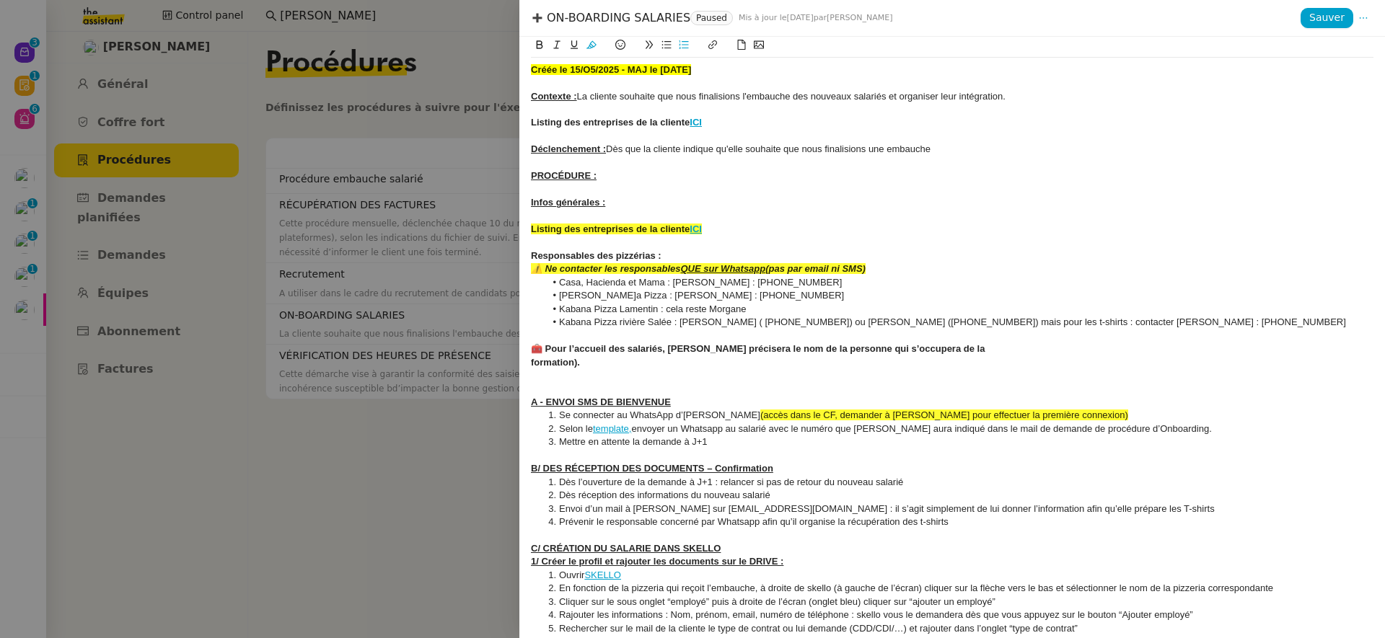
click at [462, 323] on div at bounding box center [692, 319] width 1385 height 638
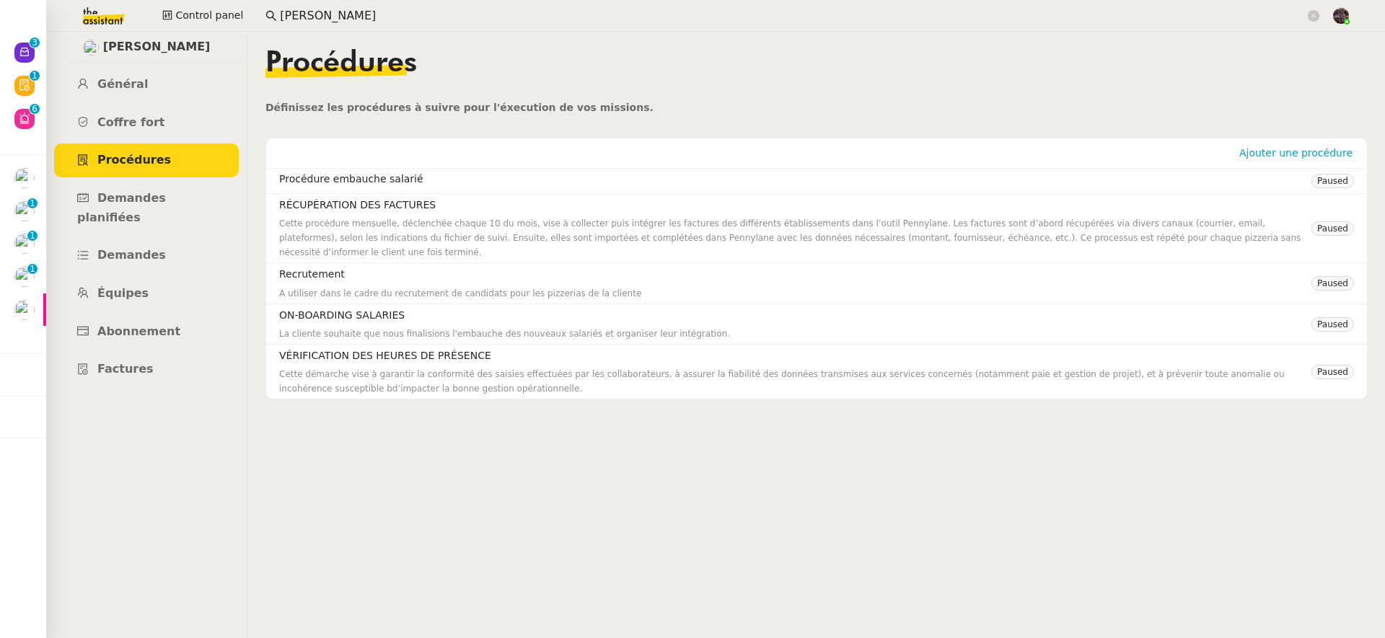
click at [345, 19] on input "[PERSON_NAME]" at bounding box center [792, 15] width 1025 height 19
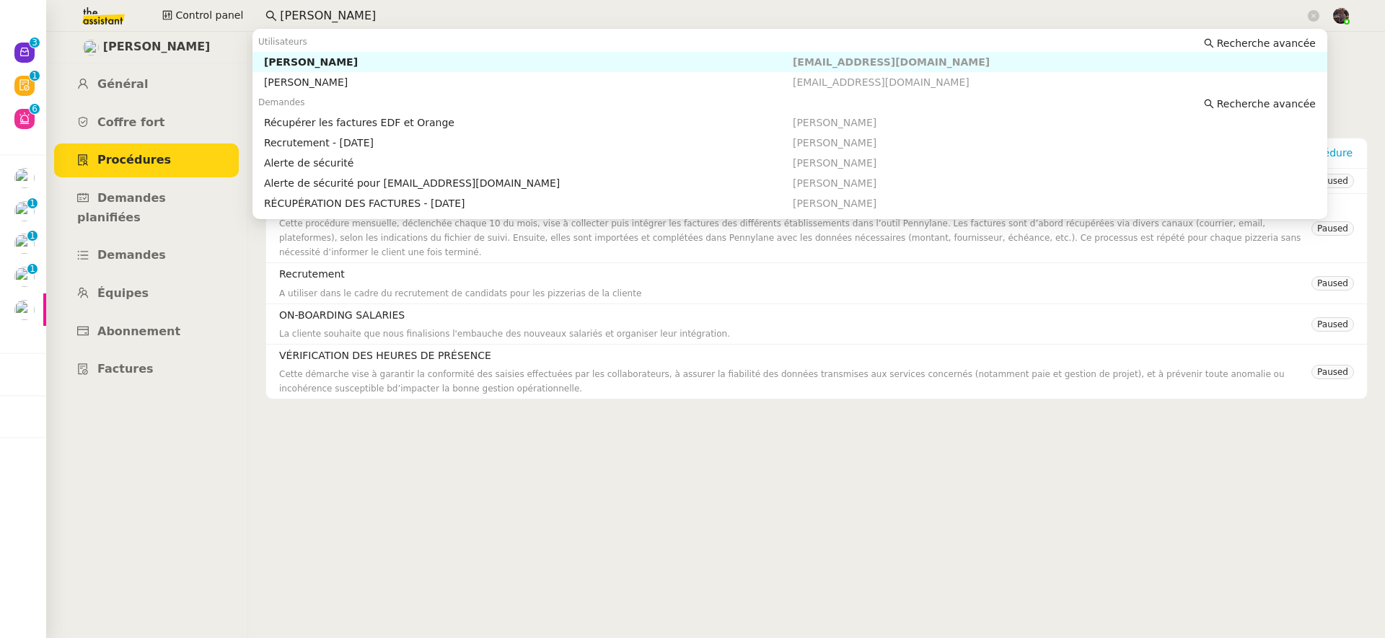
click at [345, 19] on input "[PERSON_NAME]" at bounding box center [792, 15] width 1025 height 19
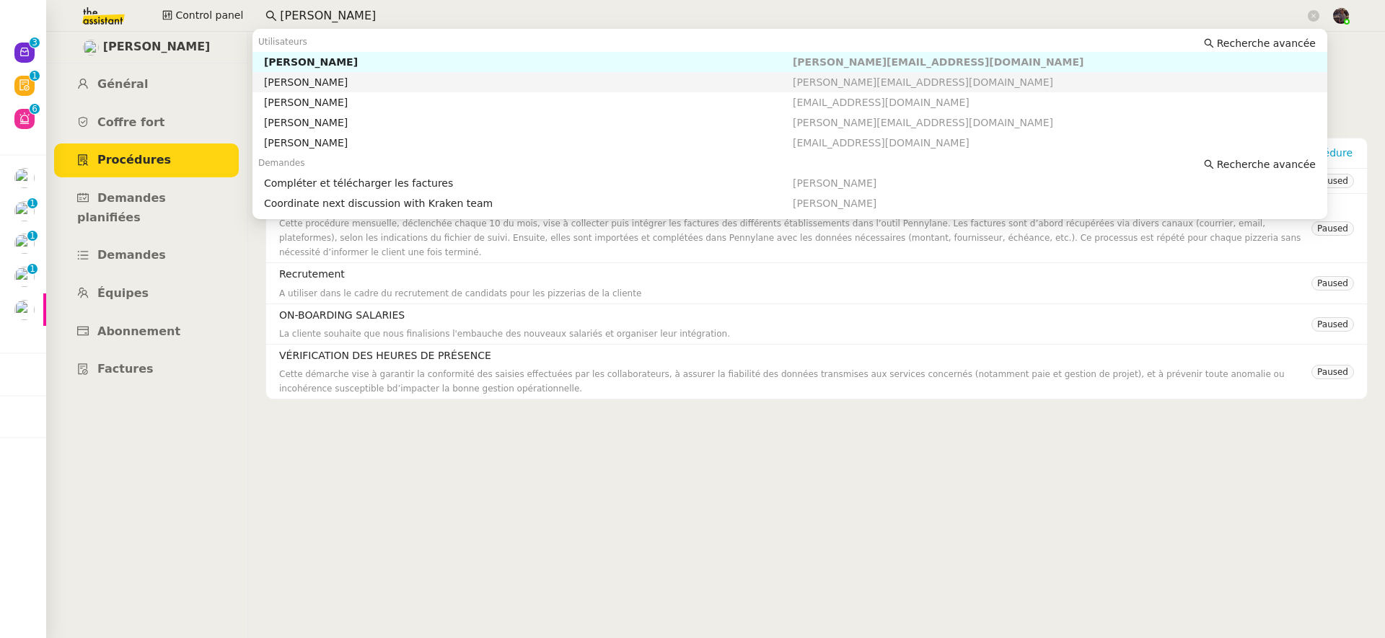
click at [426, 84] on div "[PERSON_NAME]" at bounding box center [528, 82] width 529 height 13
type input "[PERSON_NAME]"
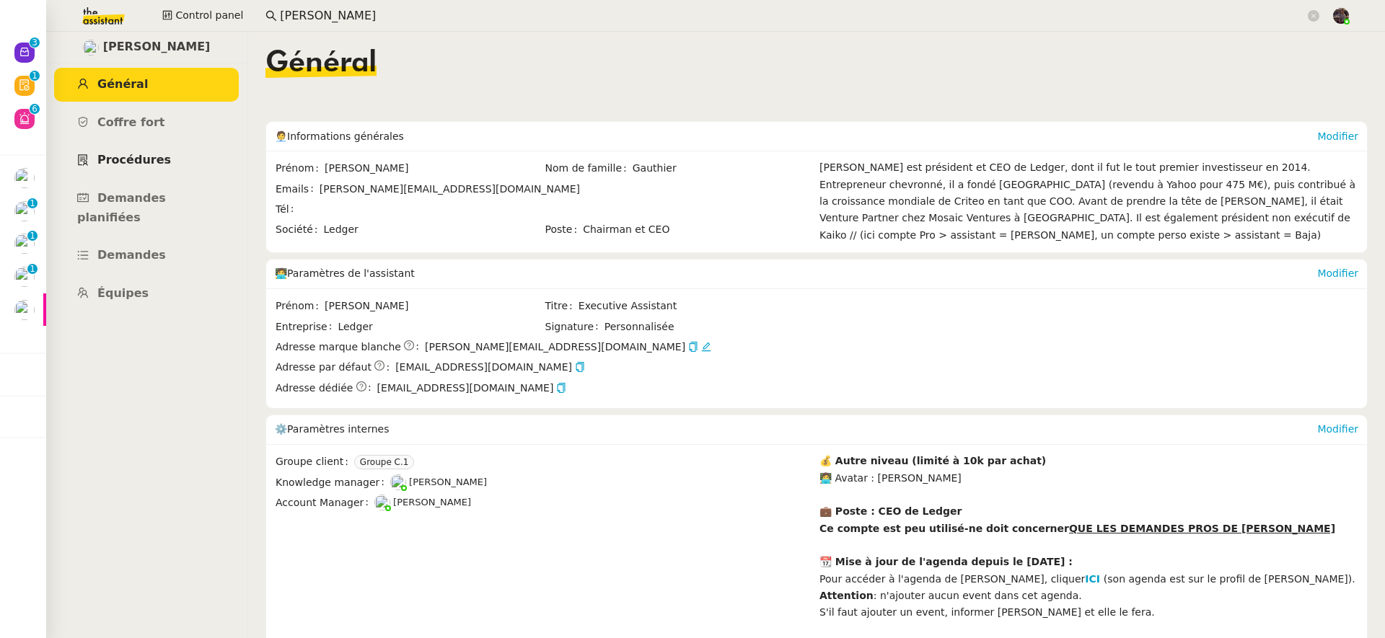
click at [167, 173] on link "Procédures" at bounding box center [146, 161] width 185 height 34
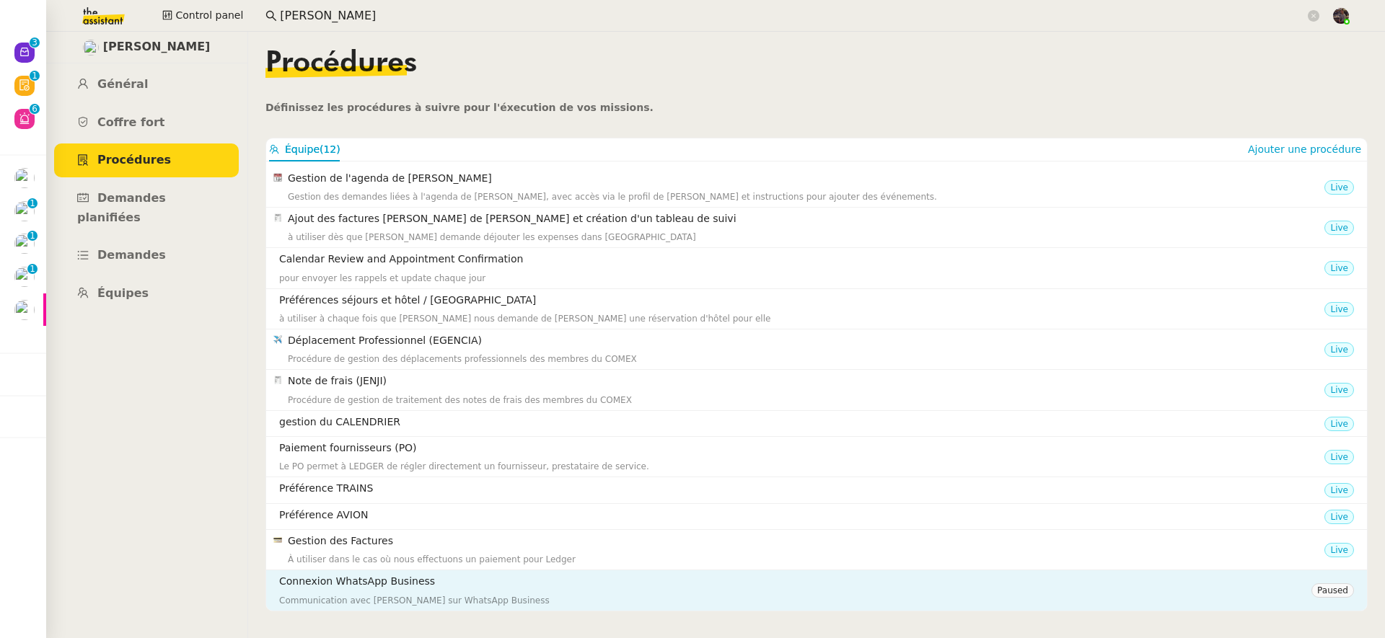
click at [482, 592] on div "Connexion WhatsApp Business Communication avec [PERSON_NAME] sur WhatsApp Busin…" at bounding box center [795, 590] width 1032 height 34
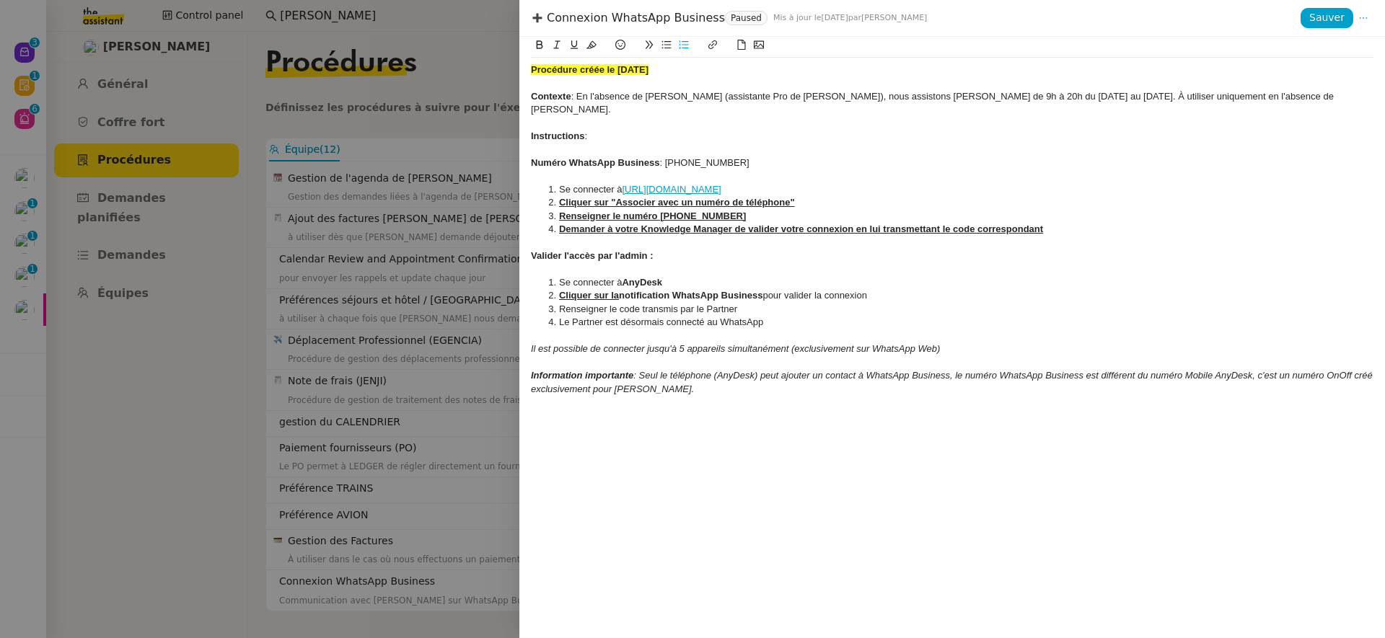
click at [659, 17] on div "Connexion WhatsApp Business Paused Mis à jour le [DATE] par [PERSON_NAME]" at bounding box center [916, 18] width 770 height 16
copy div "Connexion WhatsApp Business"
click at [240, 154] on div at bounding box center [692, 319] width 1385 height 638
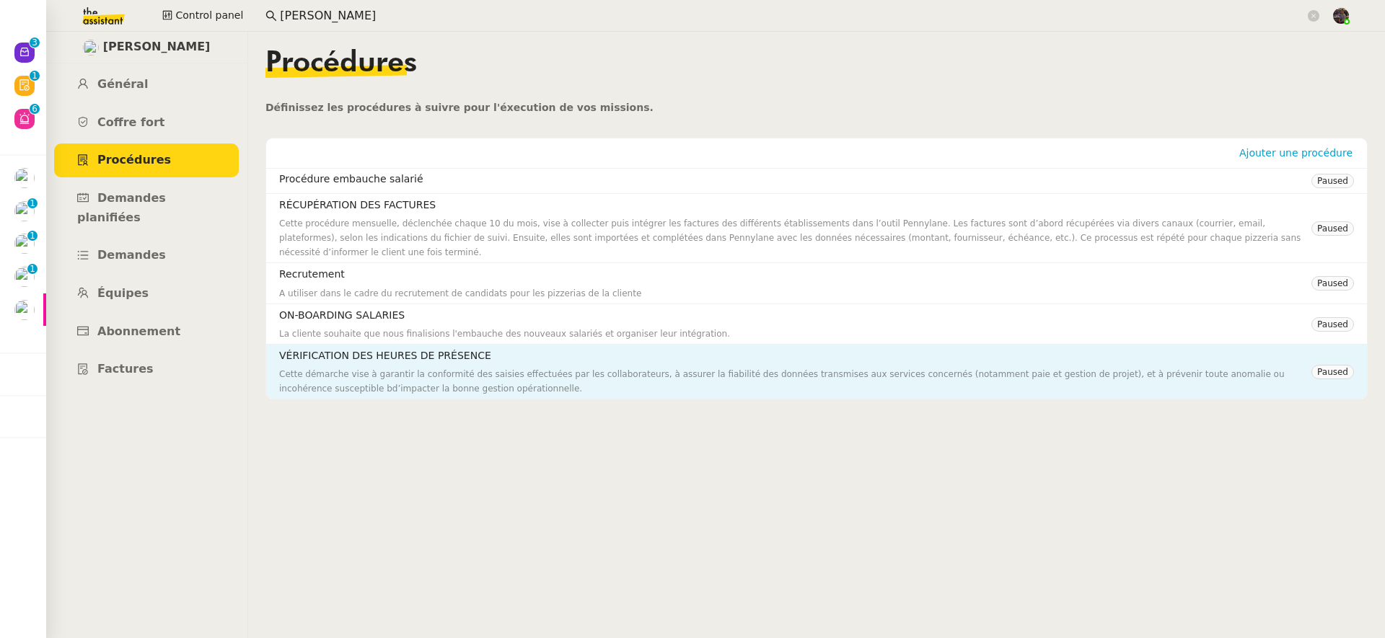
click at [405, 359] on h4 "VÉRIFICATION DES HEURES DE PRÉSENCE" at bounding box center [795, 356] width 1032 height 17
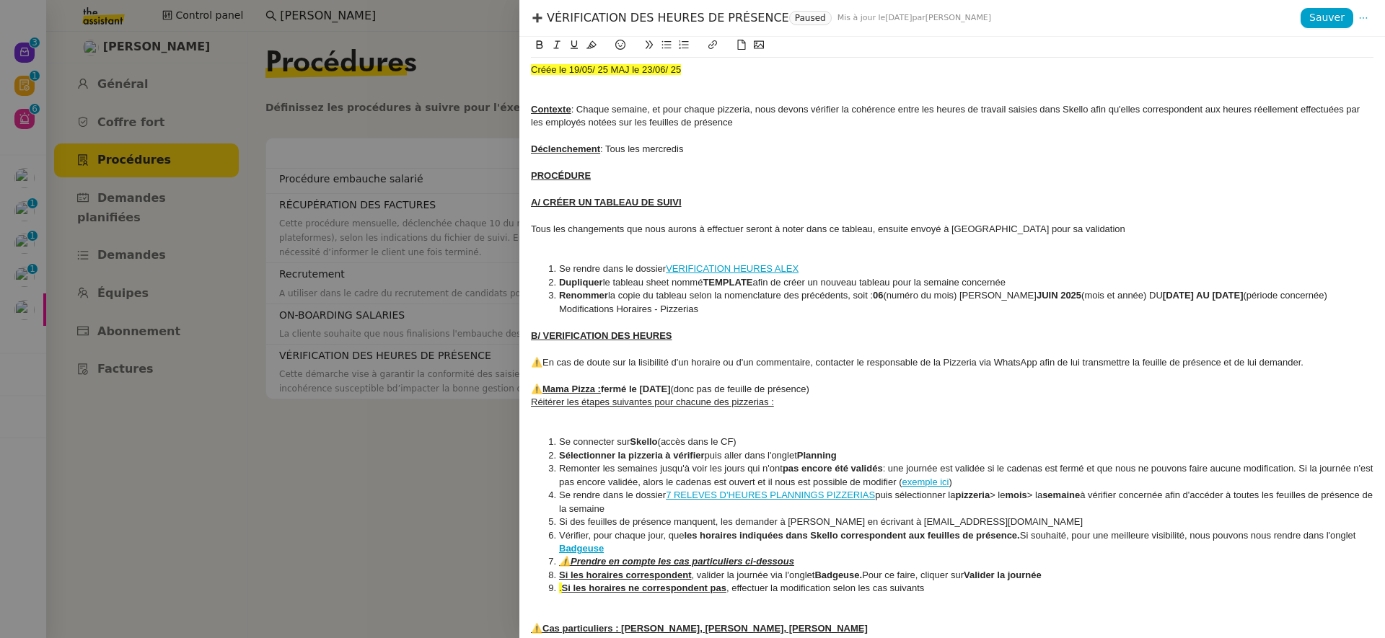
click at [608, 17] on div "VÉRIFICATION DES HEURES DE PRÉSENCE Paused Mis à jour le [DATE] par [PERSON_NAM…" at bounding box center [916, 18] width 770 height 16
copy div "VÉRIFICATION DES HEURES DE PRÉSENCE"
click at [440, 182] on div at bounding box center [692, 319] width 1385 height 638
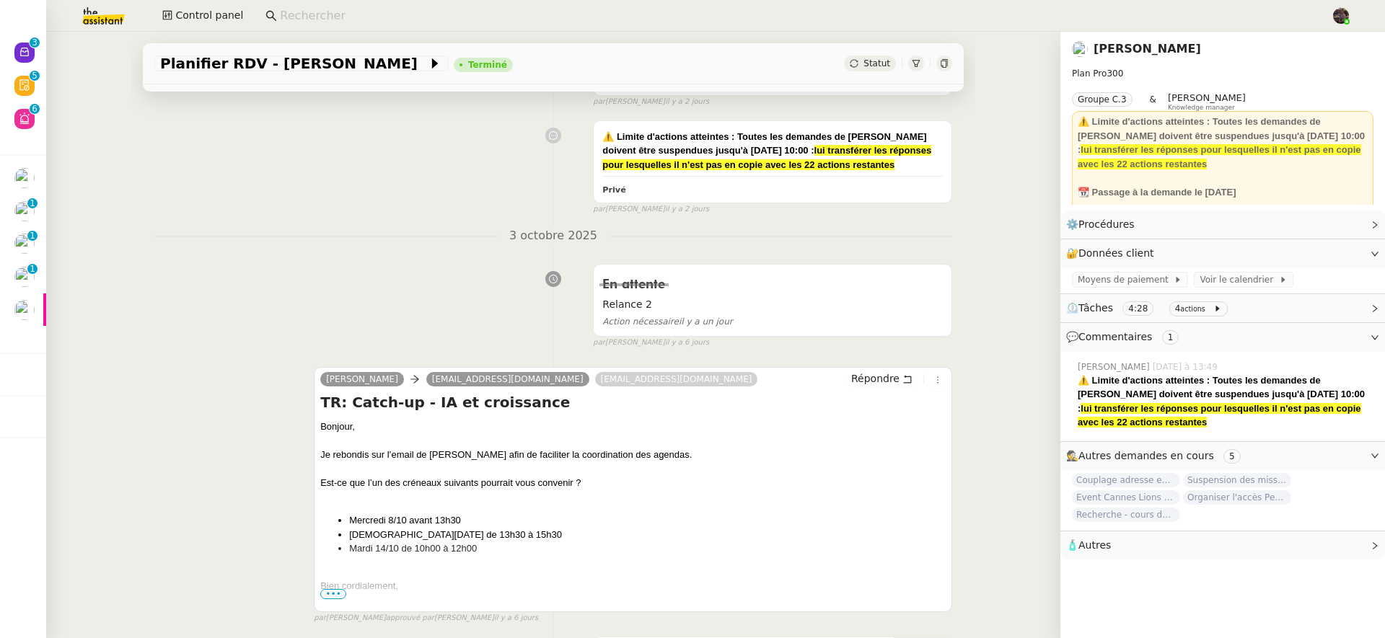
scroll to position [805, 0]
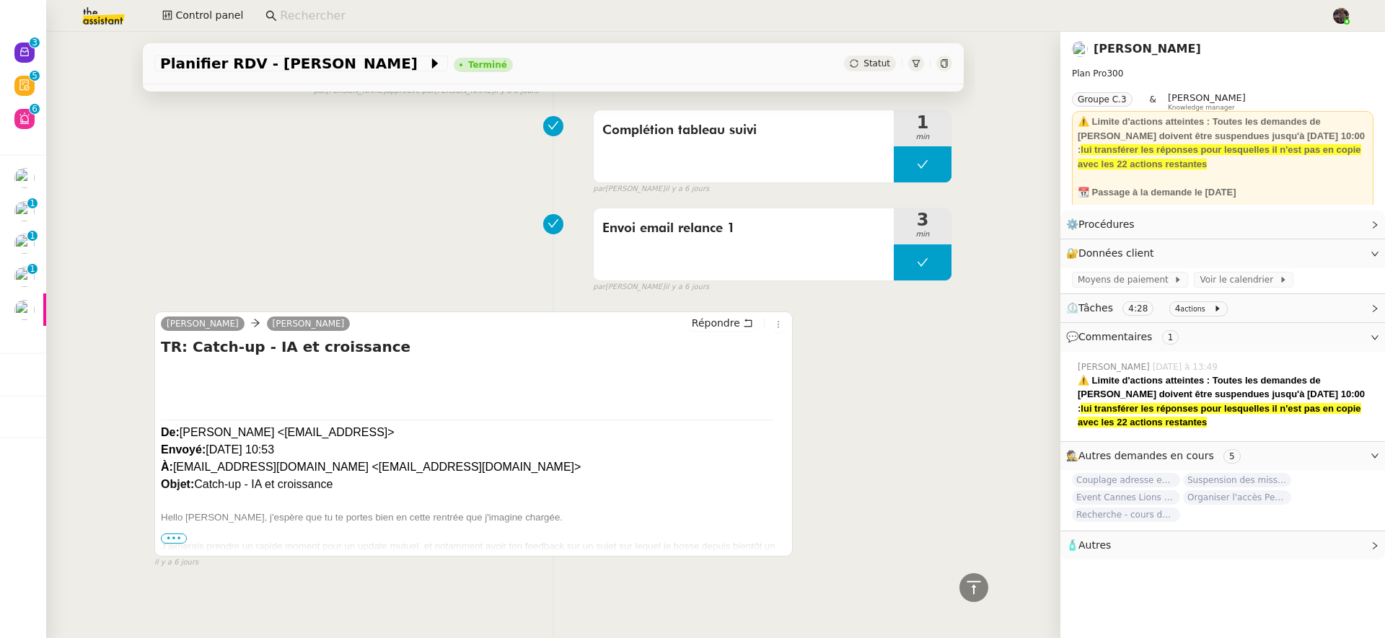
click at [163, 534] on span "•••" at bounding box center [174, 539] width 26 height 10
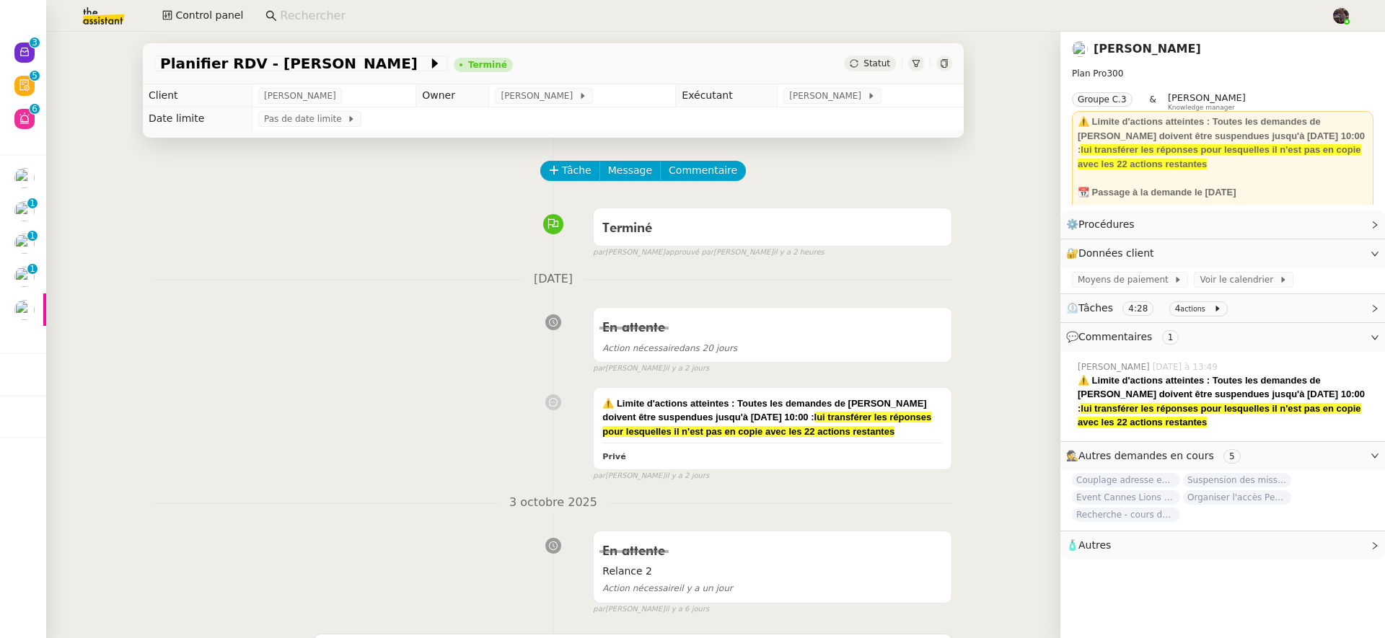
scroll to position [250, 0]
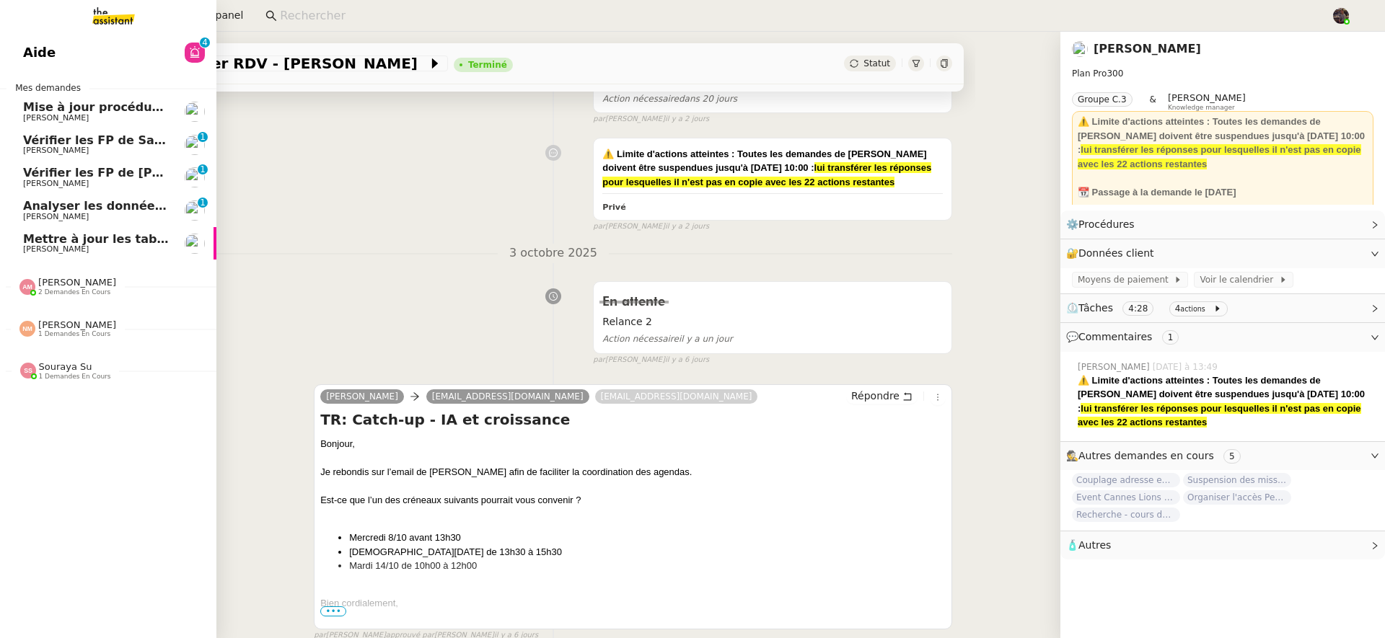
click at [105, 144] on span "Vérifier les FP de Sarbazan" at bounding box center [110, 140] width 175 height 14
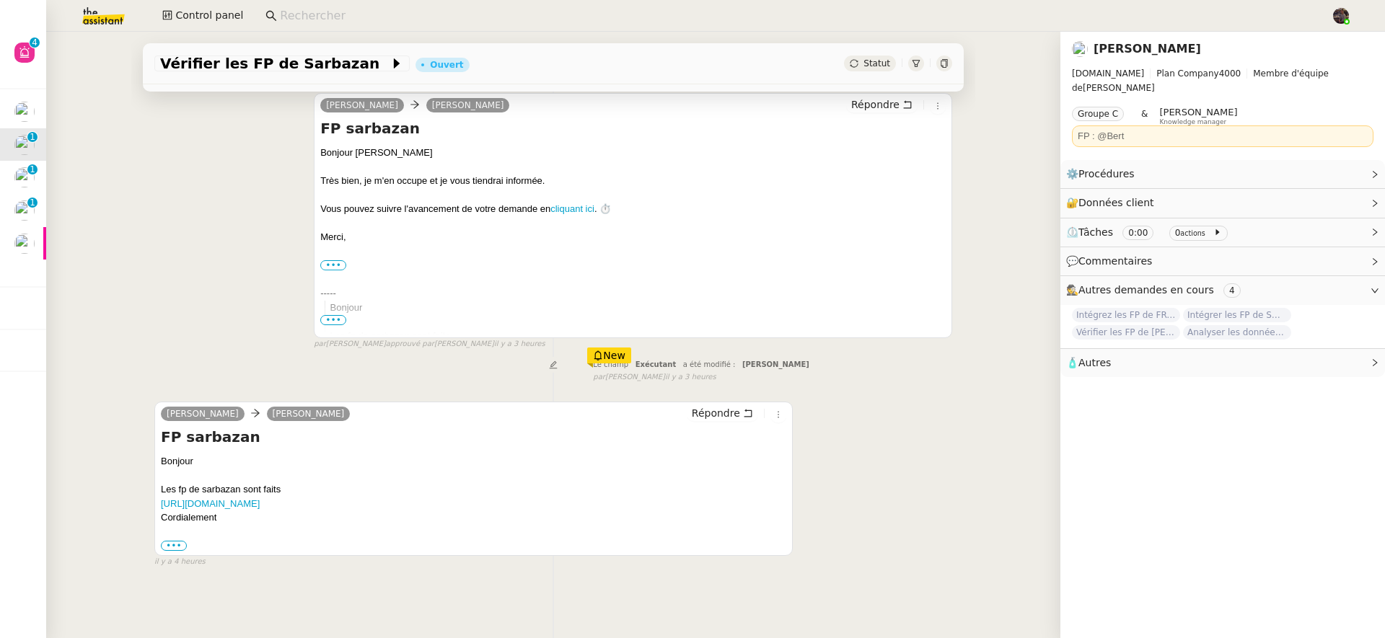
scroll to position [194, 0]
click at [1299, 166] on div "⚙️ Procédures Modifier" at bounding box center [1211, 174] width 290 height 17
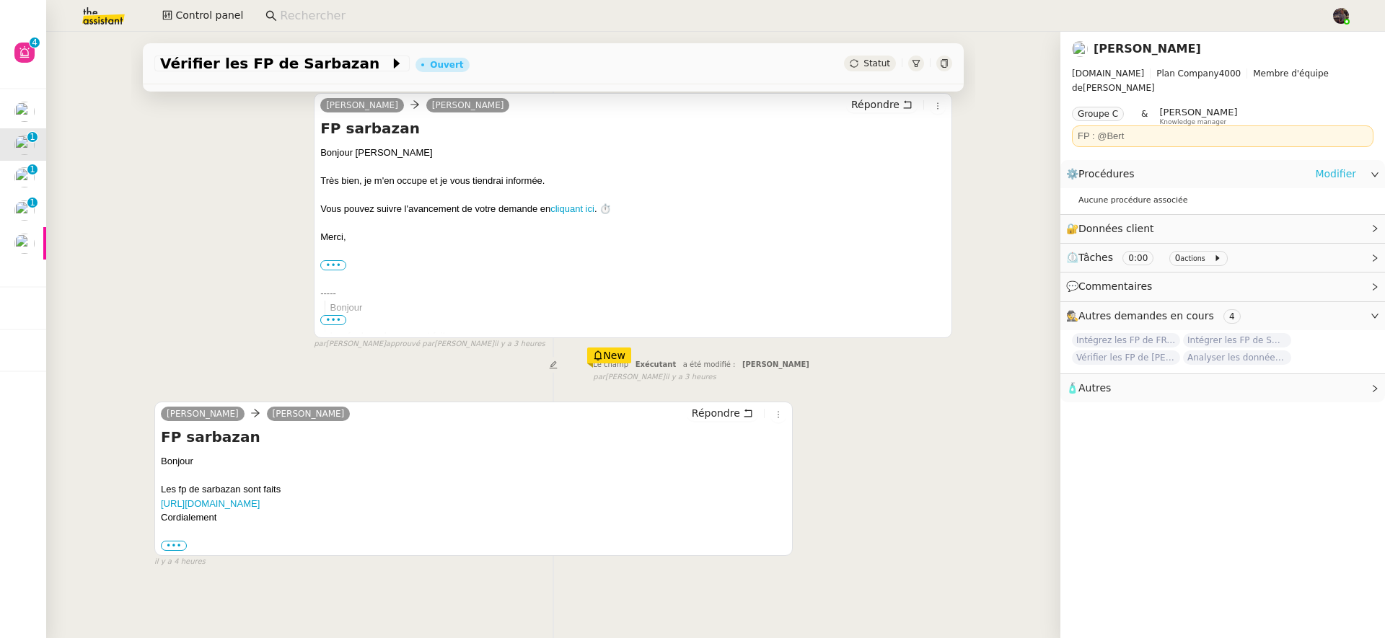
click at [1306, 166] on div "⚙️ Procédures Modifier" at bounding box center [1211, 174] width 290 height 17
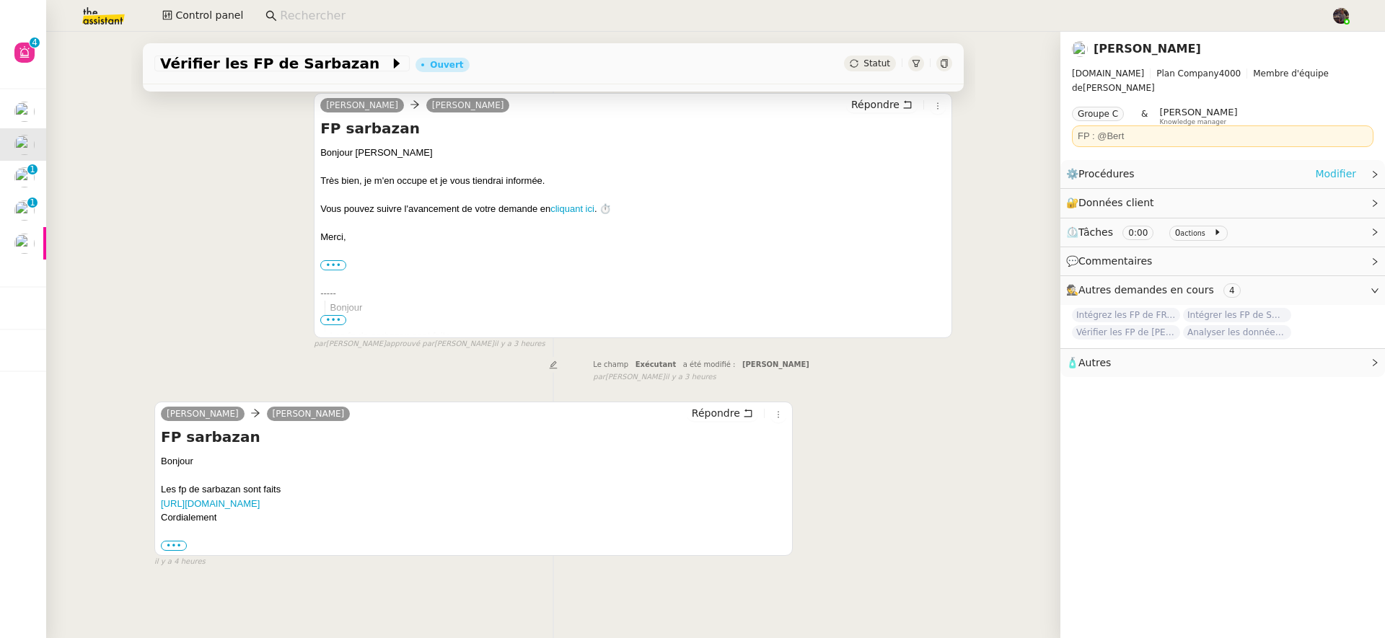
click at [1321, 166] on link "Modifier" at bounding box center [1335, 174] width 41 height 17
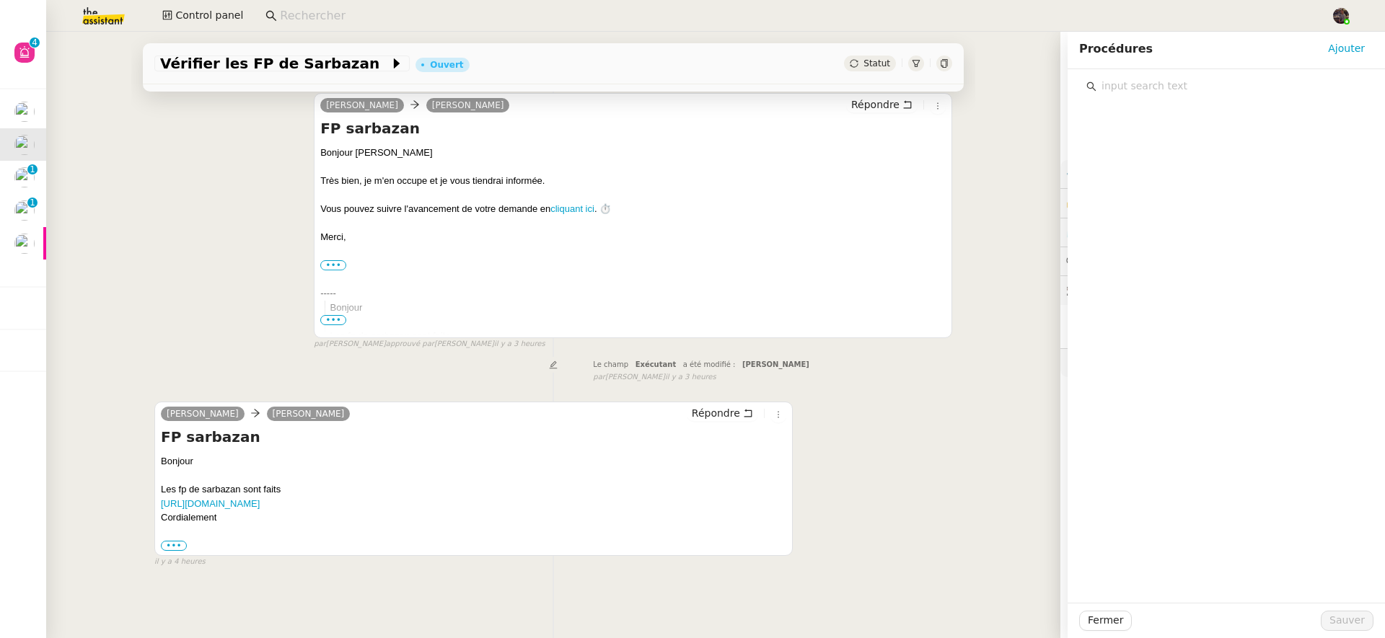
click at [1193, 81] on input "text" at bounding box center [1231, 85] width 270 height 19
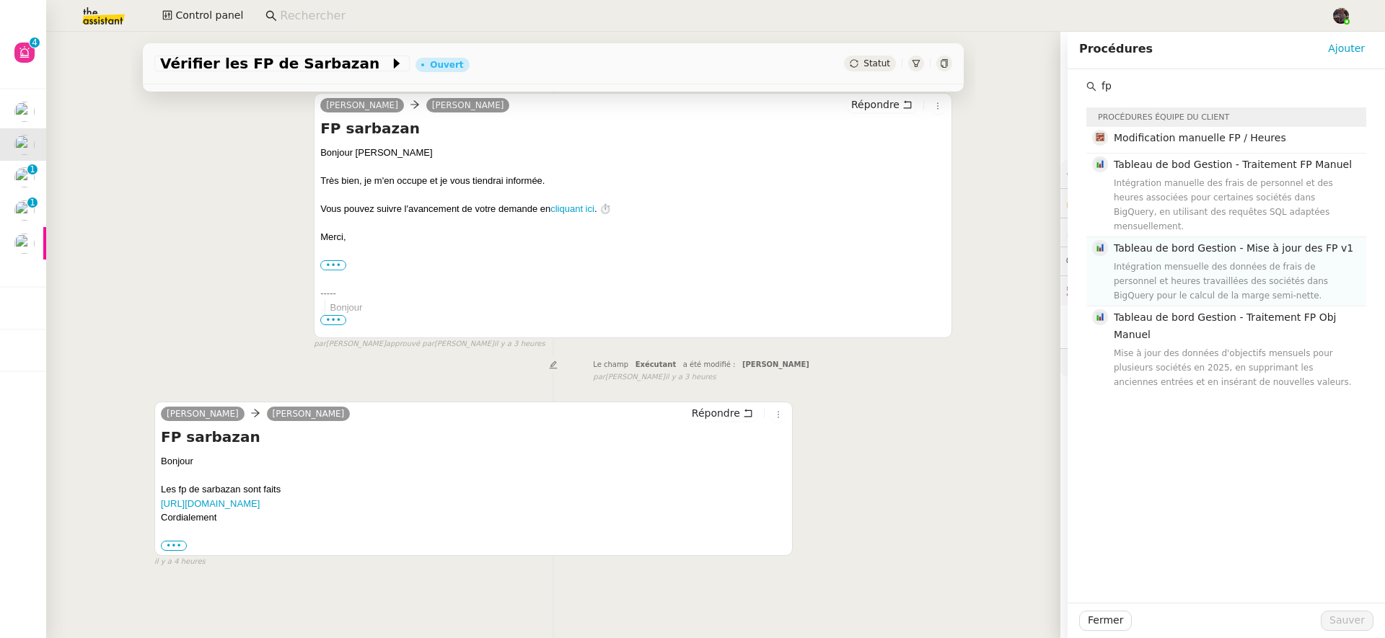
type input "fp"
click at [1184, 265] on div "Intégration mensuelle des données de frais de personnel et heures travaillées d…" at bounding box center [1236, 281] width 244 height 43
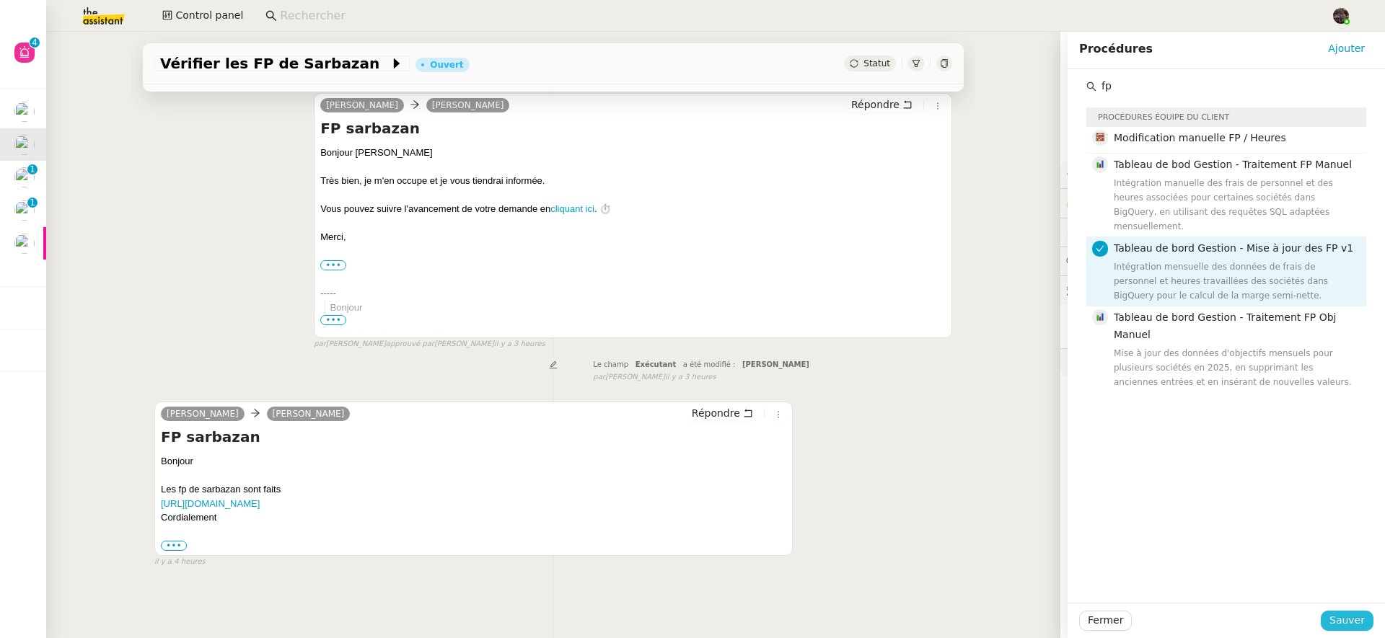
click at [1337, 615] on span "Sauver" at bounding box center [1346, 620] width 35 height 17
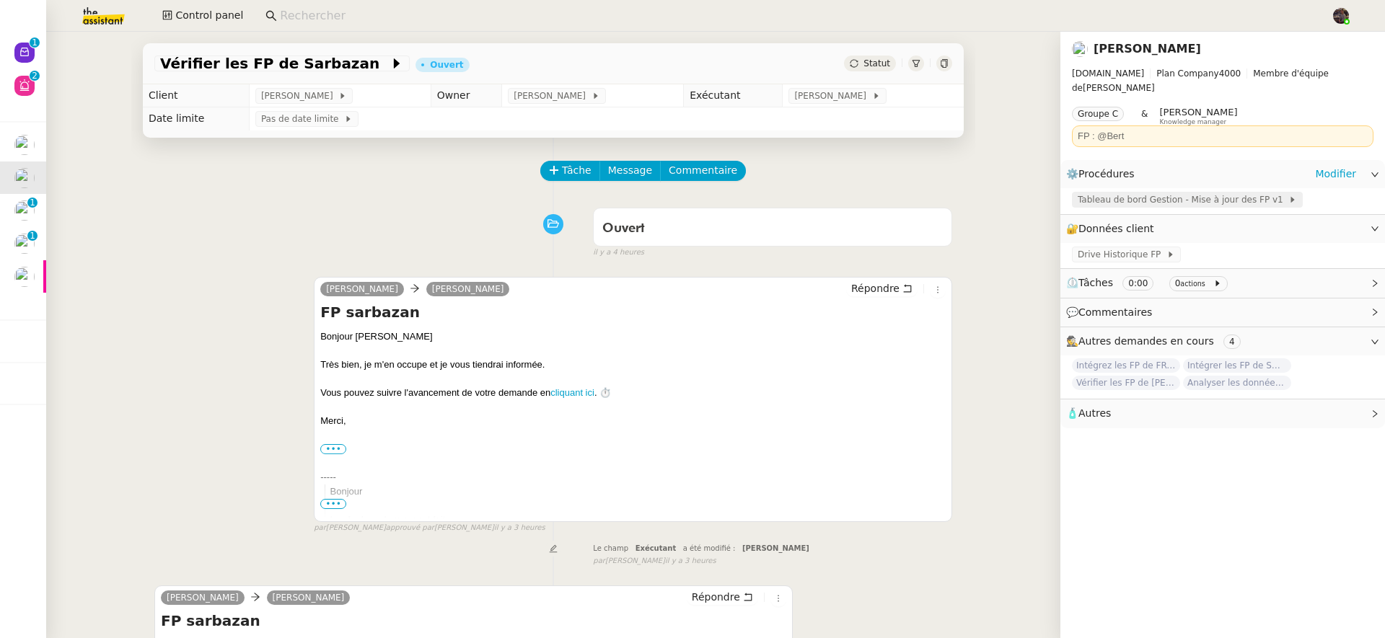
click at [1241, 193] on span "Tableau de bord Gestion - Mise à jour des FP v1" at bounding box center [1183, 200] width 211 height 14
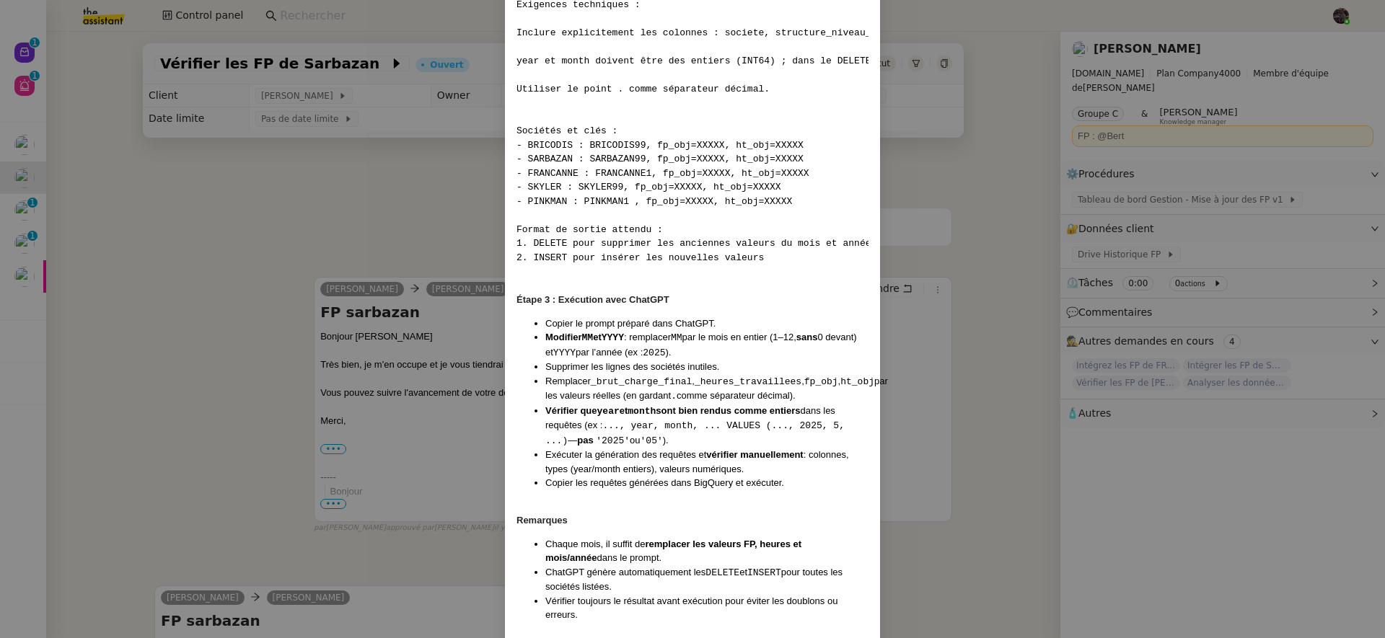
scroll to position [2433, 0]
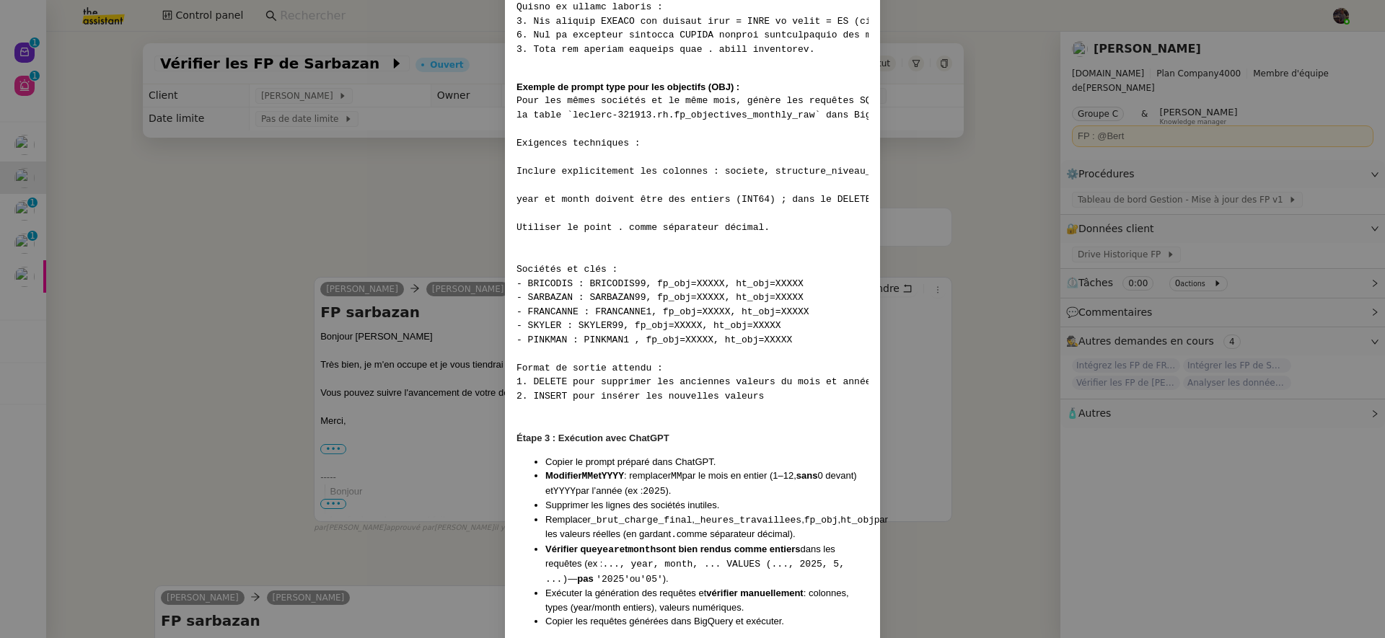
click at [359, 322] on nz-modal-container "Contexte Chaque mois, les RH envoient les FP (frais de personnel) des différent…" at bounding box center [692, 319] width 1385 height 638
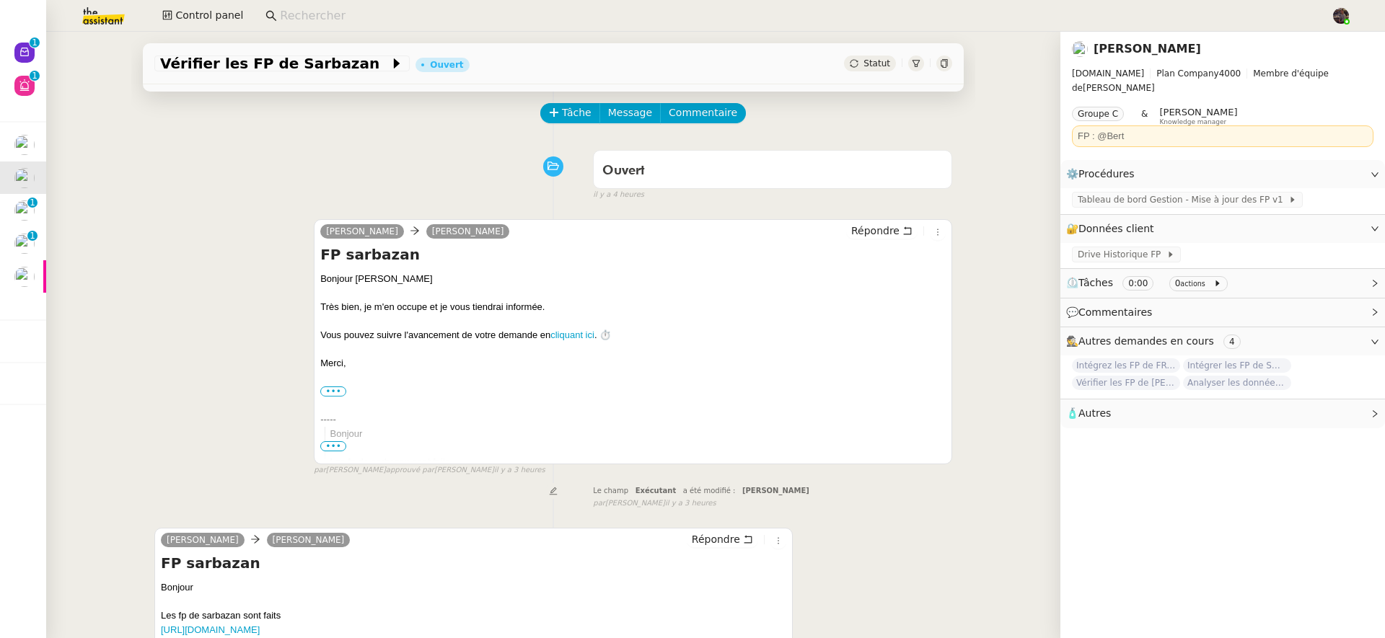
scroll to position [136, 0]
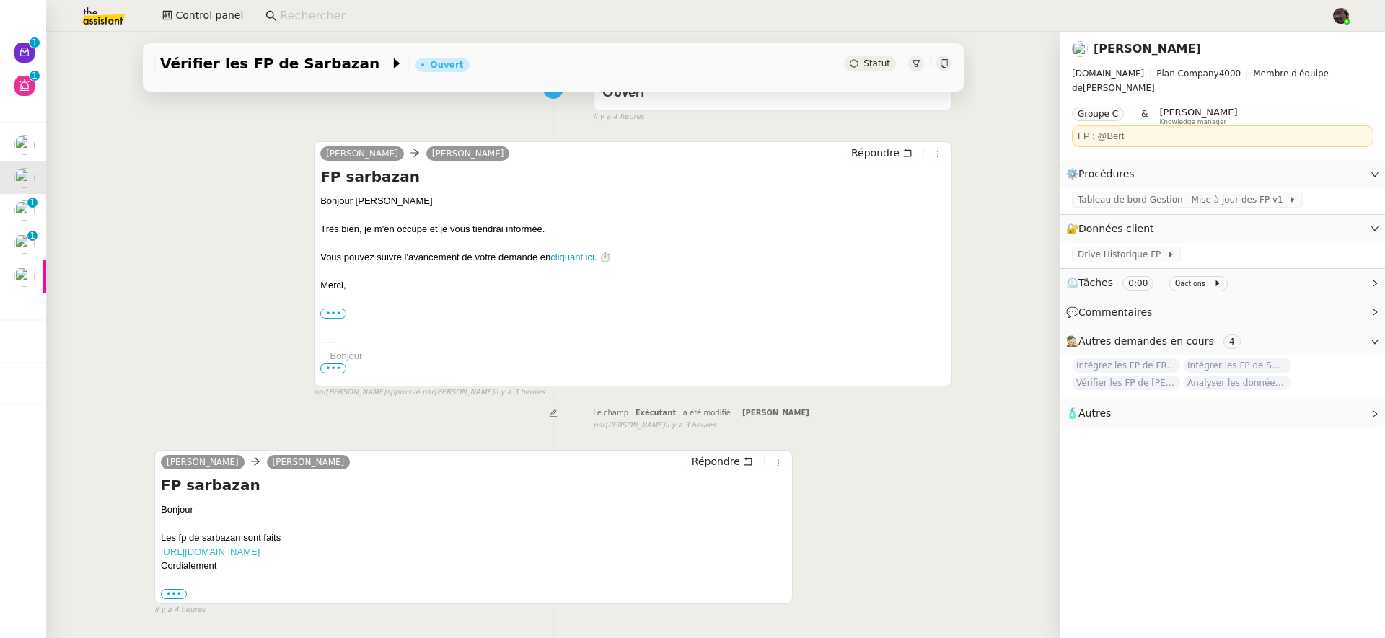
click at [260, 553] on link "[URL][DOMAIN_NAME]" at bounding box center [210, 552] width 99 height 11
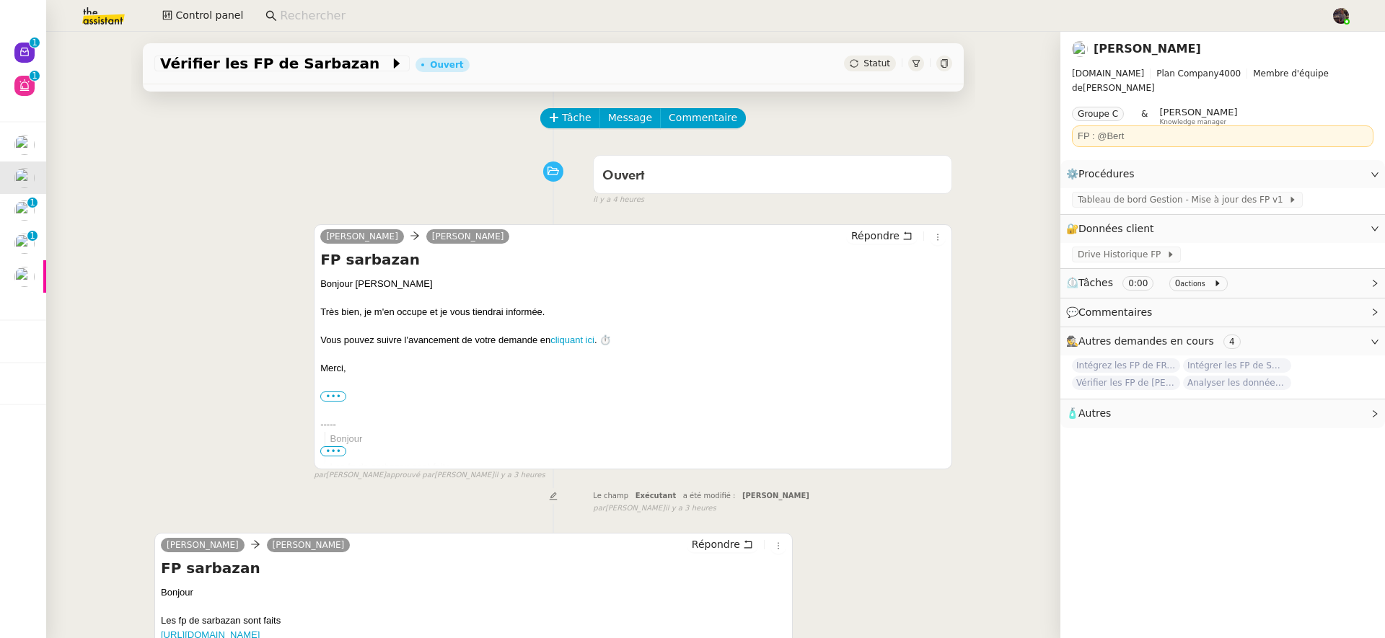
scroll to position [0, 0]
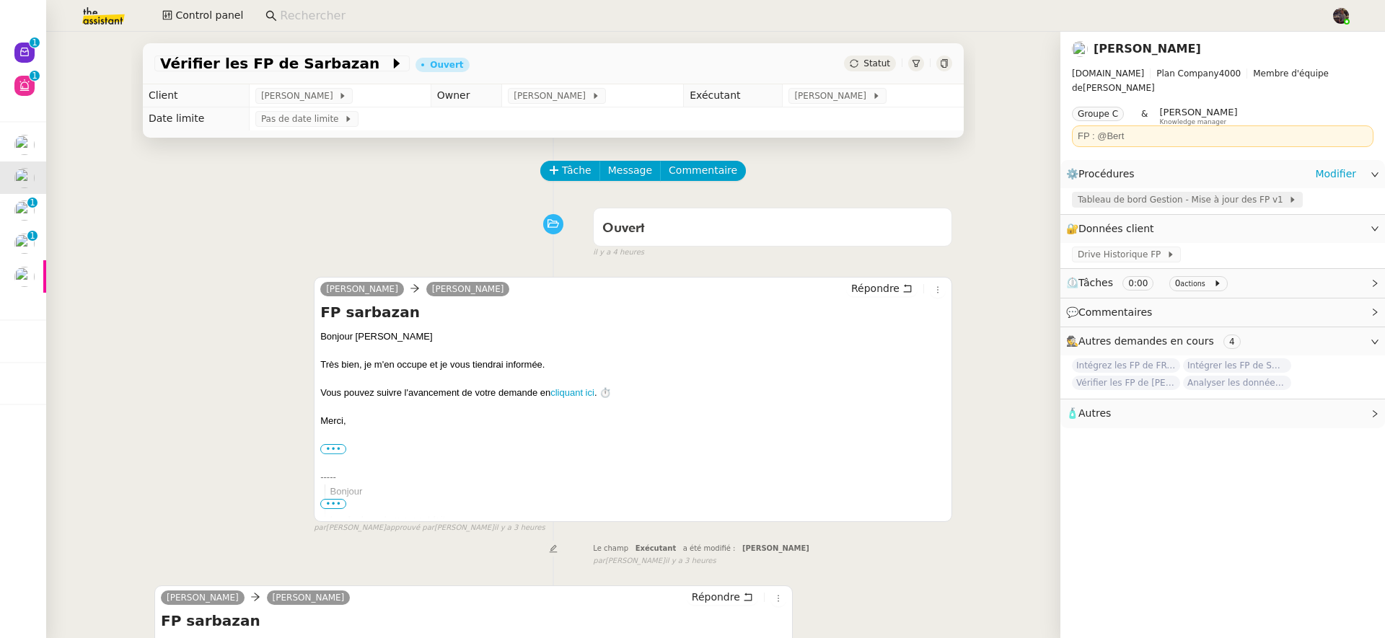
click at [1114, 193] on span "Tableau de bord Gestion - Mise à jour des FP v1" at bounding box center [1183, 200] width 211 height 14
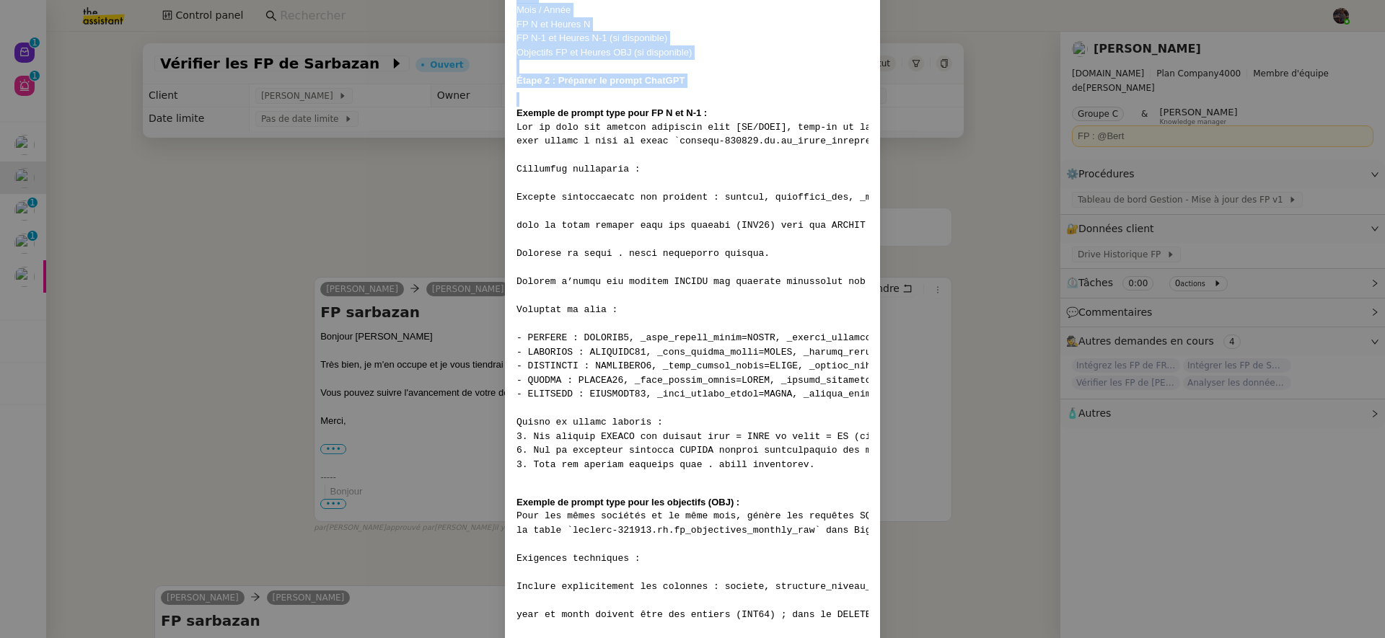
scroll to position [2704, 0]
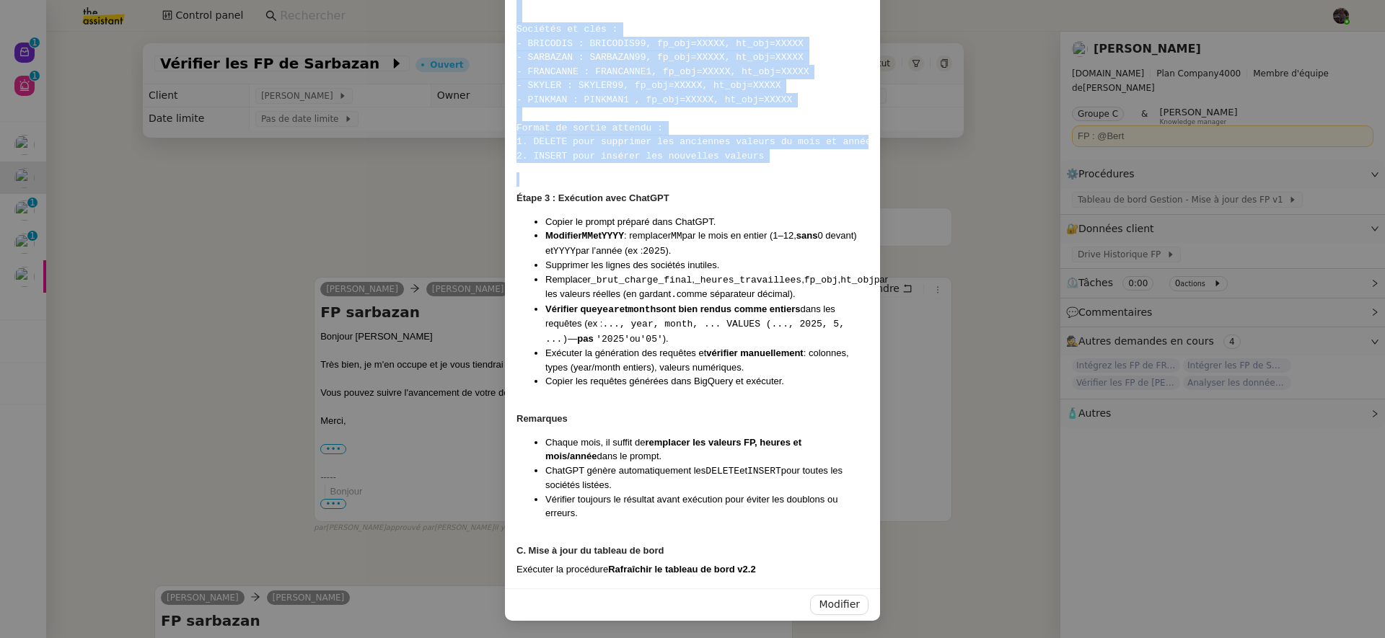
drag, startPoint x: 513, startPoint y: 271, endPoint x: 799, endPoint y: 172, distance: 302.5
copy div "Exemple de prompt type pour FP N et N-1 : Sur la base des données suivantes pou…"
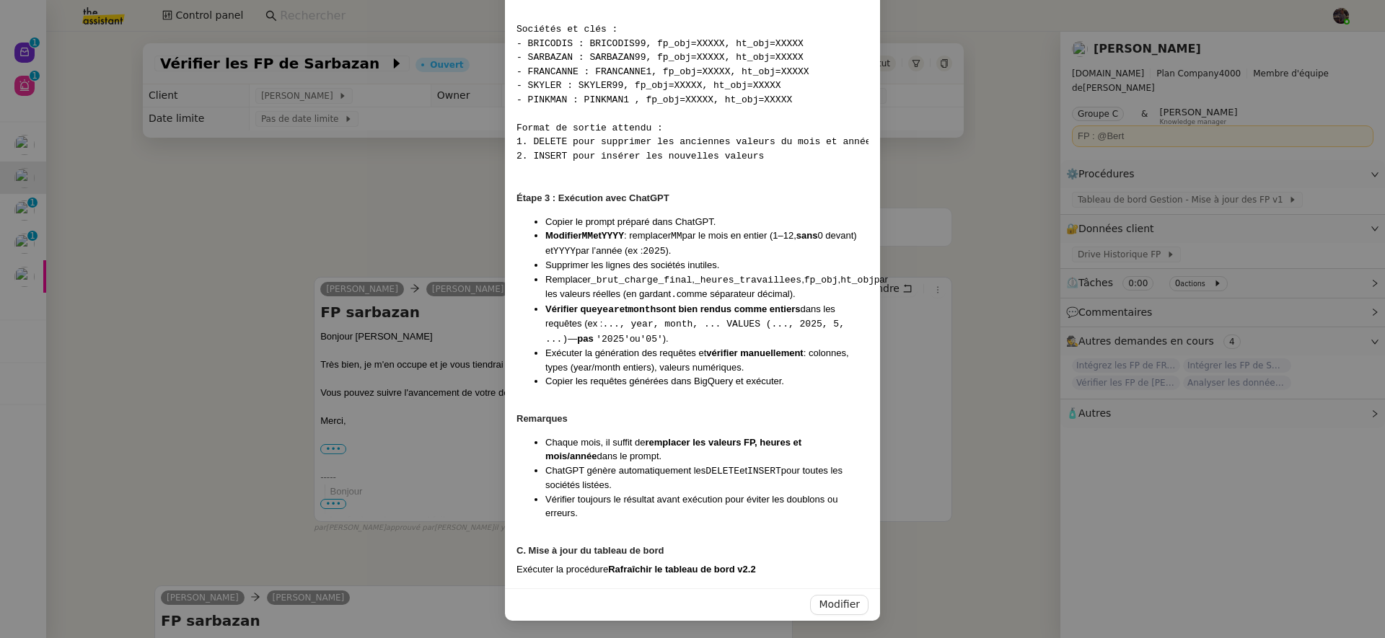
click at [362, 254] on nz-modal-container "Contexte Chaque mois, les RH envoient les FP (frais de personnel) des différent…" at bounding box center [692, 319] width 1385 height 638
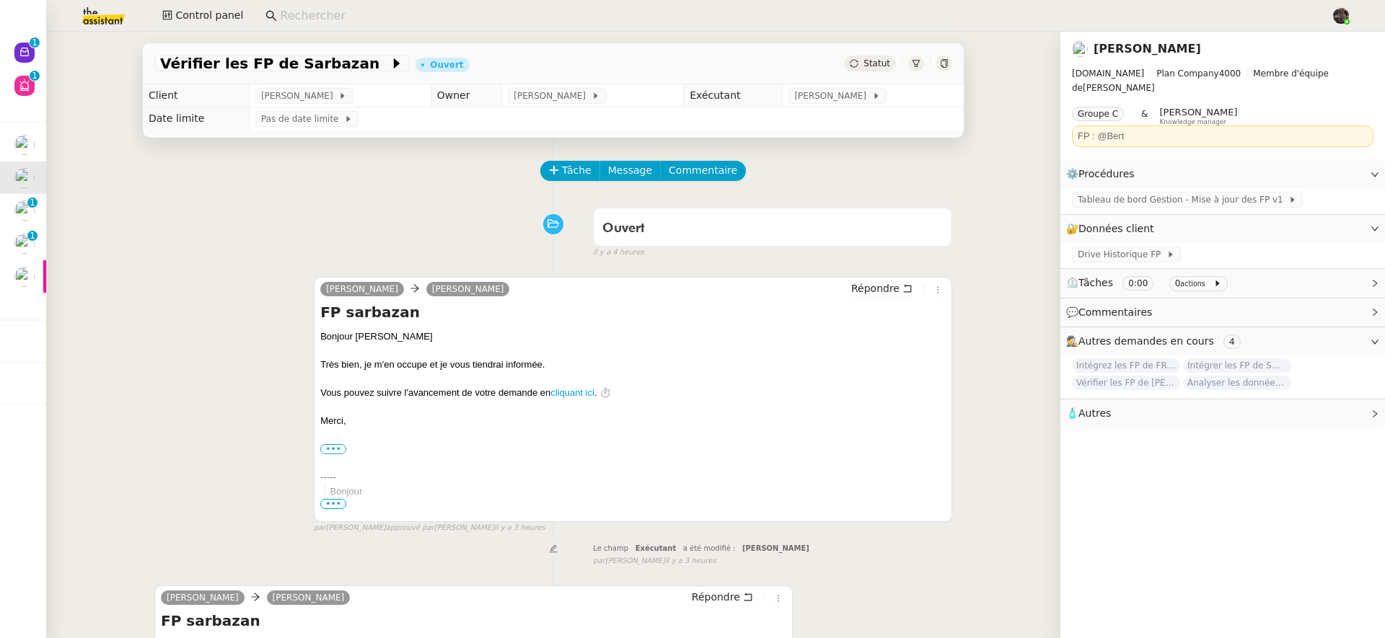
scroll to position [2632, 0]
